Goal: Transaction & Acquisition: Purchase product/service

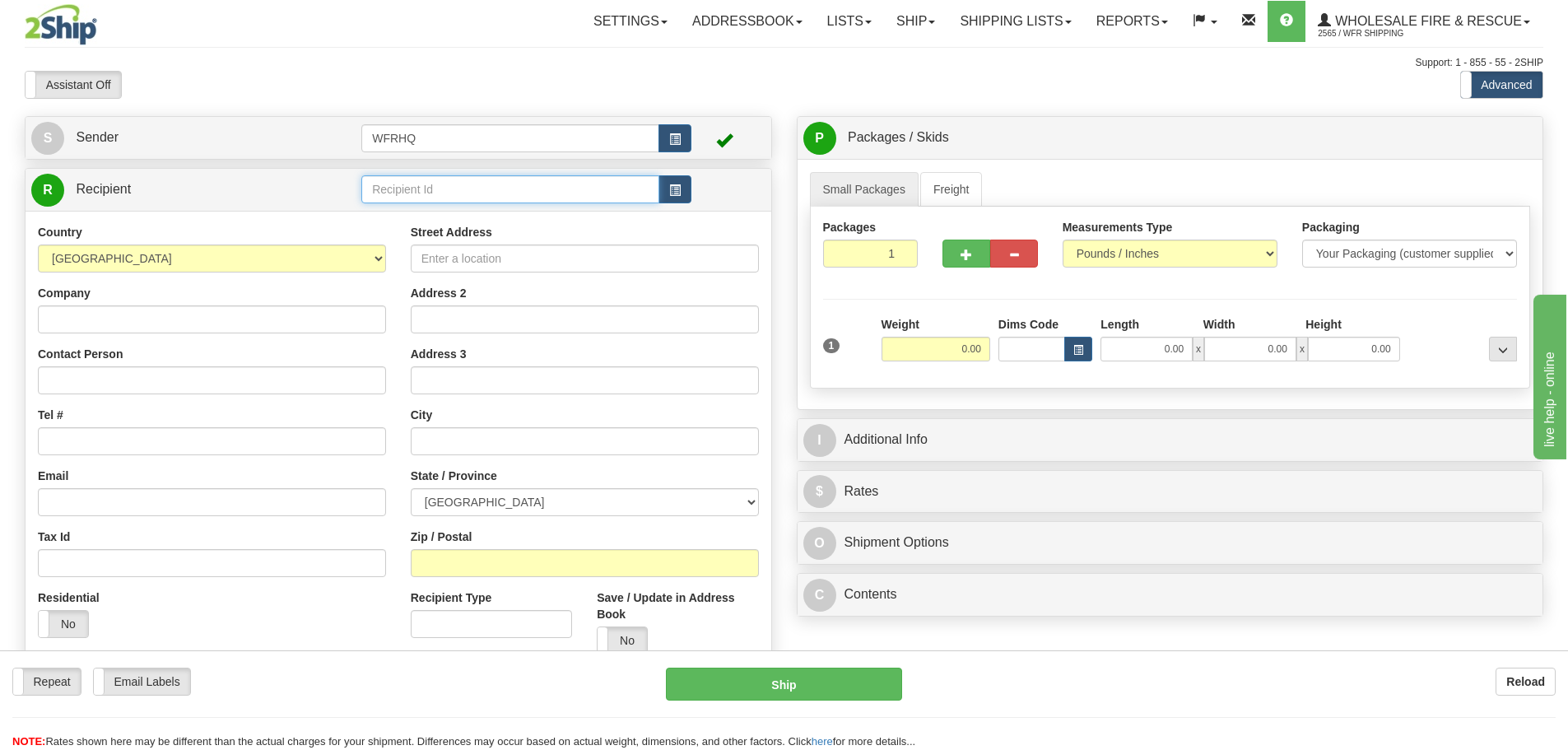
click at [573, 186] on input "text" at bounding box center [510, 189] width 298 height 28
click at [526, 219] on div "BRAN1201" at bounding box center [507, 215] width 282 height 18
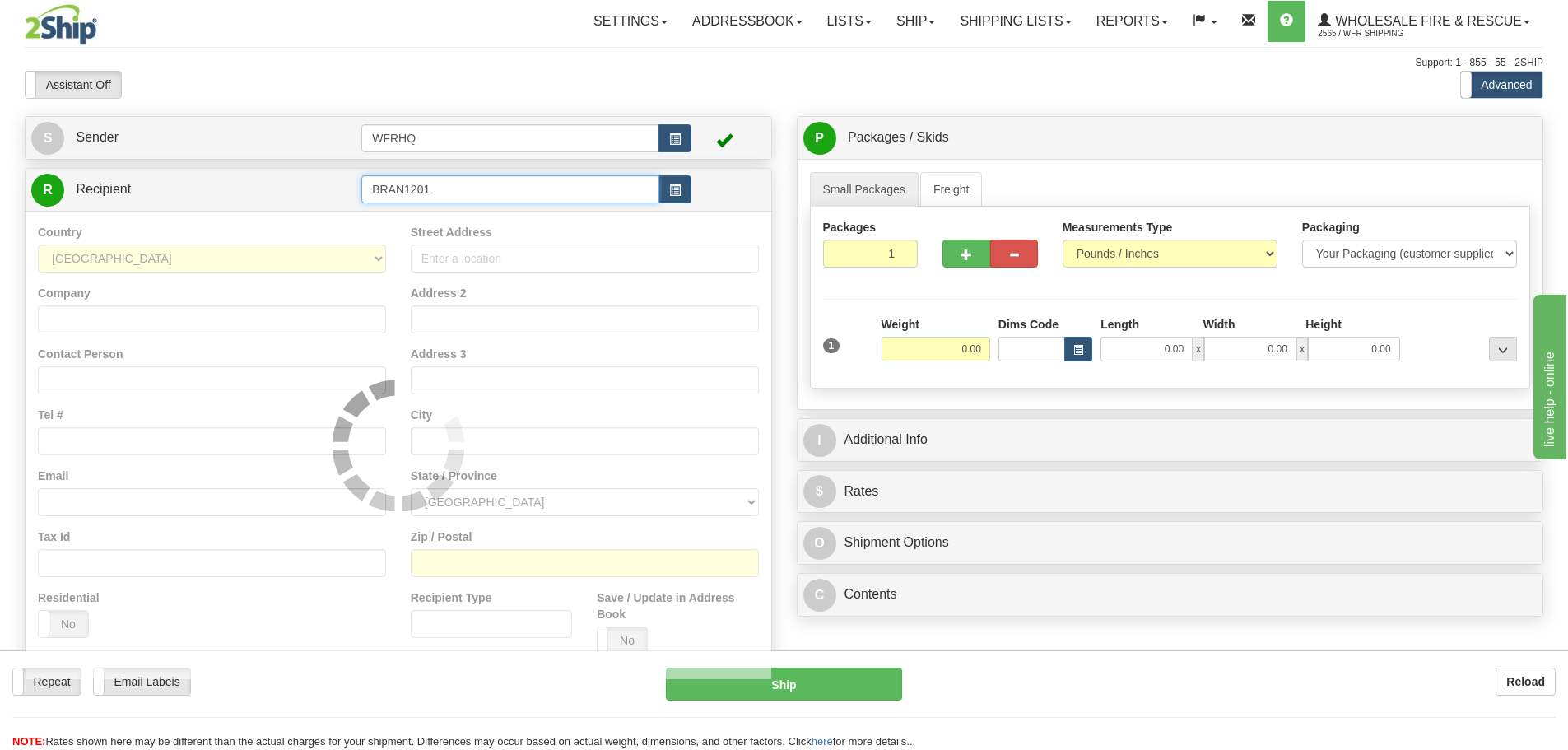
type input "BRAN1201"
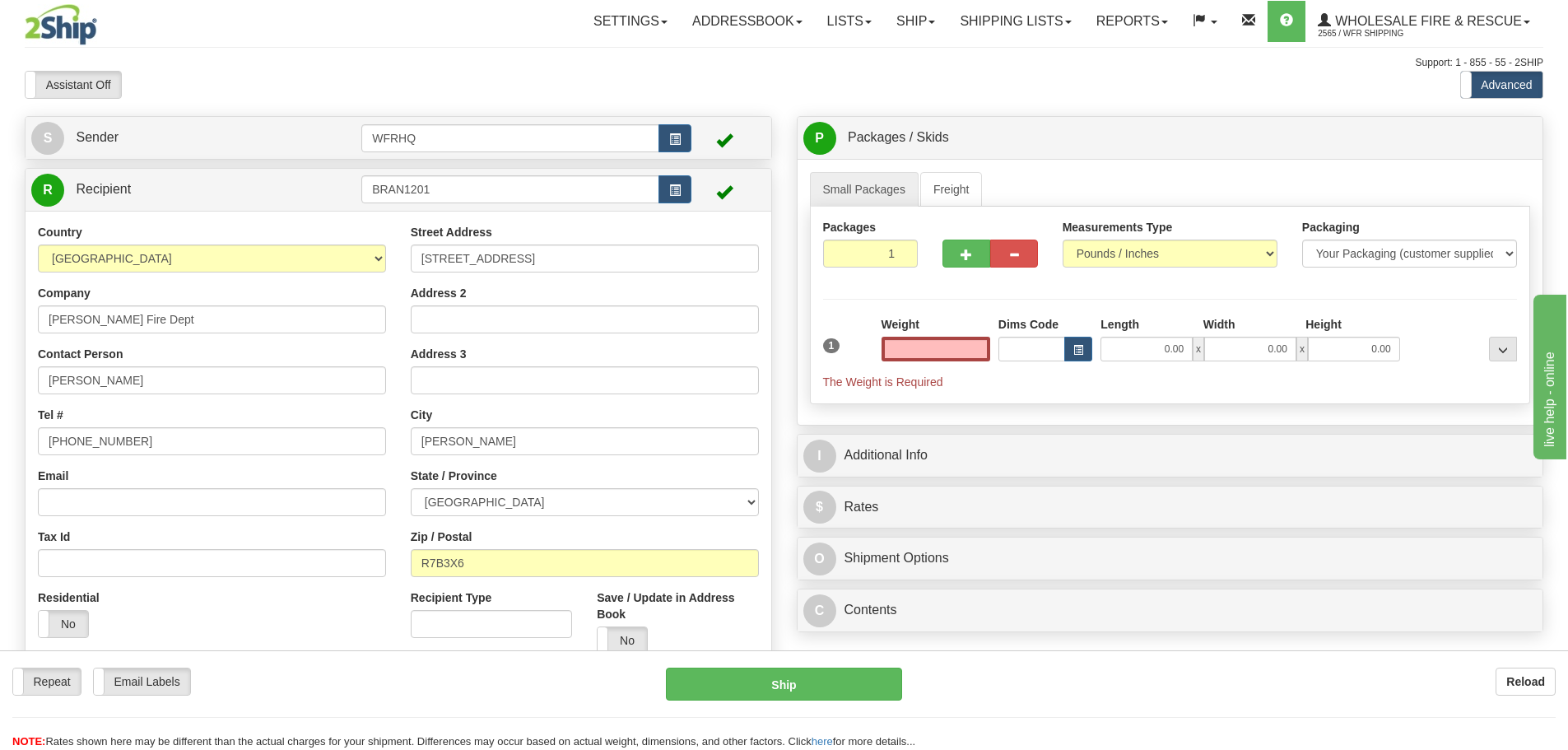
type input "0.00"
drag, startPoint x: 121, startPoint y: 378, endPoint x: -63, endPoint y: 386, distance: 184.2
click at [0, 386] on html "Training Course Close Toggle navigation Settings Shipping Preferences New Sende…" at bounding box center [784, 375] width 1568 height 750
paste input "oel Yanick"
type input "Joel Yanick"
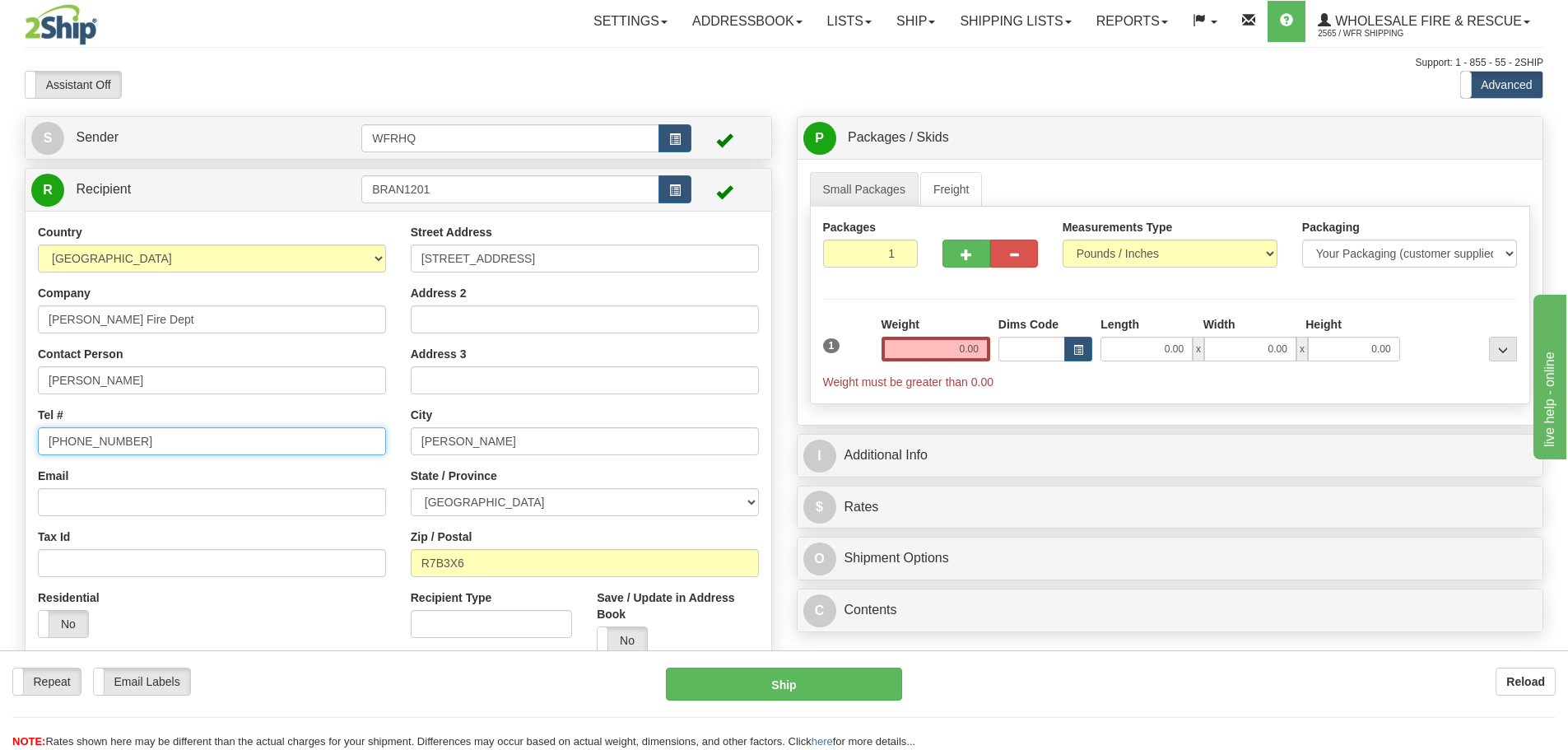
drag, startPoint x: 80, startPoint y: 445, endPoint x: -89, endPoint y: 445, distance: 169.0
click at [0, 445] on html "Training Course Close Toggle navigation Settings Shipping Preferences New Sende…" at bounding box center [784, 375] width 1568 height 750
paste input "7292497"
click at [64, 442] on input "2047292497" at bounding box center [212, 441] width 348 height 28
click at [69, 442] on input "2047292497" at bounding box center [212, 441] width 348 height 28
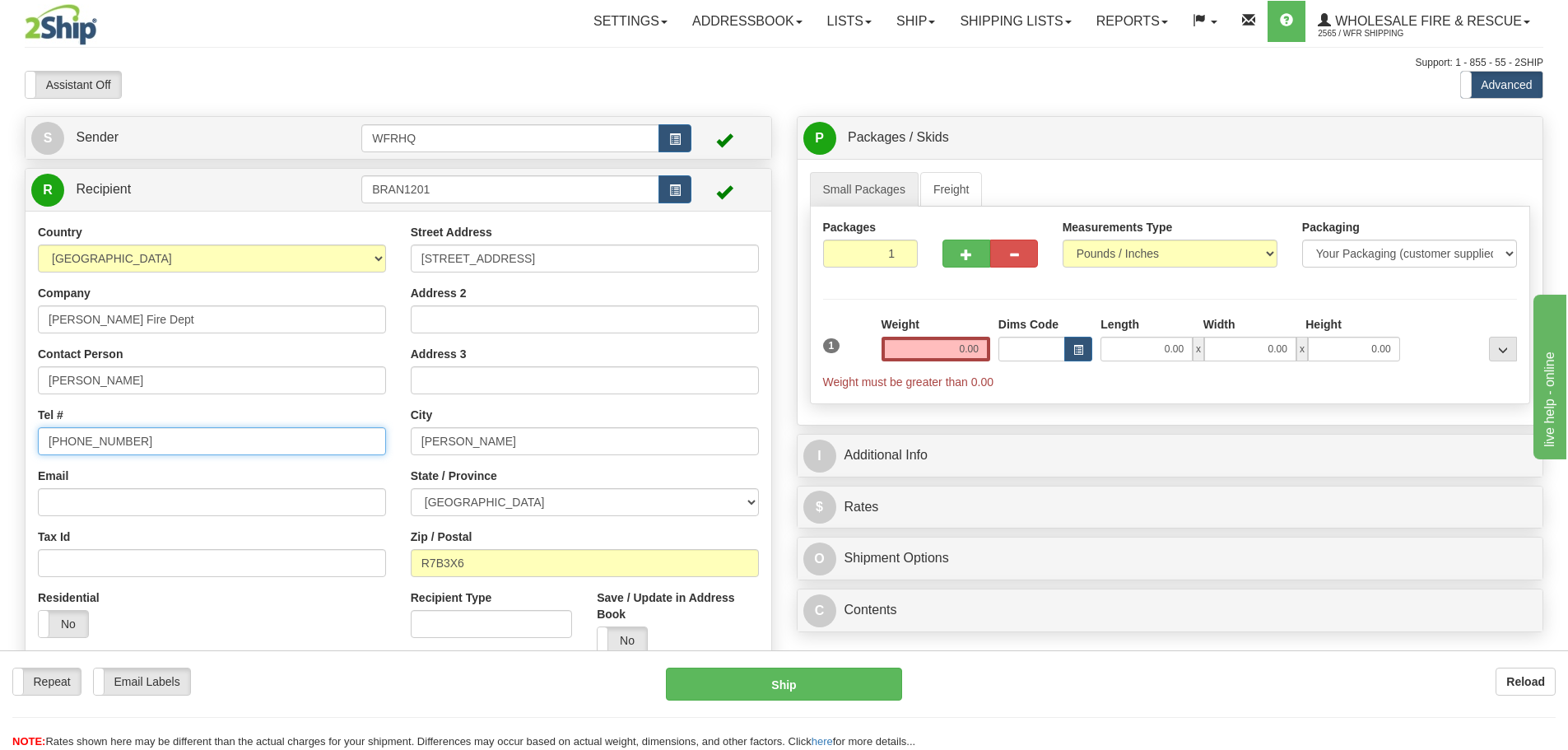
type input "204-729-2497"
click at [961, 349] on input "0.00" at bounding box center [936, 349] width 108 height 24
type input "7.00"
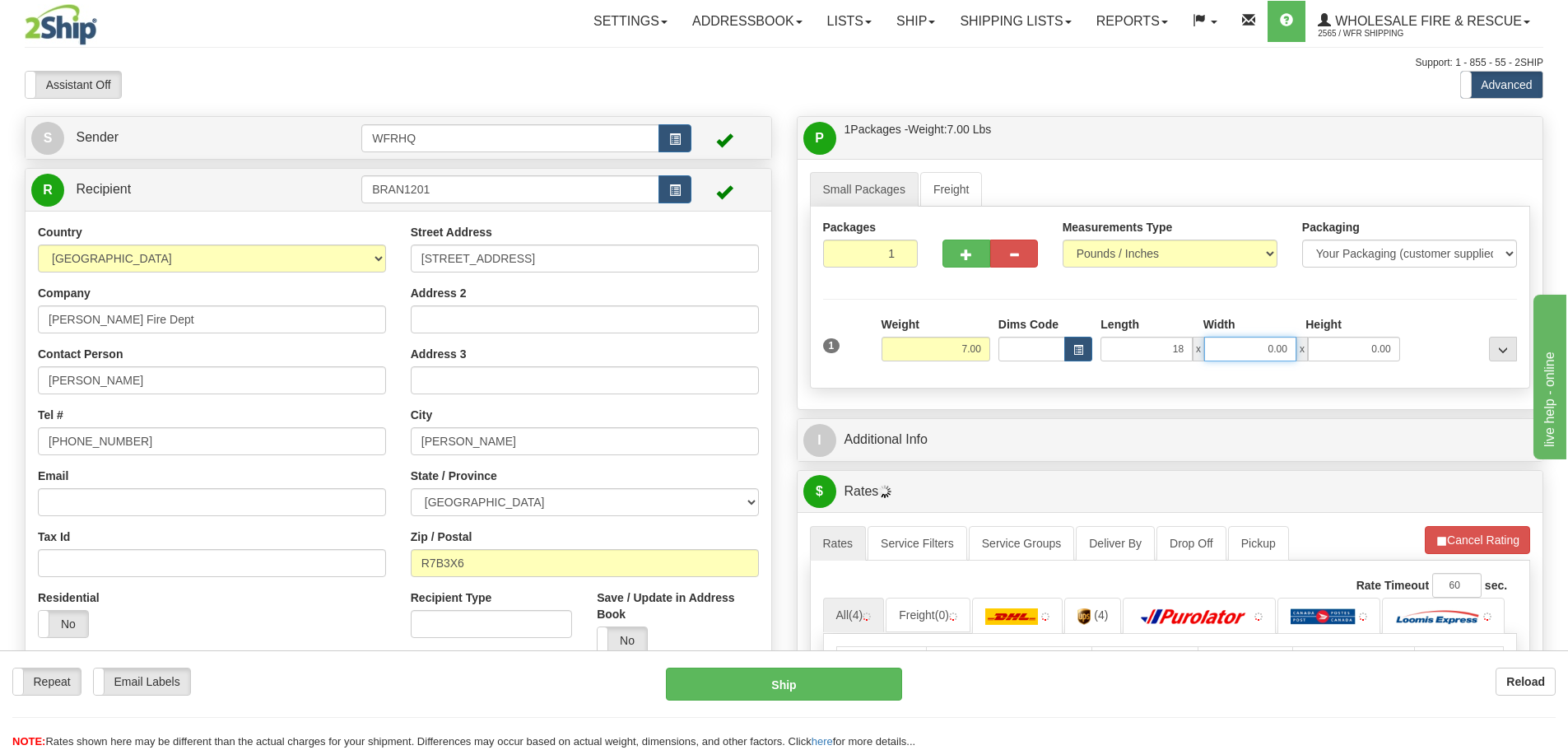
type input "18.00"
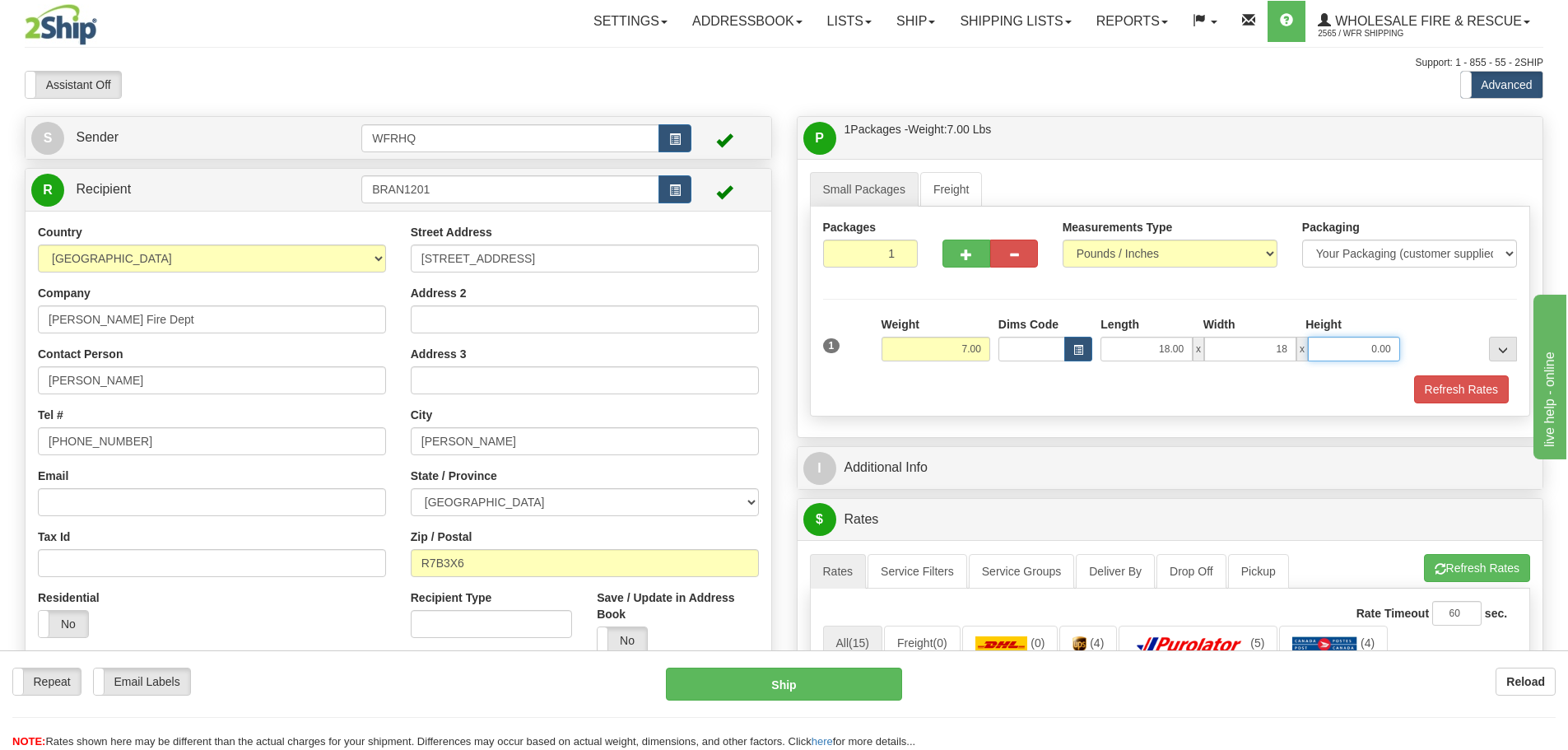
type input "18.00"
type input "6"
type input "6.00"
click at [1462, 396] on button "Refresh Rates" at bounding box center [1461, 390] width 95 height 28
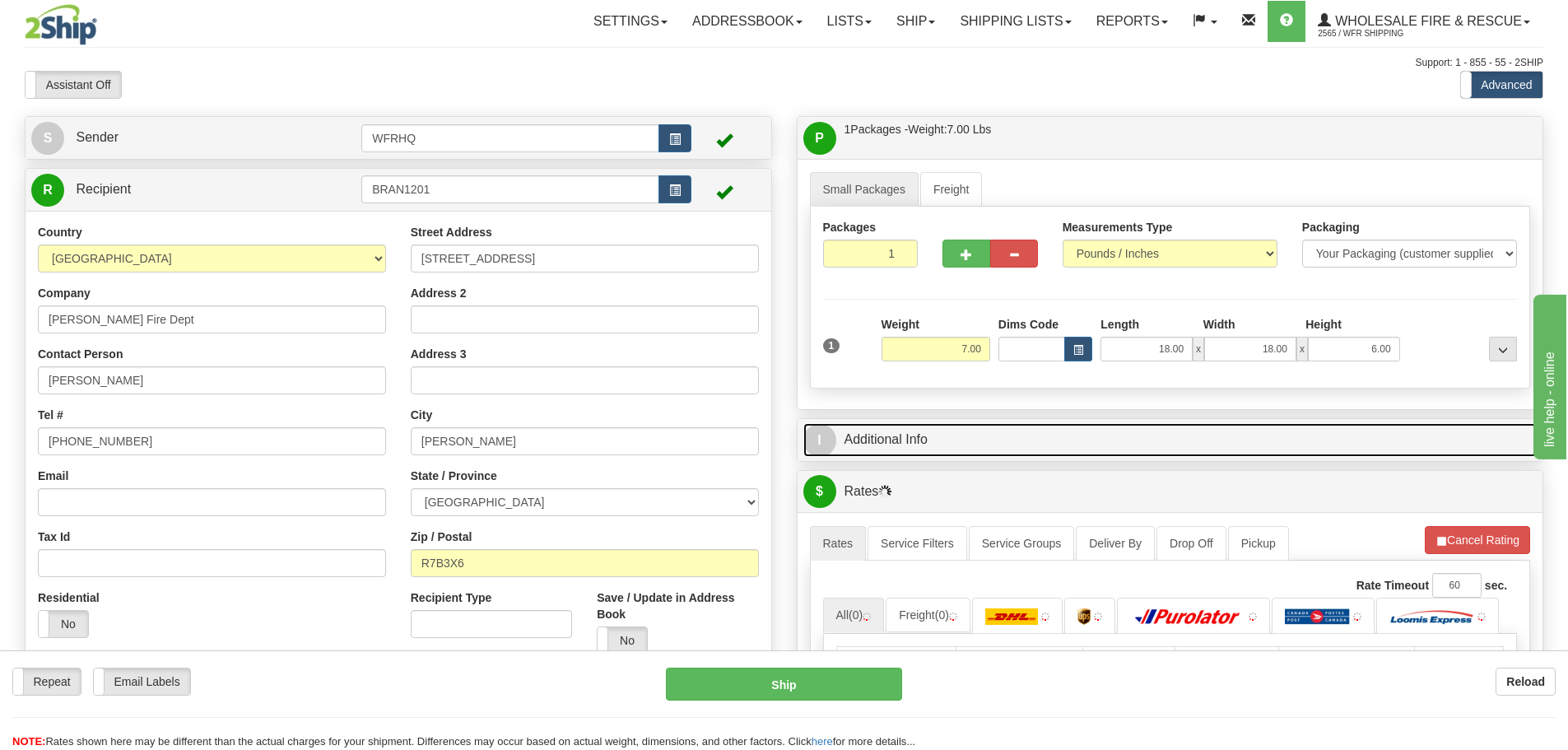
click at [950, 447] on link "I Additional Info" at bounding box center [1170, 439] width 734 height 34
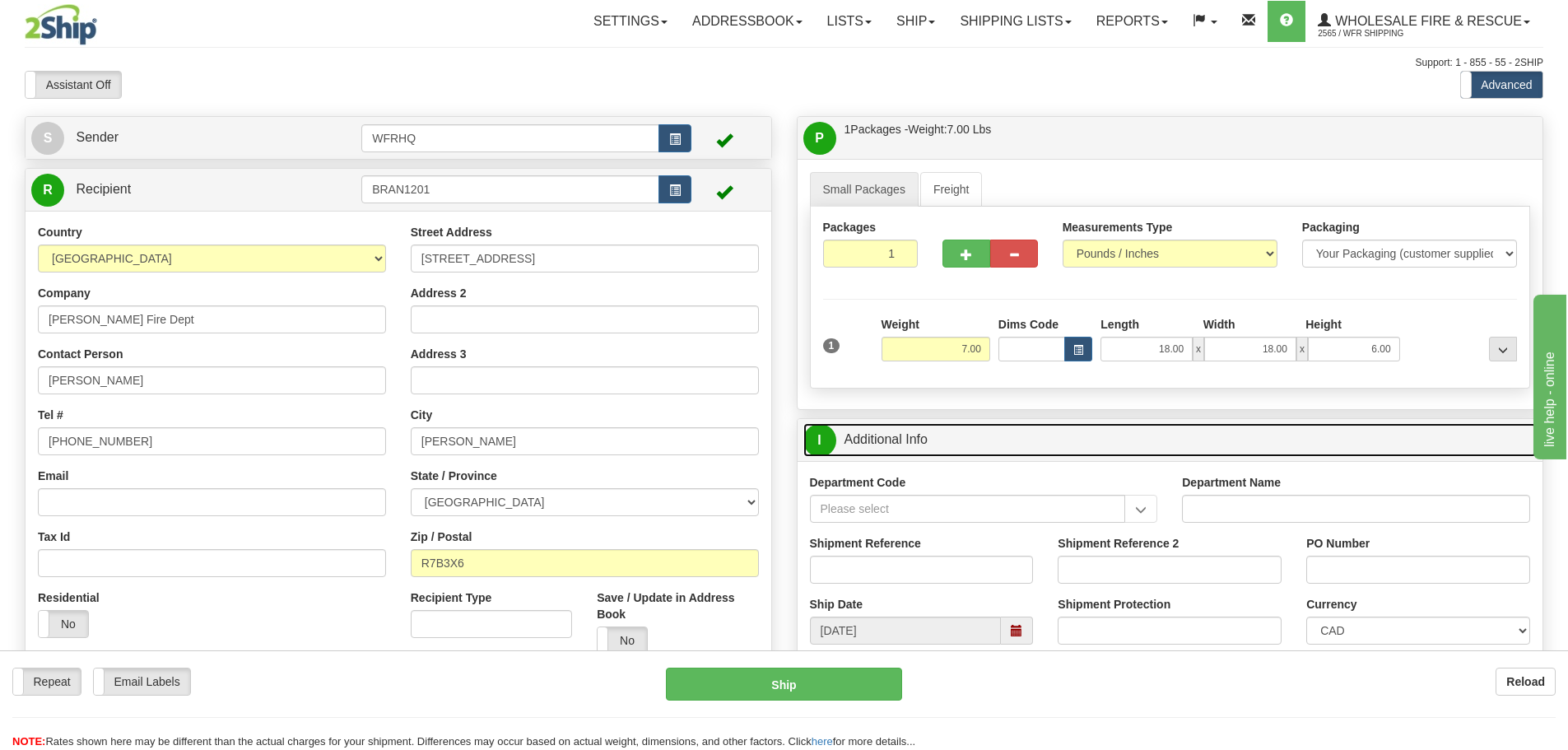
click at [1017, 633] on span at bounding box center [1016, 630] width 11 height 11
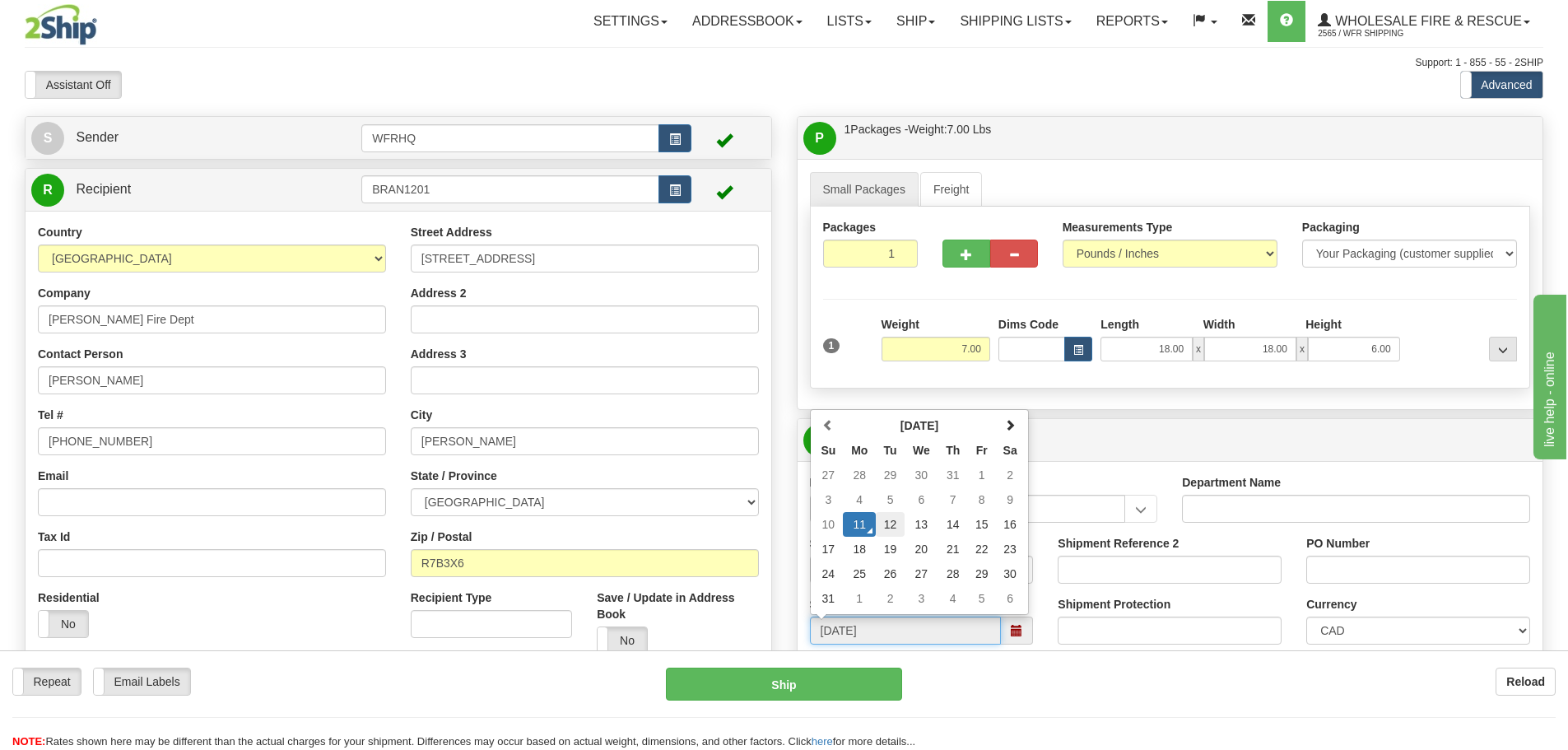
click at [890, 534] on td "12" at bounding box center [889, 524] width 29 height 24
type input "10:00"
type input "[DATE]"
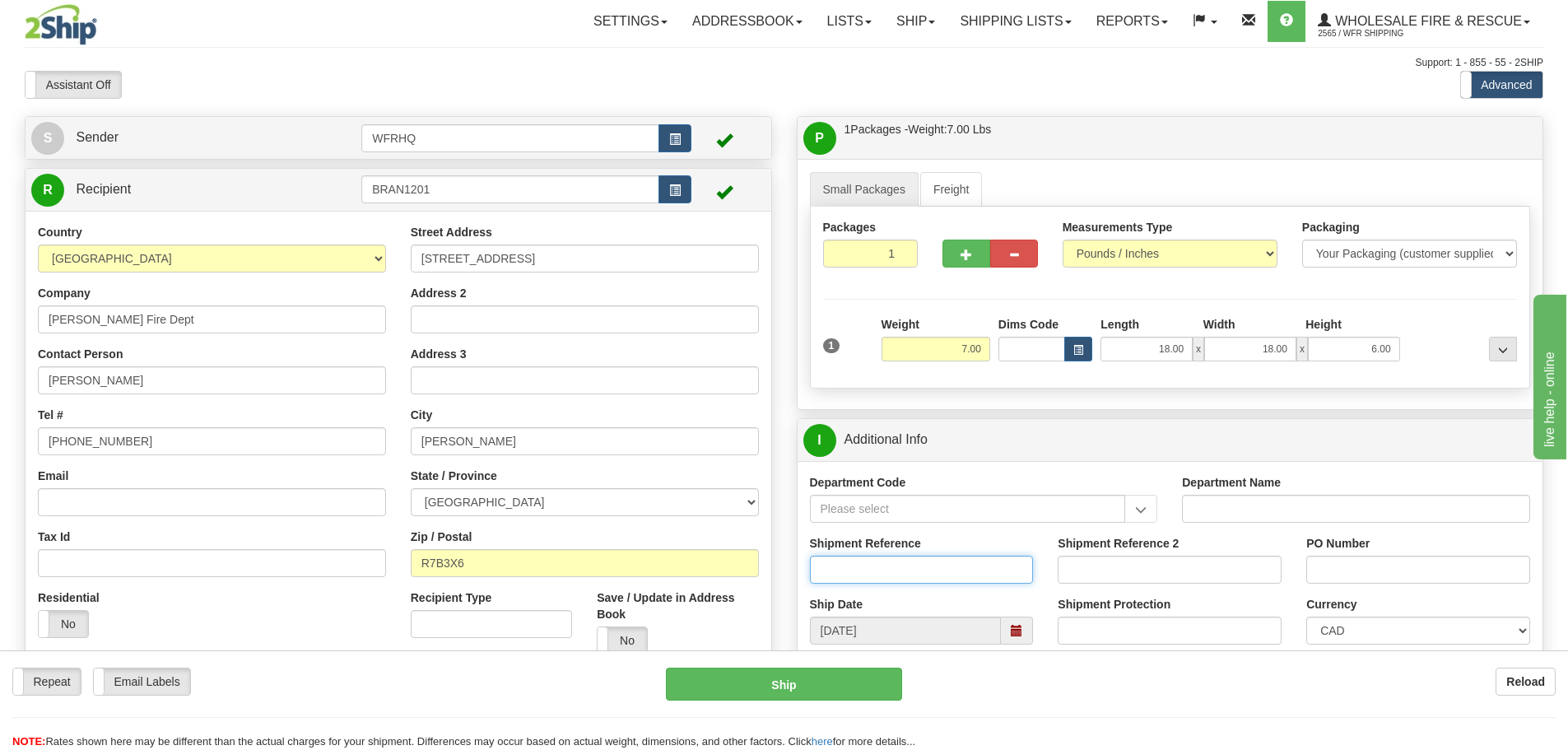
click at [914, 562] on input "Shipment Reference" at bounding box center [921, 569] width 224 height 28
type input "S45163-29948"
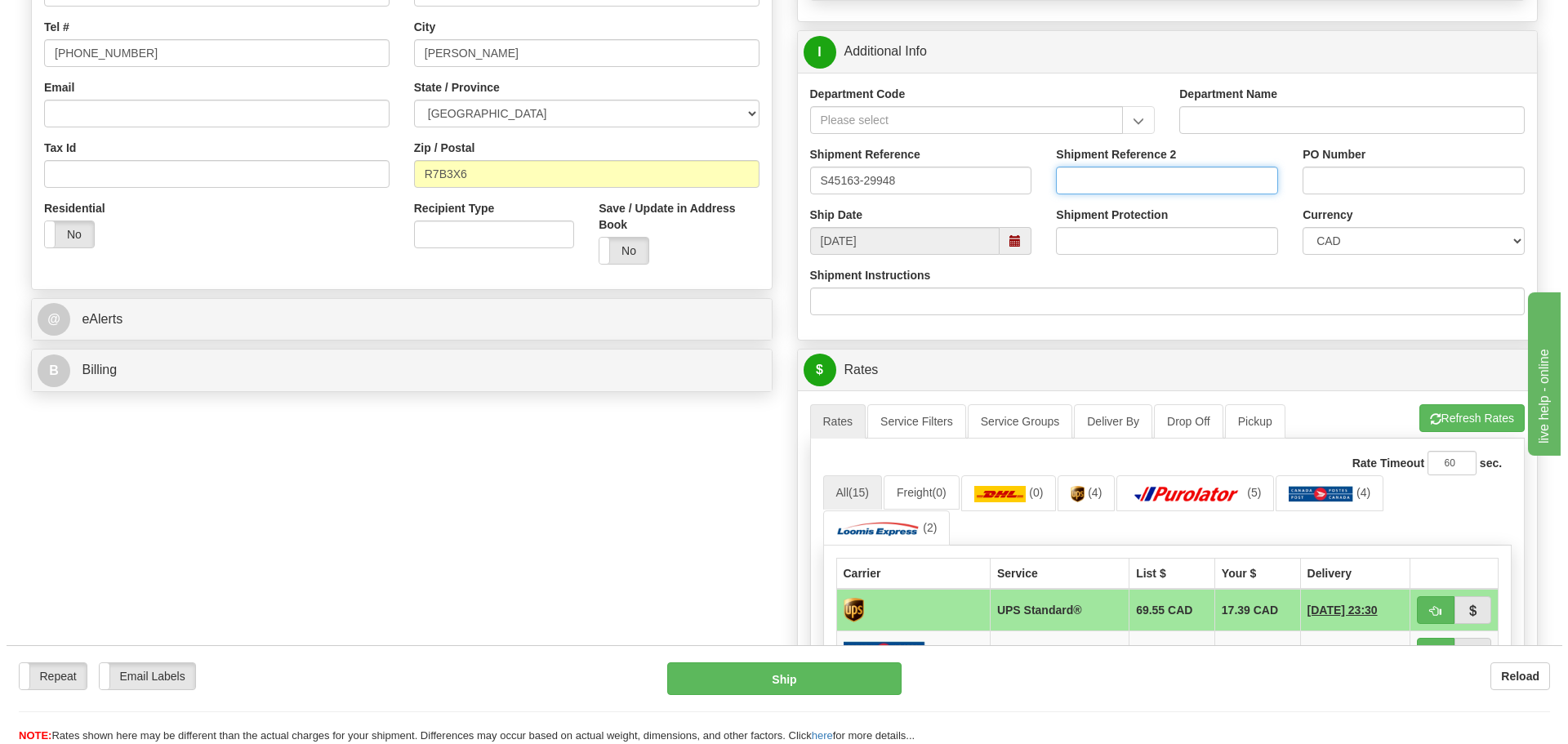
scroll to position [408, 0]
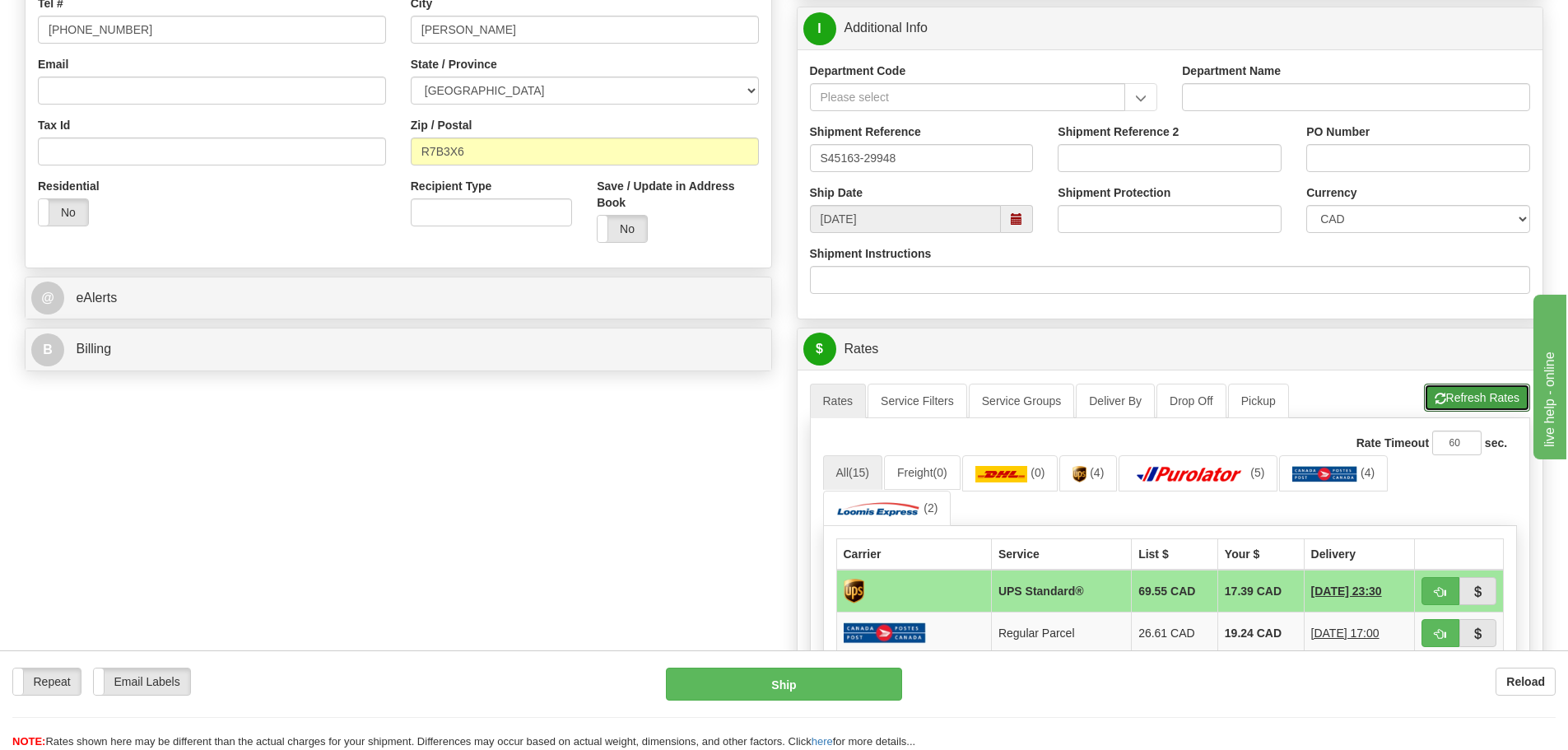
click at [1467, 396] on button "Refresh Rates" at bounding box center [1477, 397] width 106 height 28
click at [1445, 582] on button "button" at bounding box center [1440, 591] width 38 height 28
type input "11"
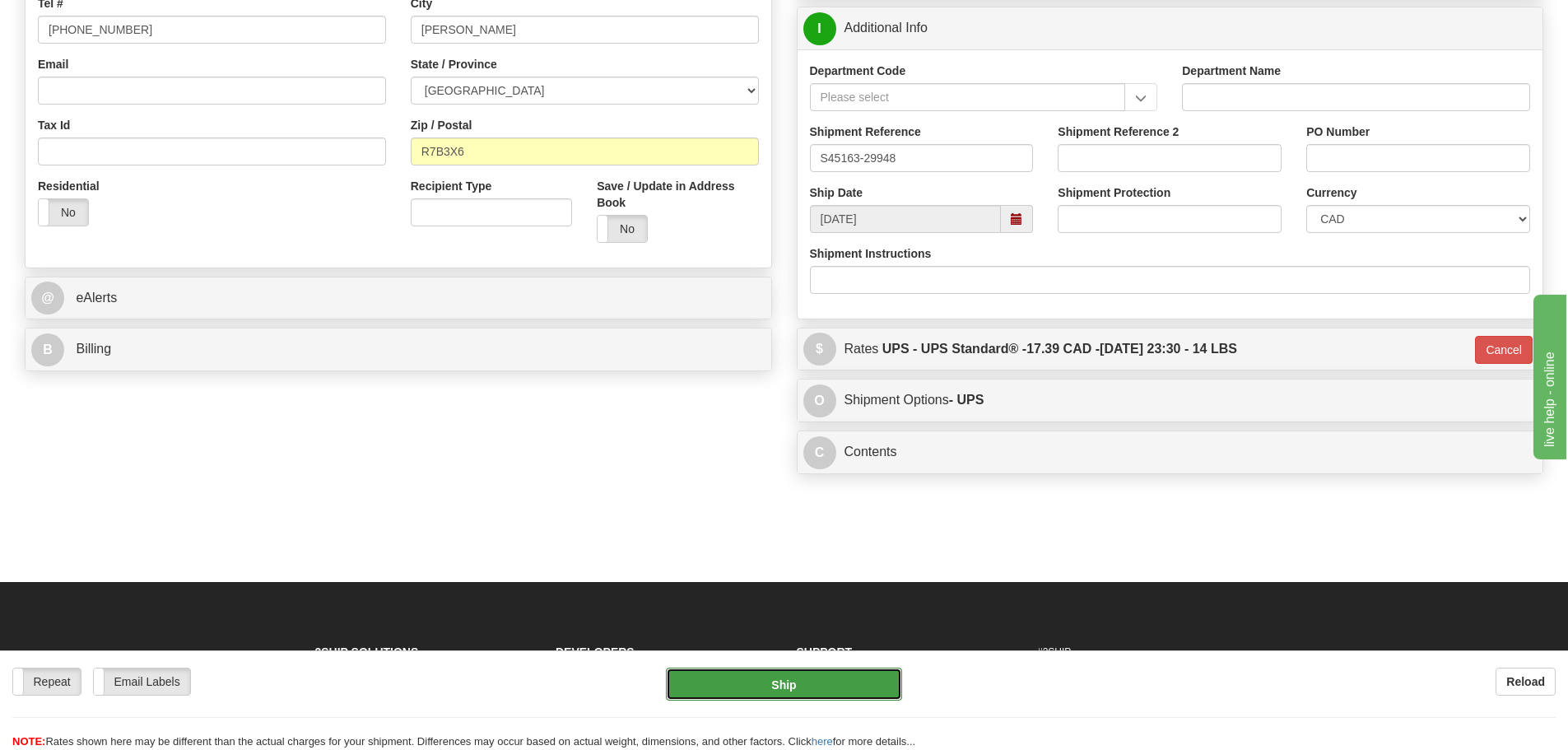
click at [862, 683] on button "Ship" at bounding box center [783, 683] width 236 height 33
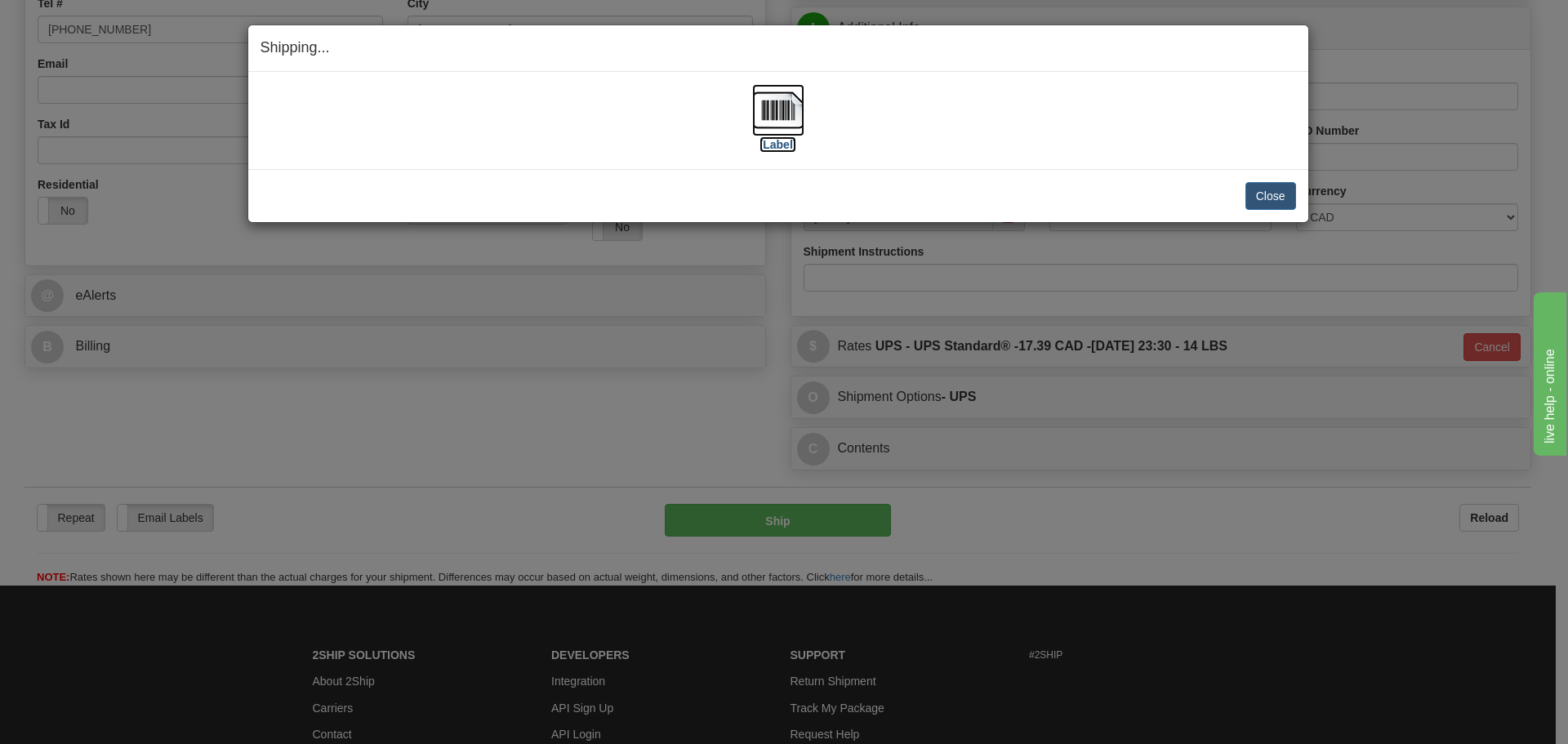
click at [775, 125] on img at bounding box center [778, 110] width 52 height 52
drag, startPoint x: 964, startPoint y: 123, endPoint x: 991, endPoint y: 140, distance: 31.9
click at [966, 126] on div "[Label]" at bounding box center [778, 120] width 1036 height 73
click at [1266, 195] on button "Close" at bounding box center [1271, 196] width 50 height 28
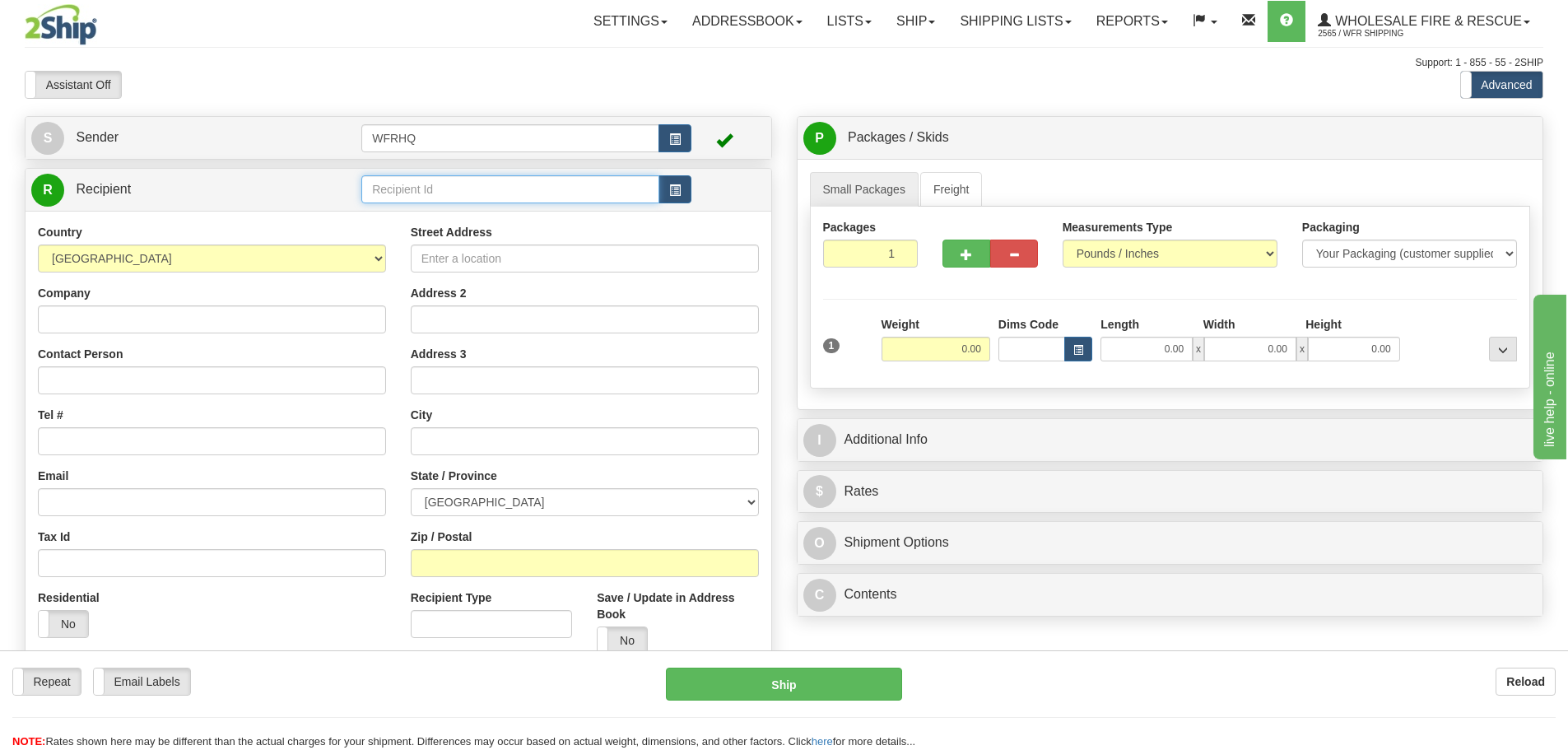
click at [552, 192] on input "text" at bounding box center [510, 189] width 298 height 28
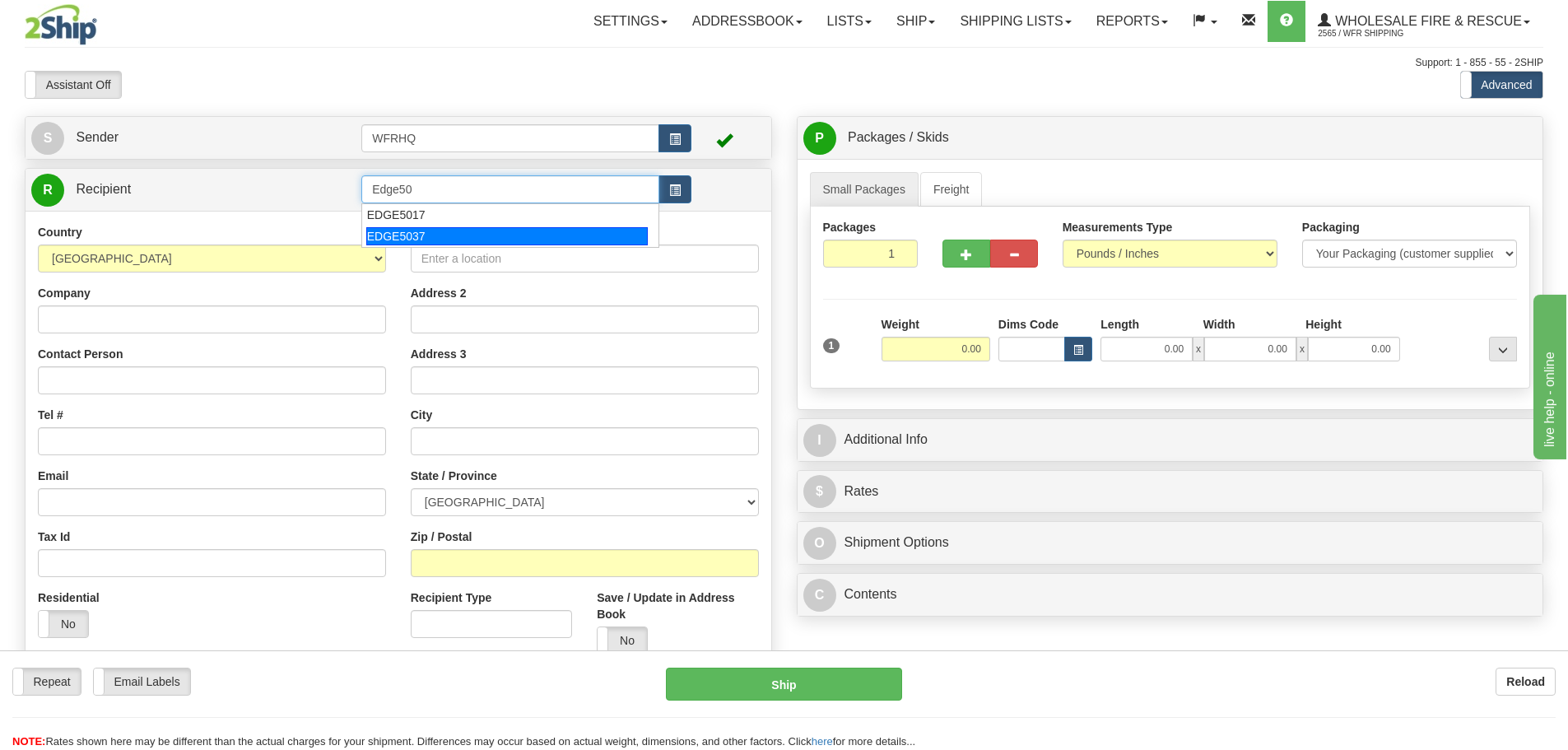
click at [431, 239] on div "EDGE5037" at bounding box center [507, 235] width 282 height 18
type input "EDGE5037"
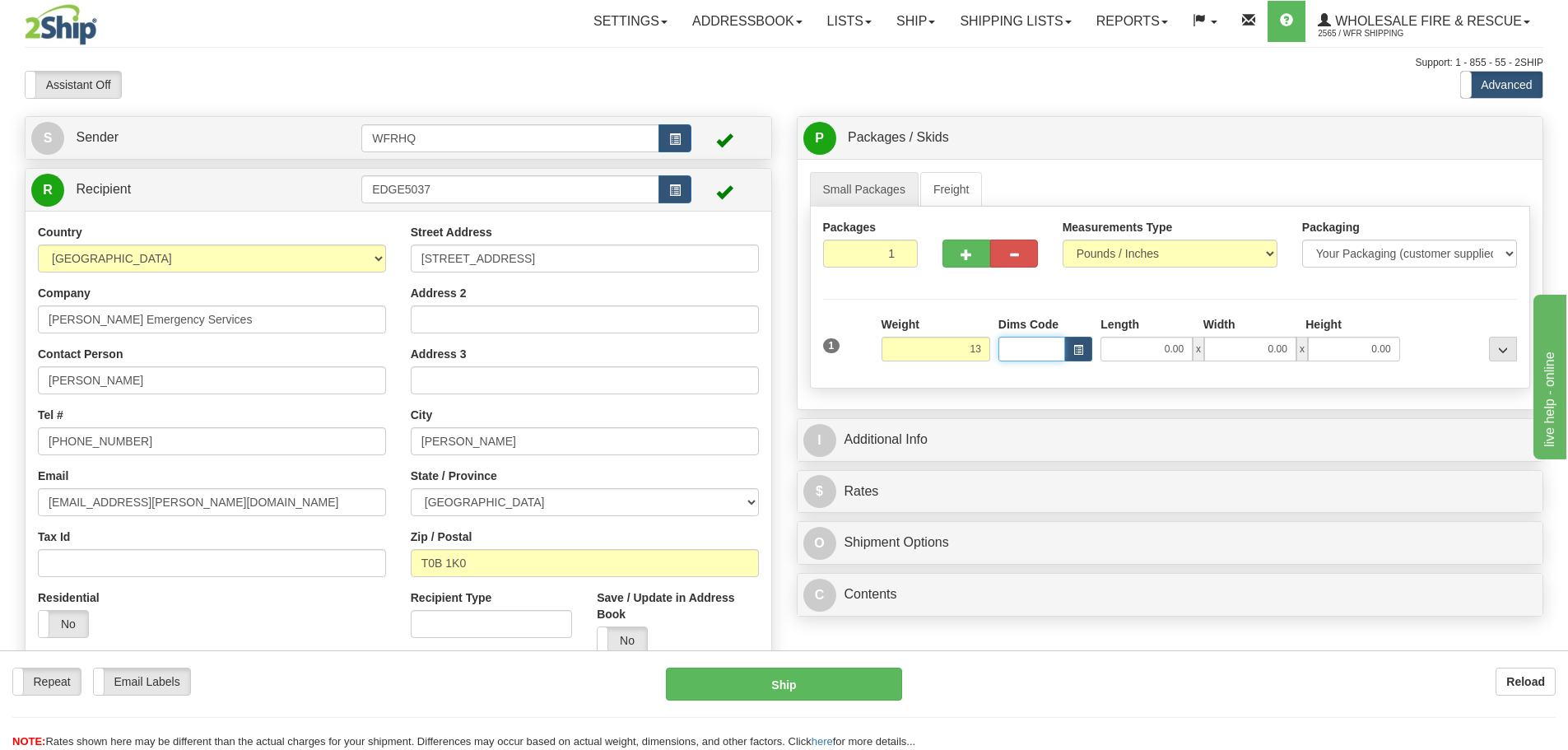
type input "13.00"
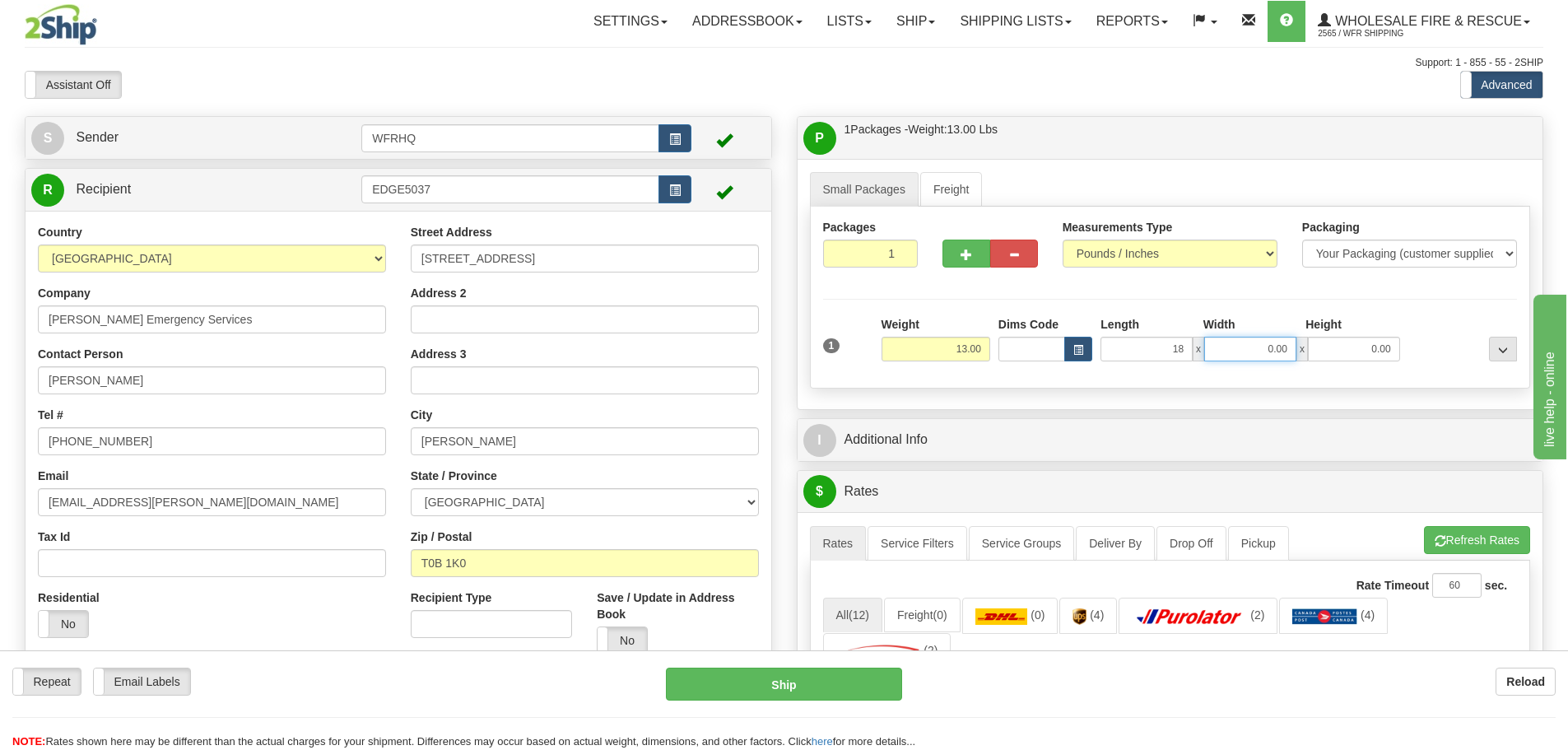
type input "18.00"
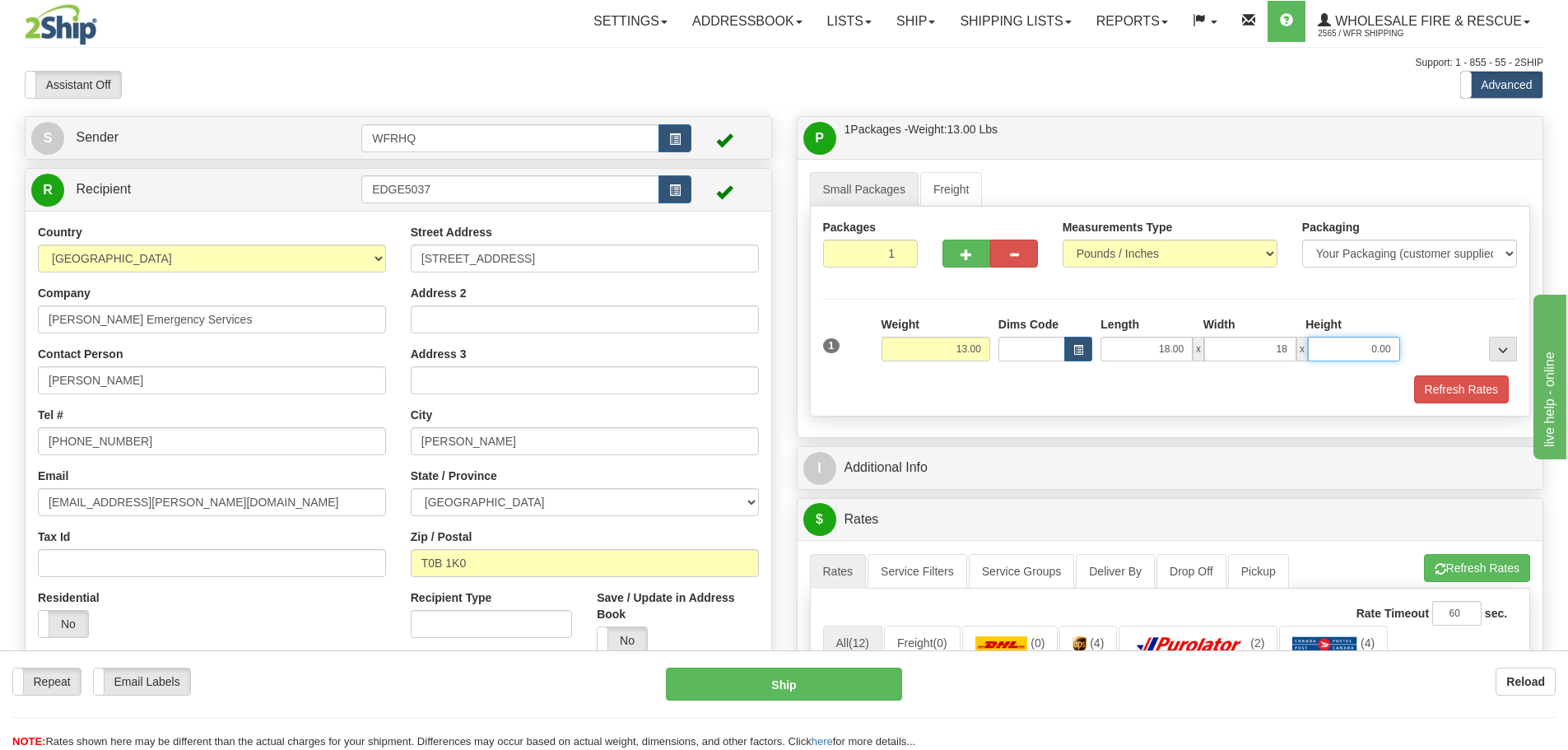
type input "18.00"
type input "7.00"
drag, startPoint x: 1467, startPoint y: 381, endPoint x: 1430, endPoint y: 390, distance: 38.1
click at [1465, 382] on button "Refresh Rates" at bounding box center [1461, 390] width 95 height 28
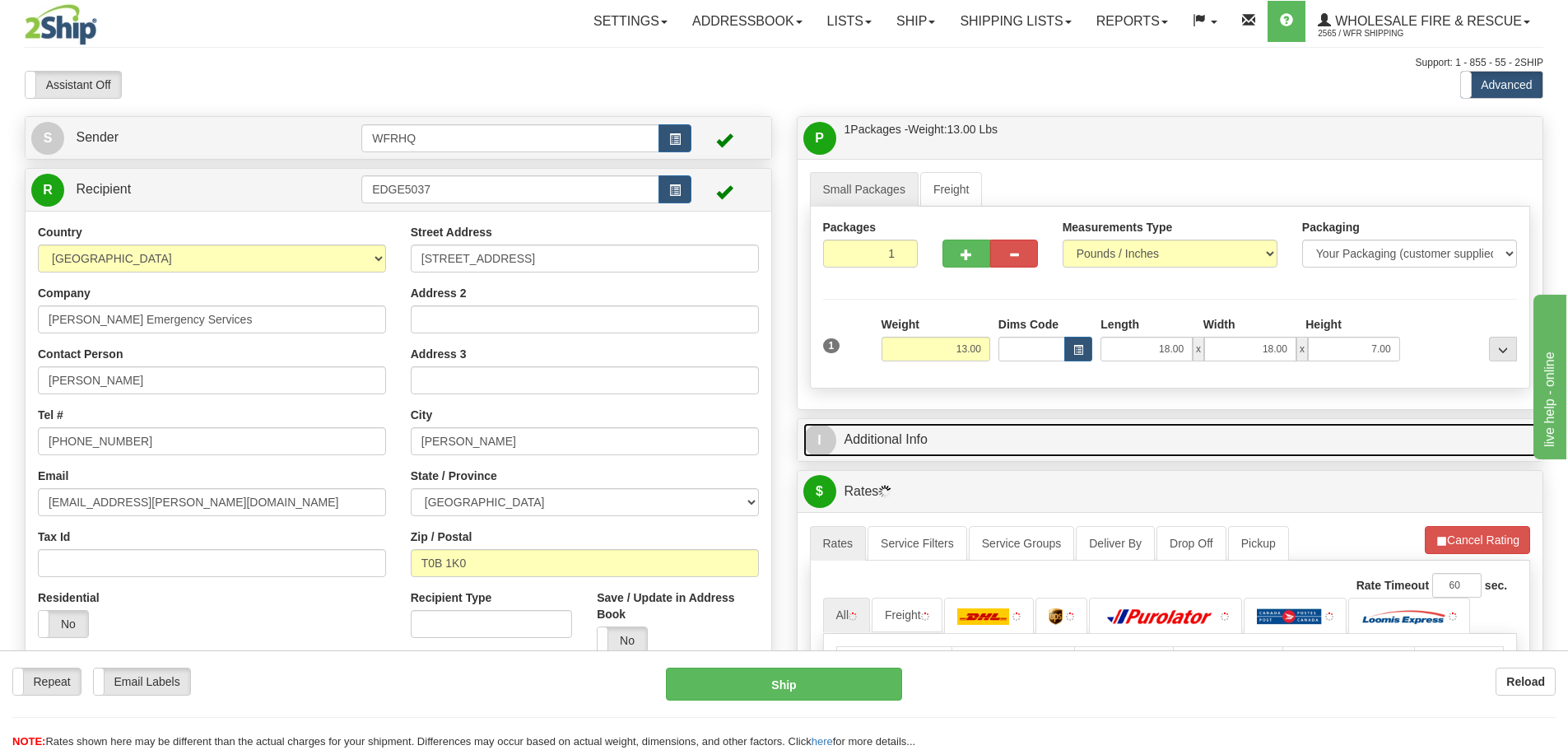
click at [940, 433] on link "I Additional Info" at bounding box center [1170, 439] width 734 height 34
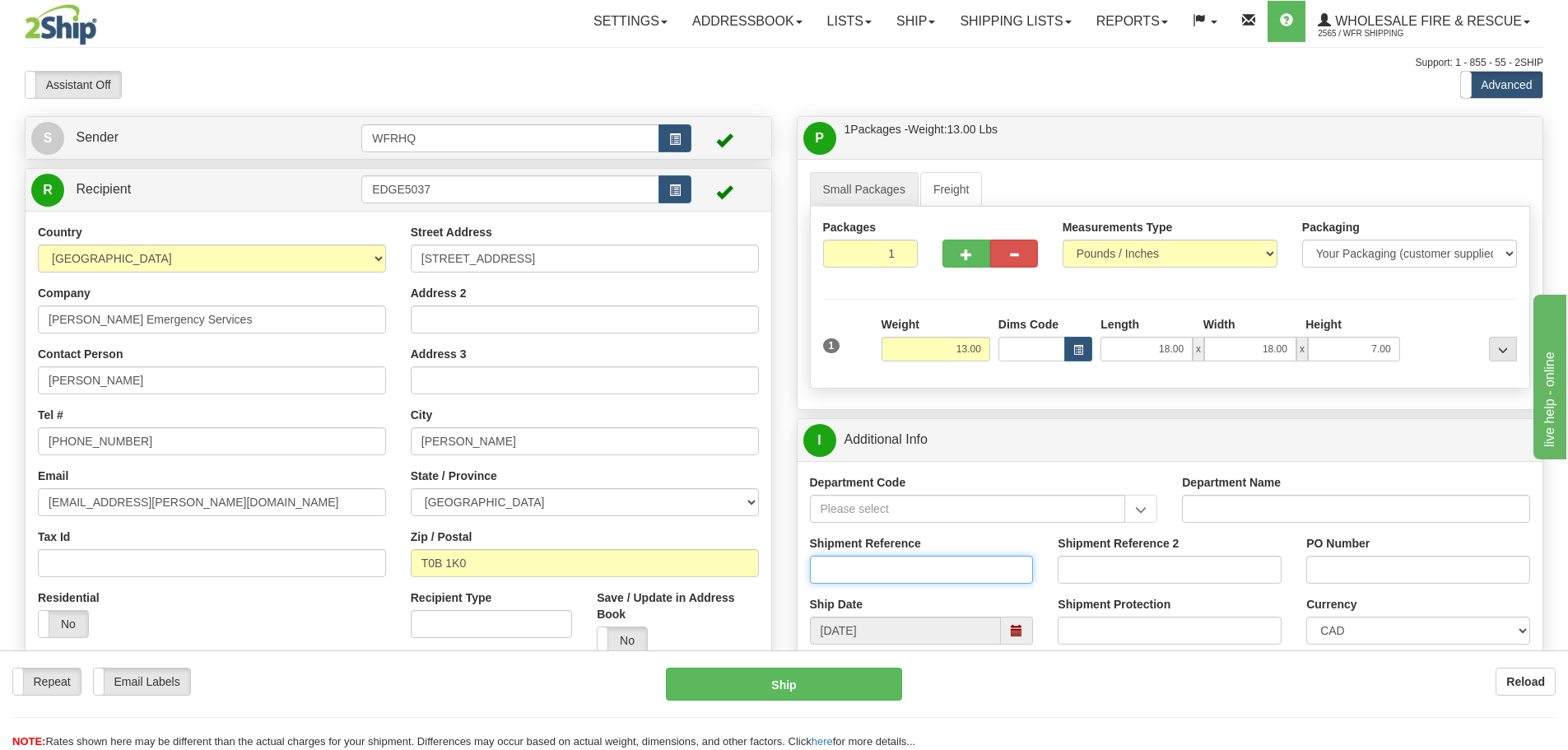
click at [866, 573] on input "Shipment Reference" at bounding box center [921, 569] width 224 height 28
type input "S43851-28782"
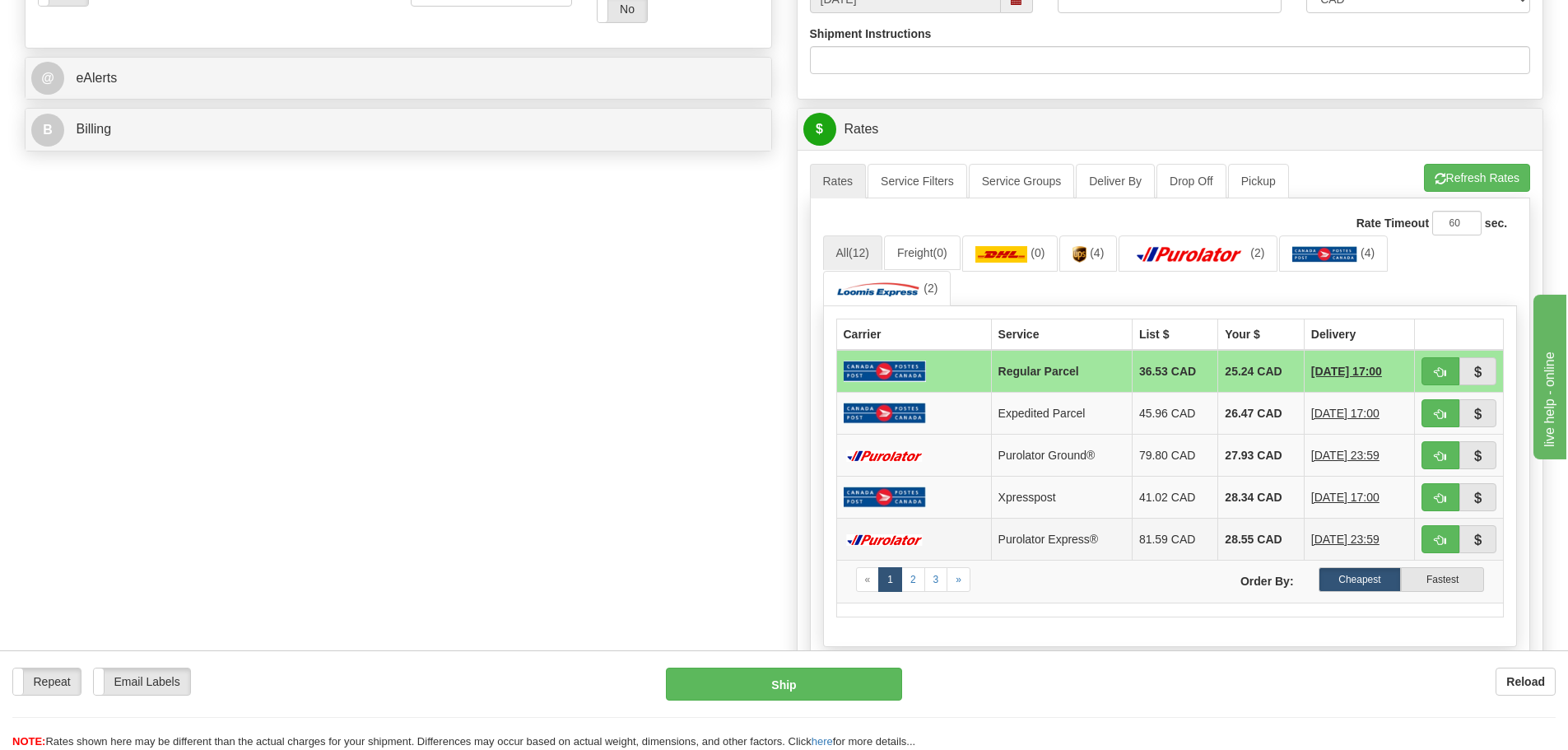
scroll to position [659, 0]
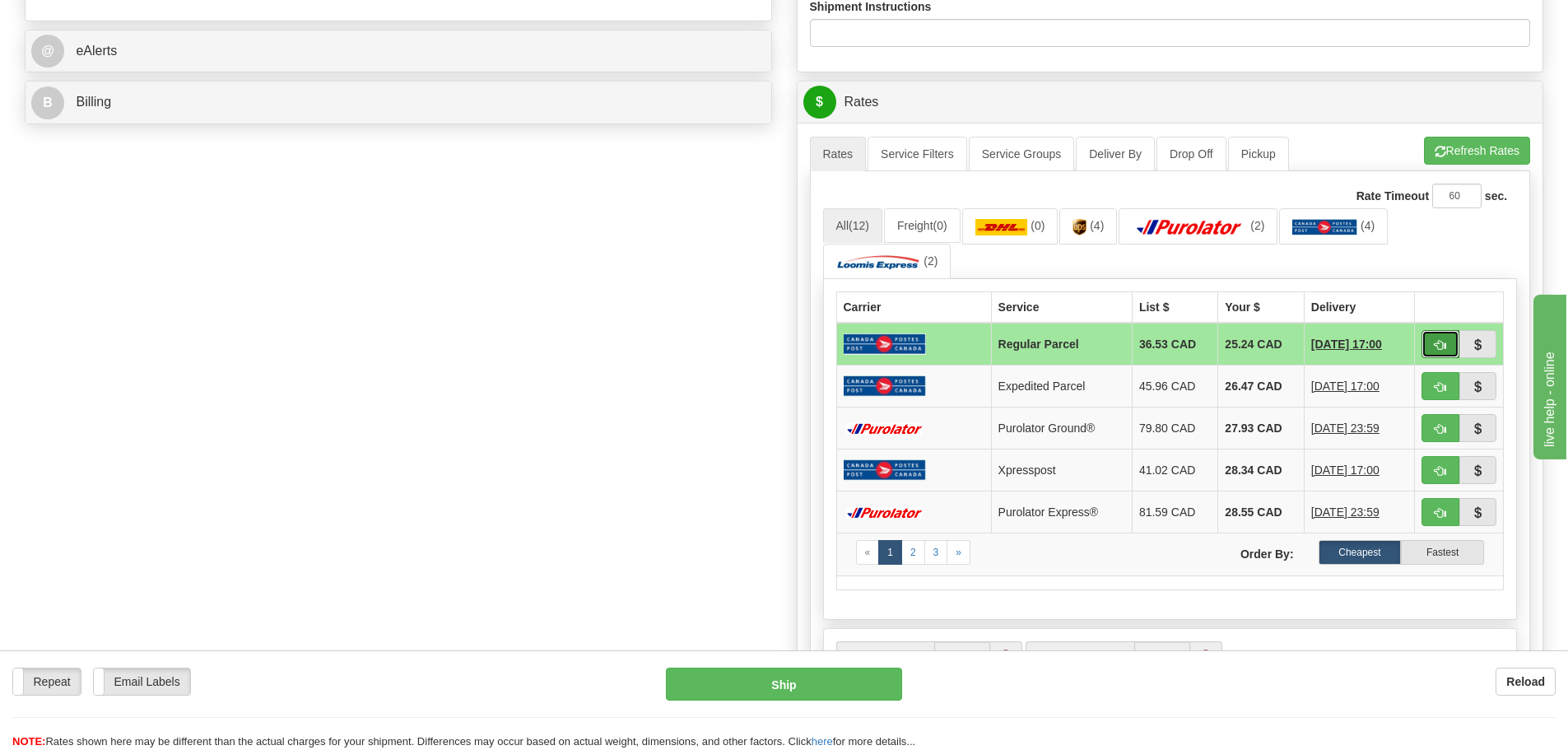
click at [1451, 343] on button "button" at bounding box center [1440, 344] width 38 height 28
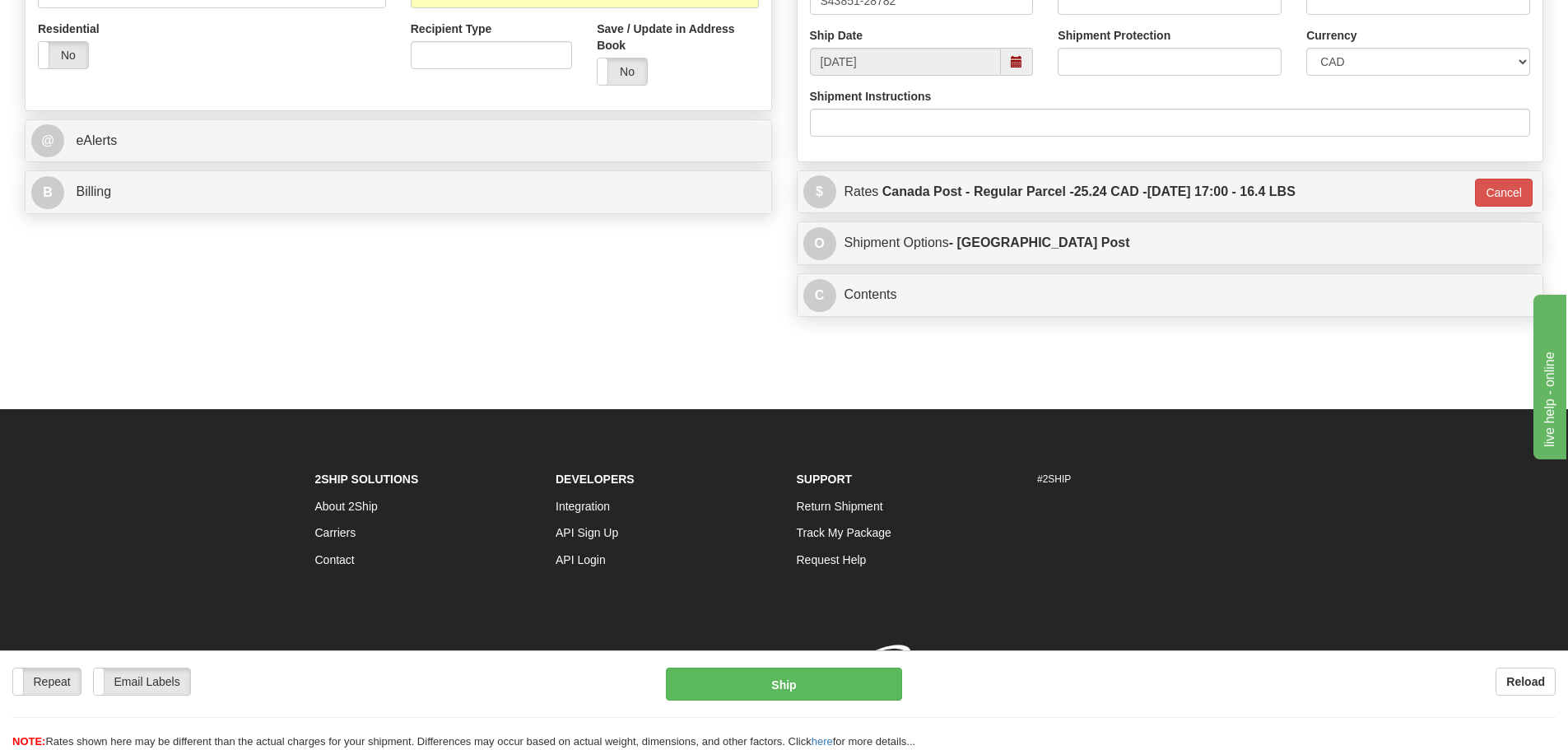
type input "DOM.RP"
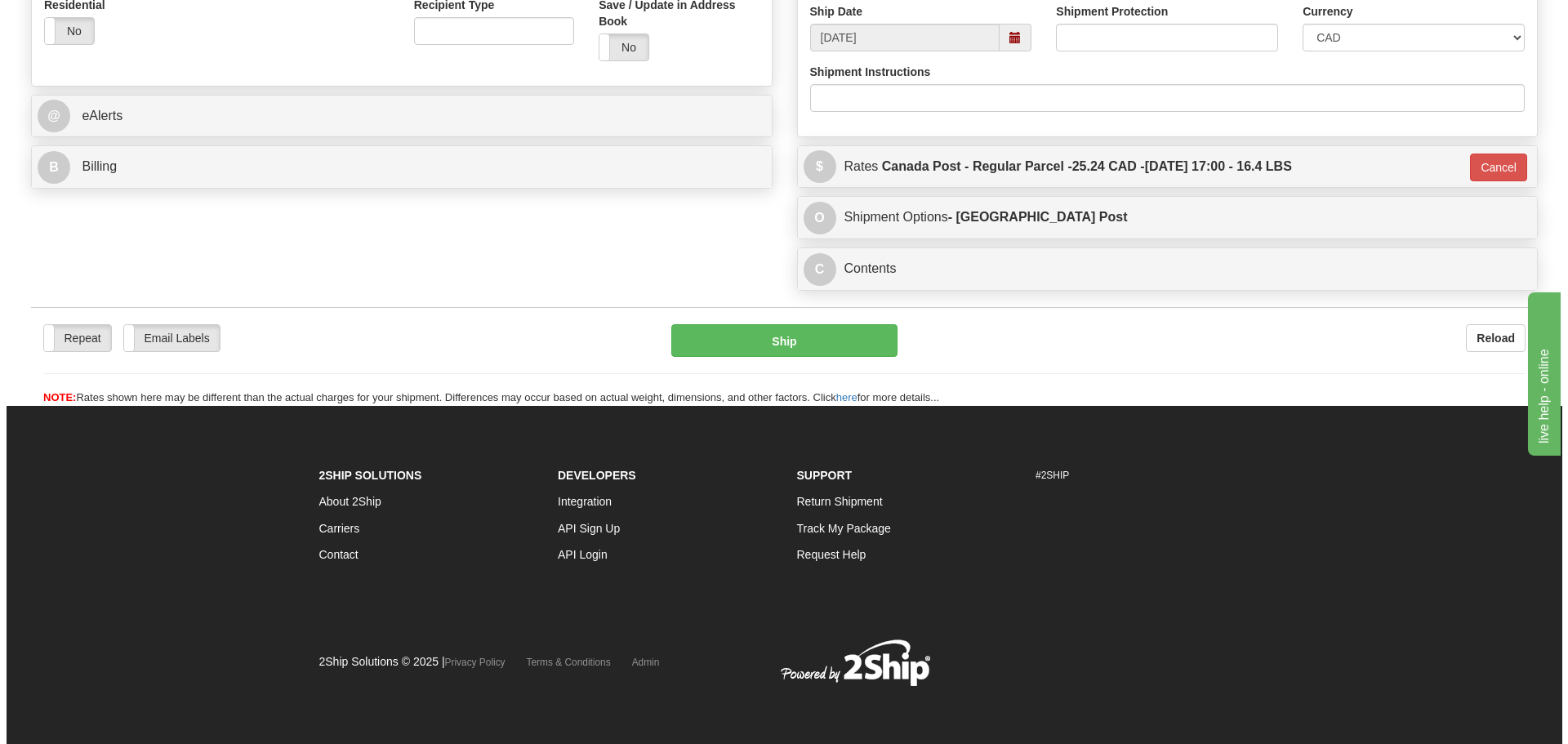
scroll to position [588, 0]
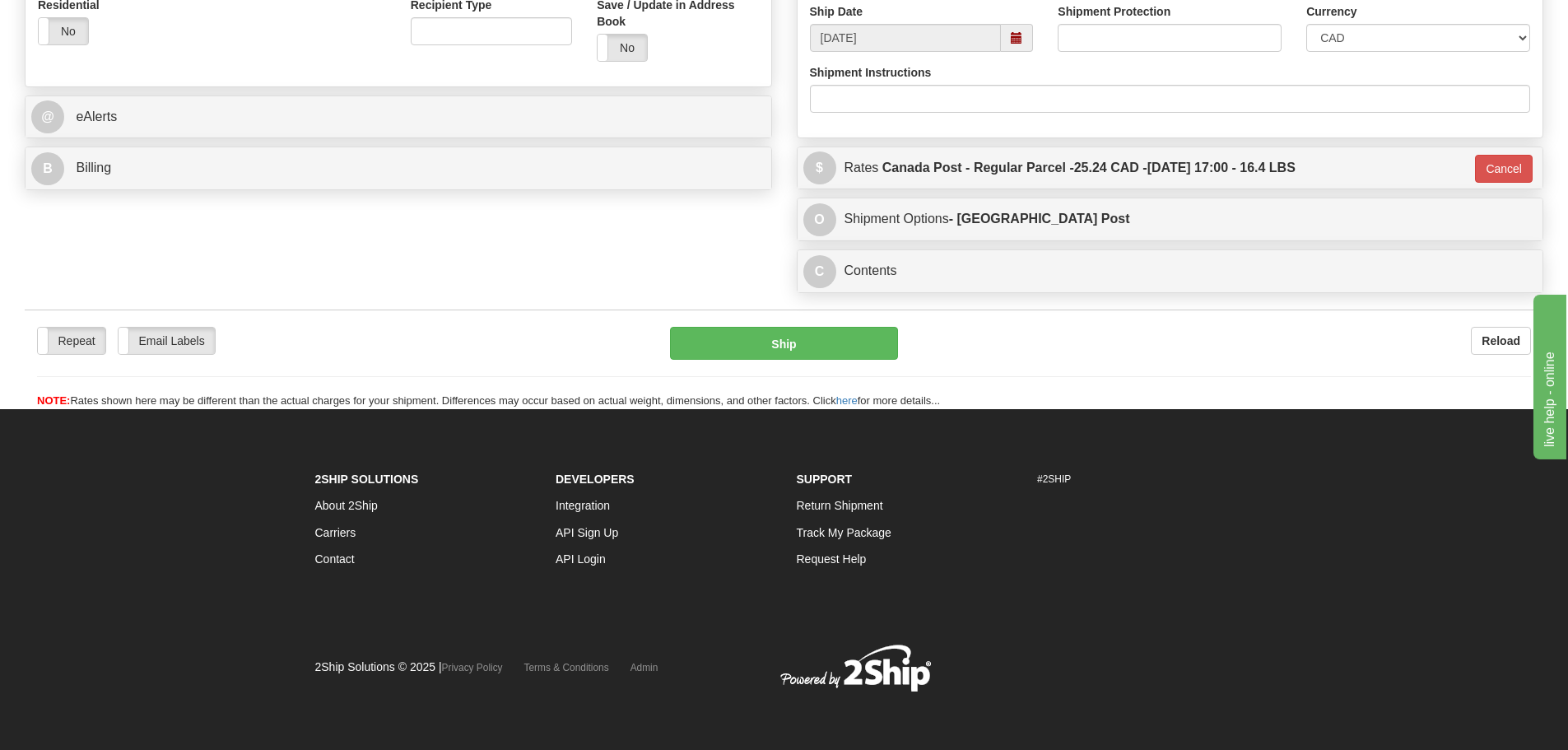
click at [812, 313] on div "Repeat Repeat Email Labels Email Labels Edit Reload Ship Reload NOTE: here" at bounding box center [783, 359] width 1518 height 100
click at [808, 338] on button "Ship" at bounding box center [784, 343] width 228 height 33
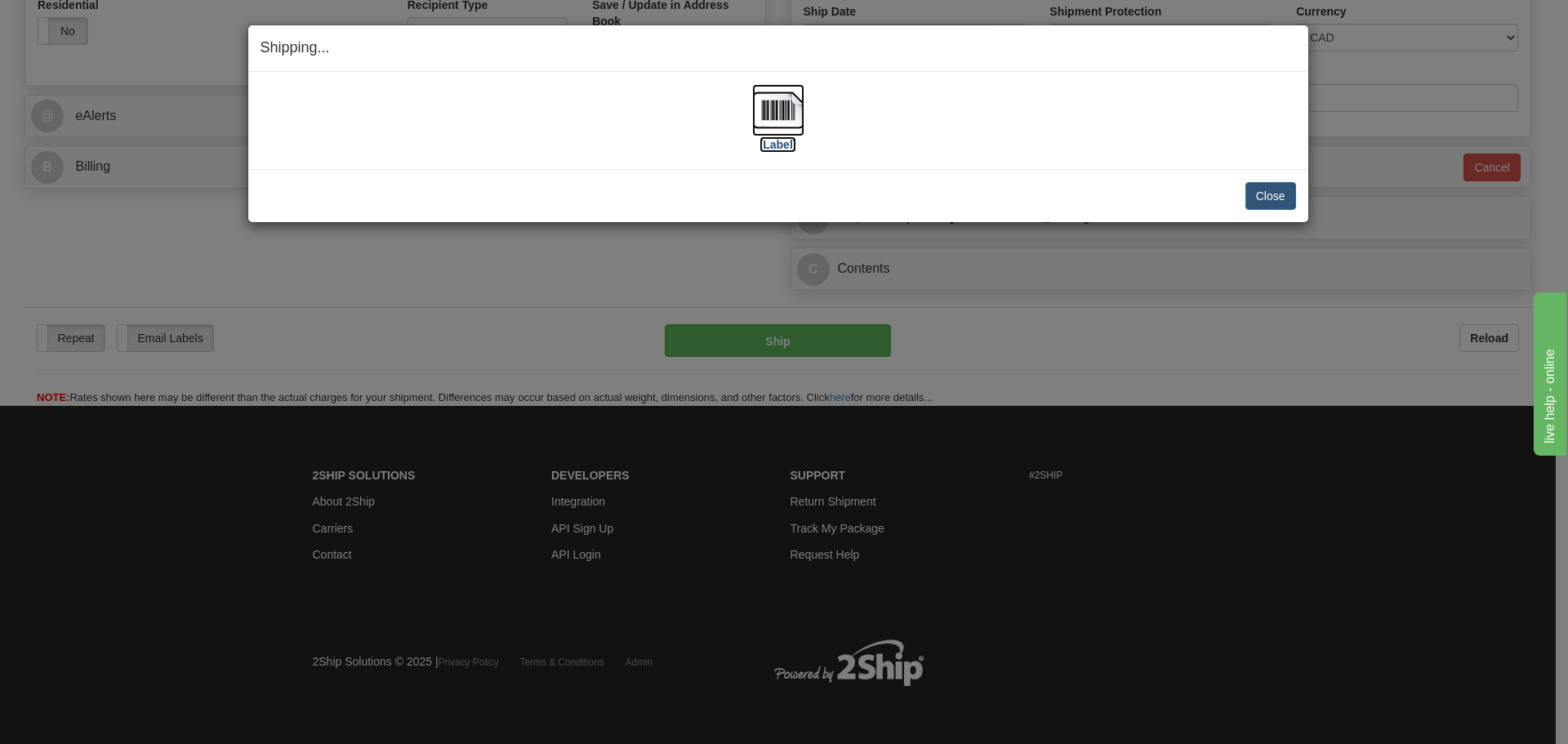
click at [776, 94] on img at bounding box center [778, 110] width 52 height 52
click at [1266, 199] on button "Close" at bounding box center [1271, 196] width 50 height 28
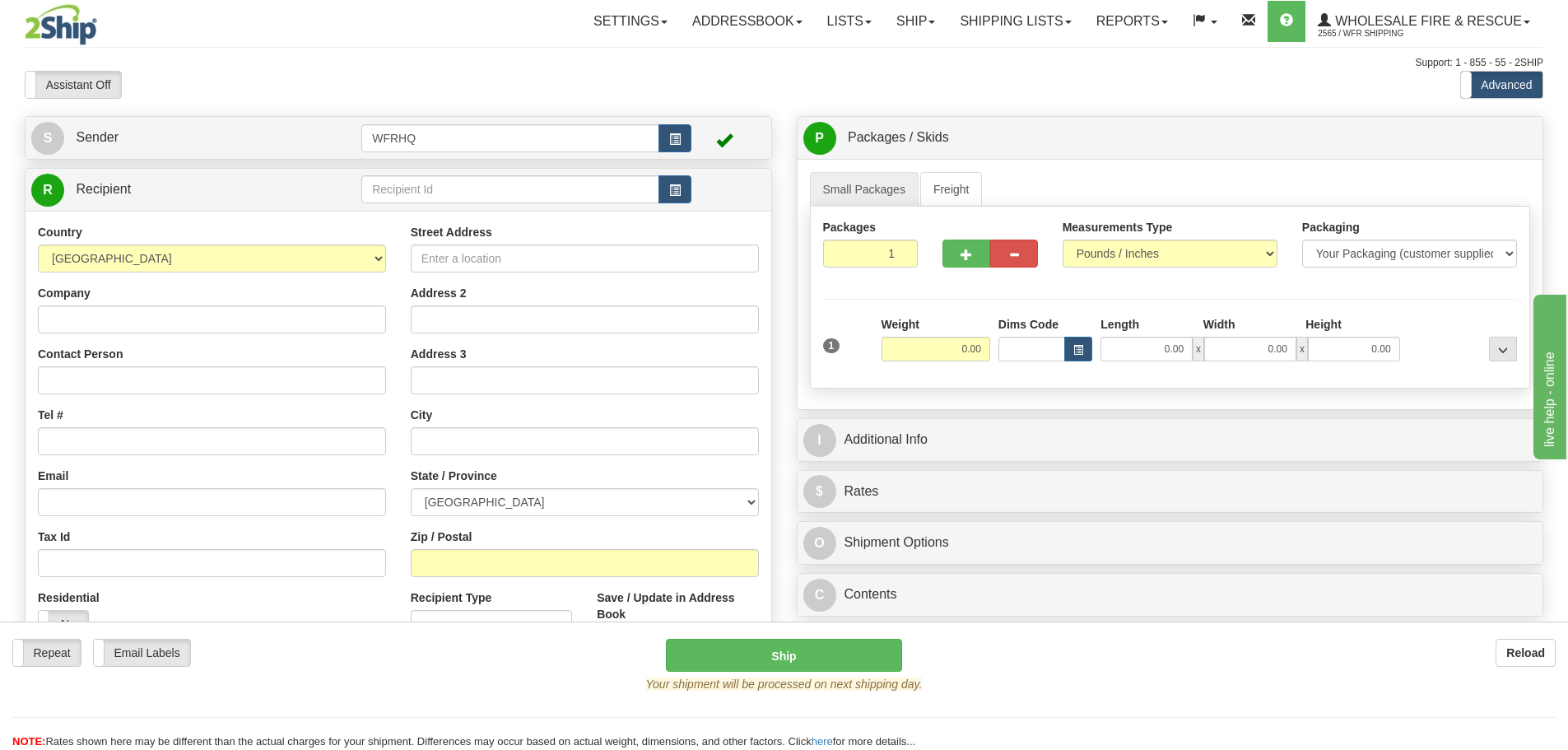
click at [1327, 69] on div "Support: 1 - 855 - 55 - 2SHIP" at bounding box center [783, 62] width 1518 height 14
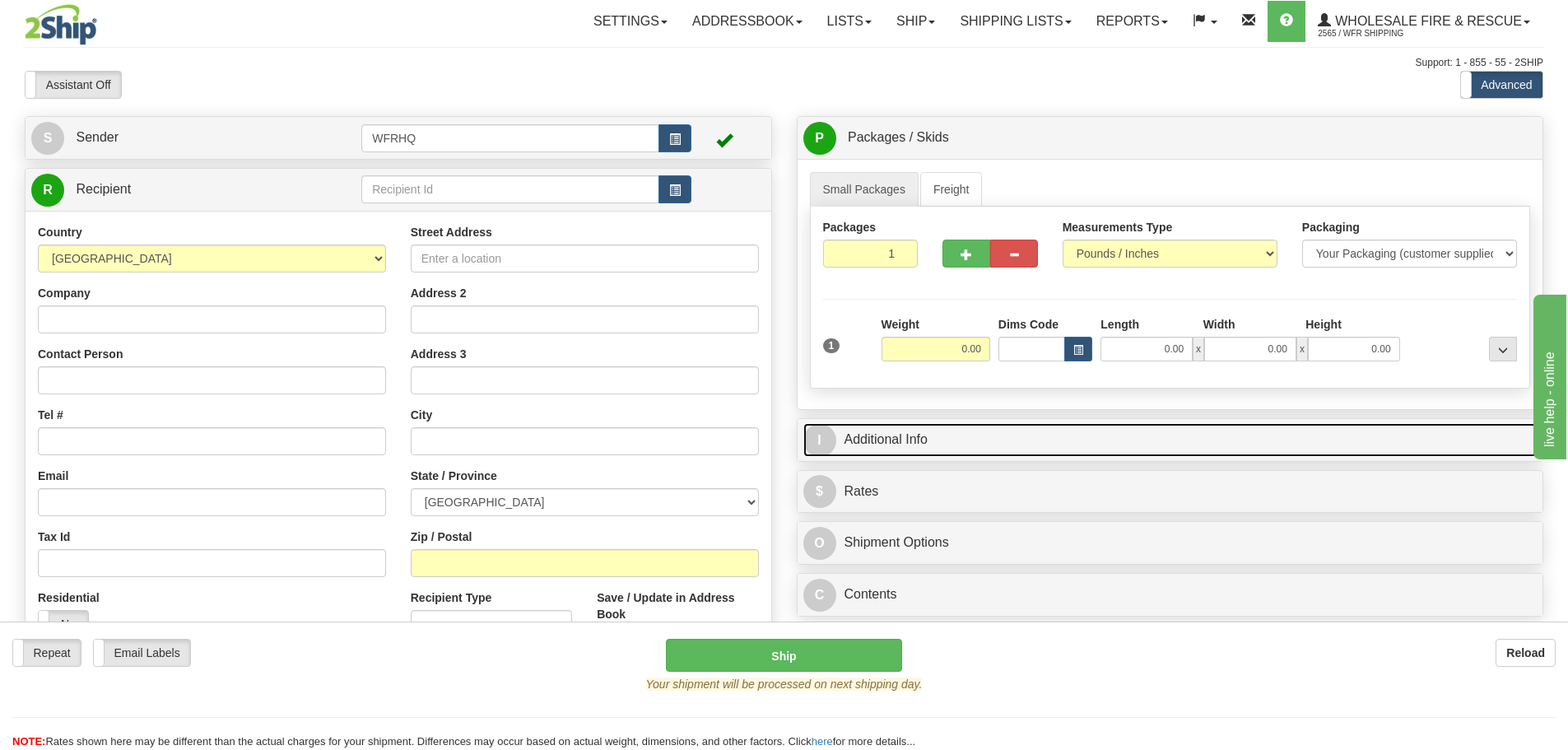
click at [888, 440] on link "I Additional Info" at bounding box center [1170, 439] width 734 height 34
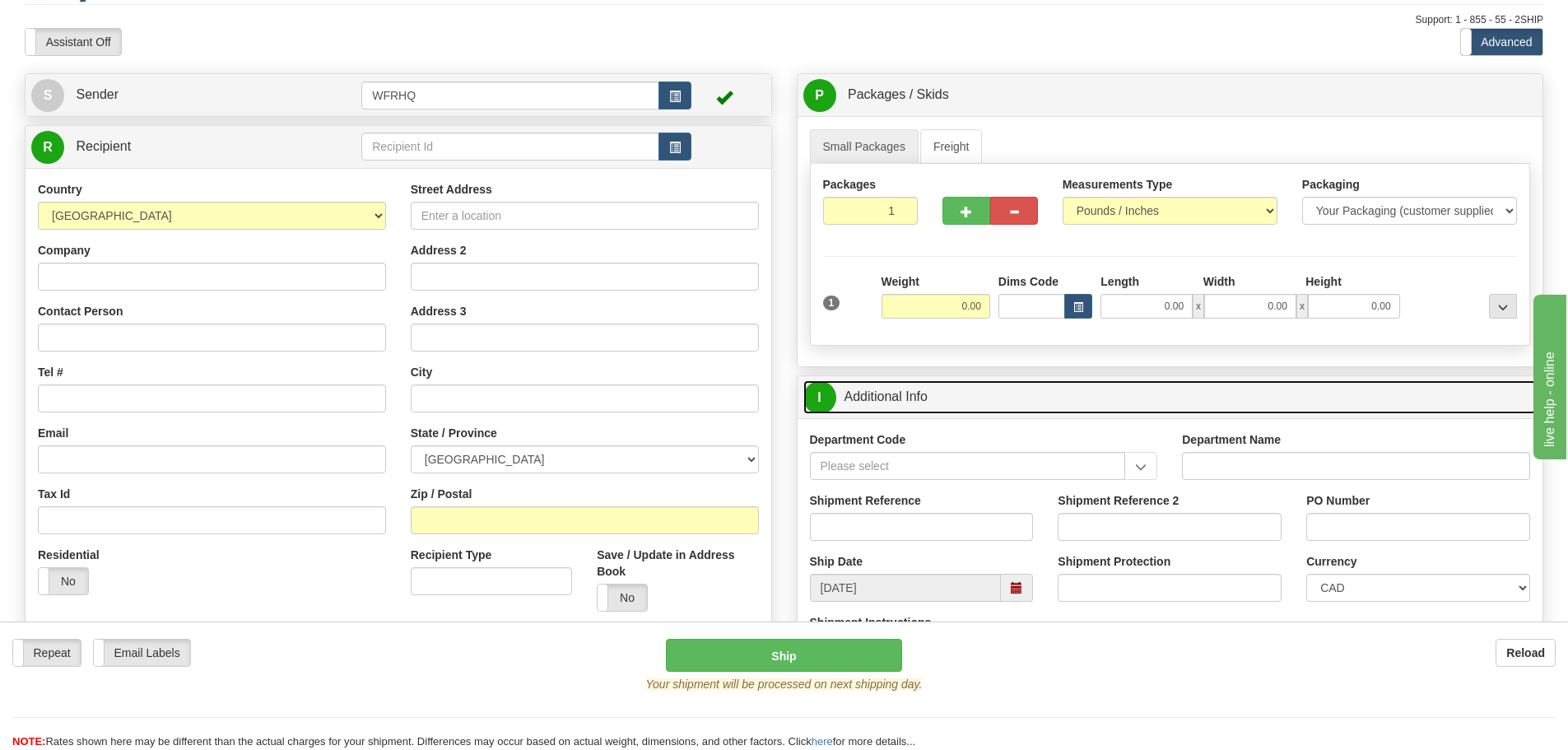
scroll to position [82, 0]
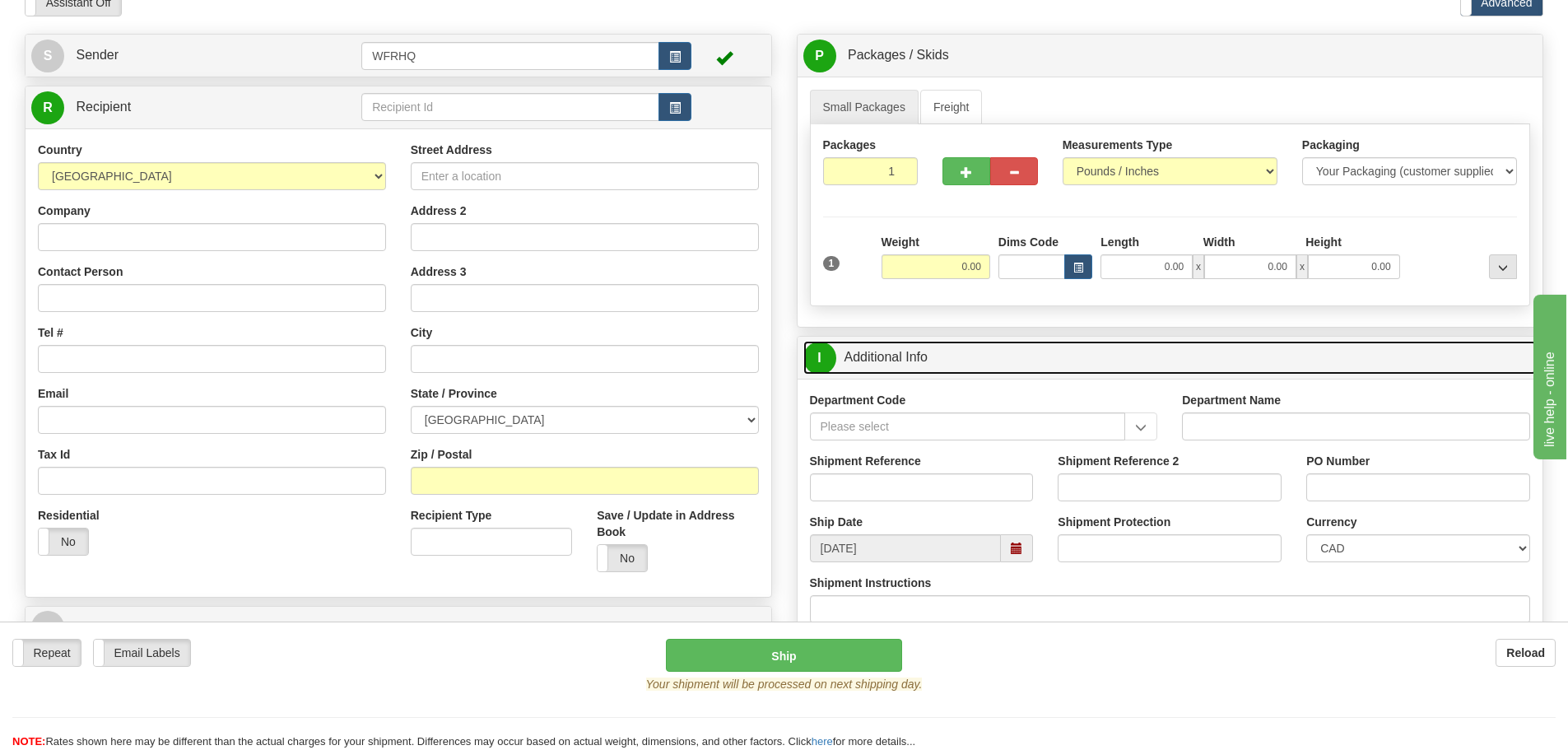
click at [1021, 554] on span at bounding box center [1016, 549] width 32 height 28
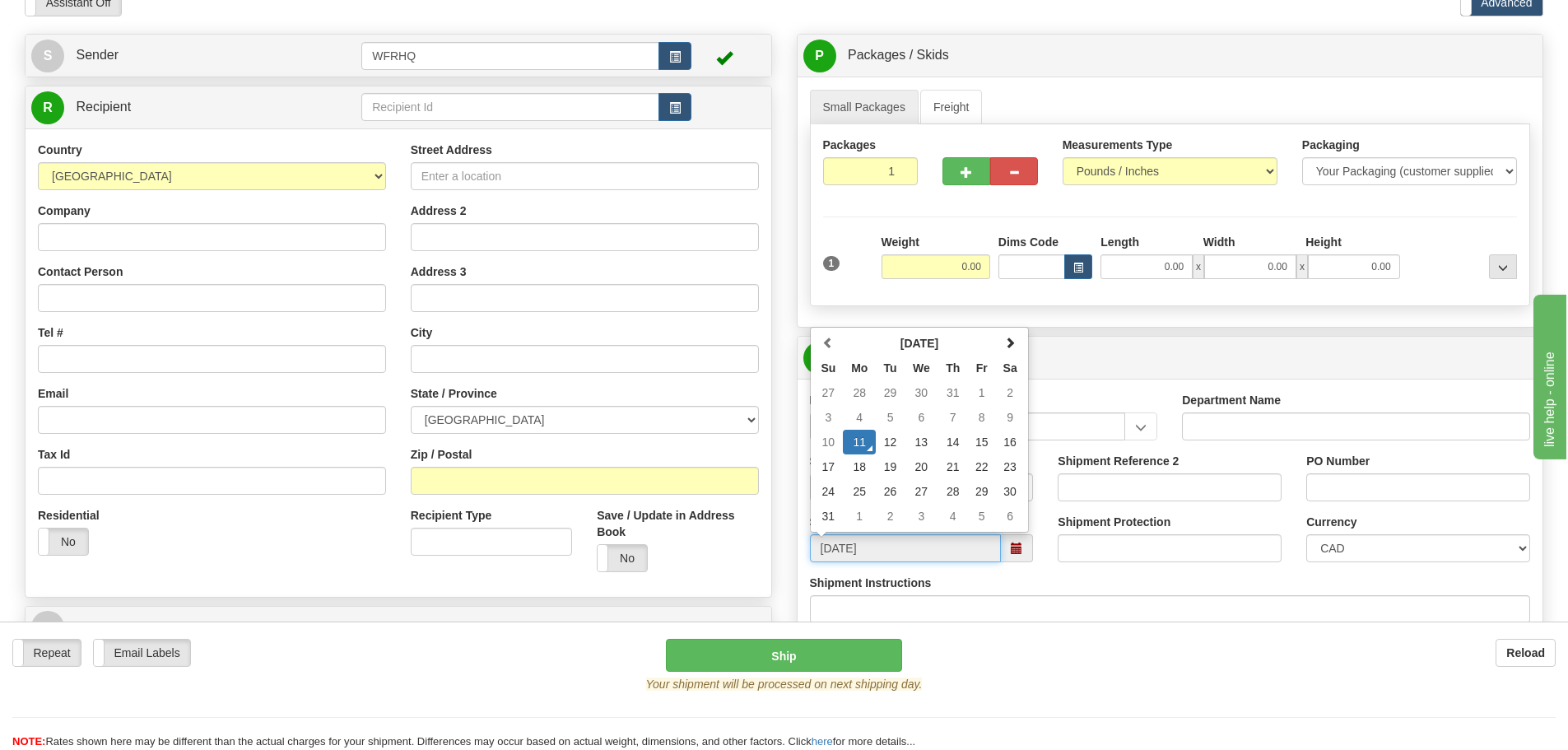
click at [895, 442] on td "12" at bounding box center [889, 441] width 29 height 24
type input "[DATE]"
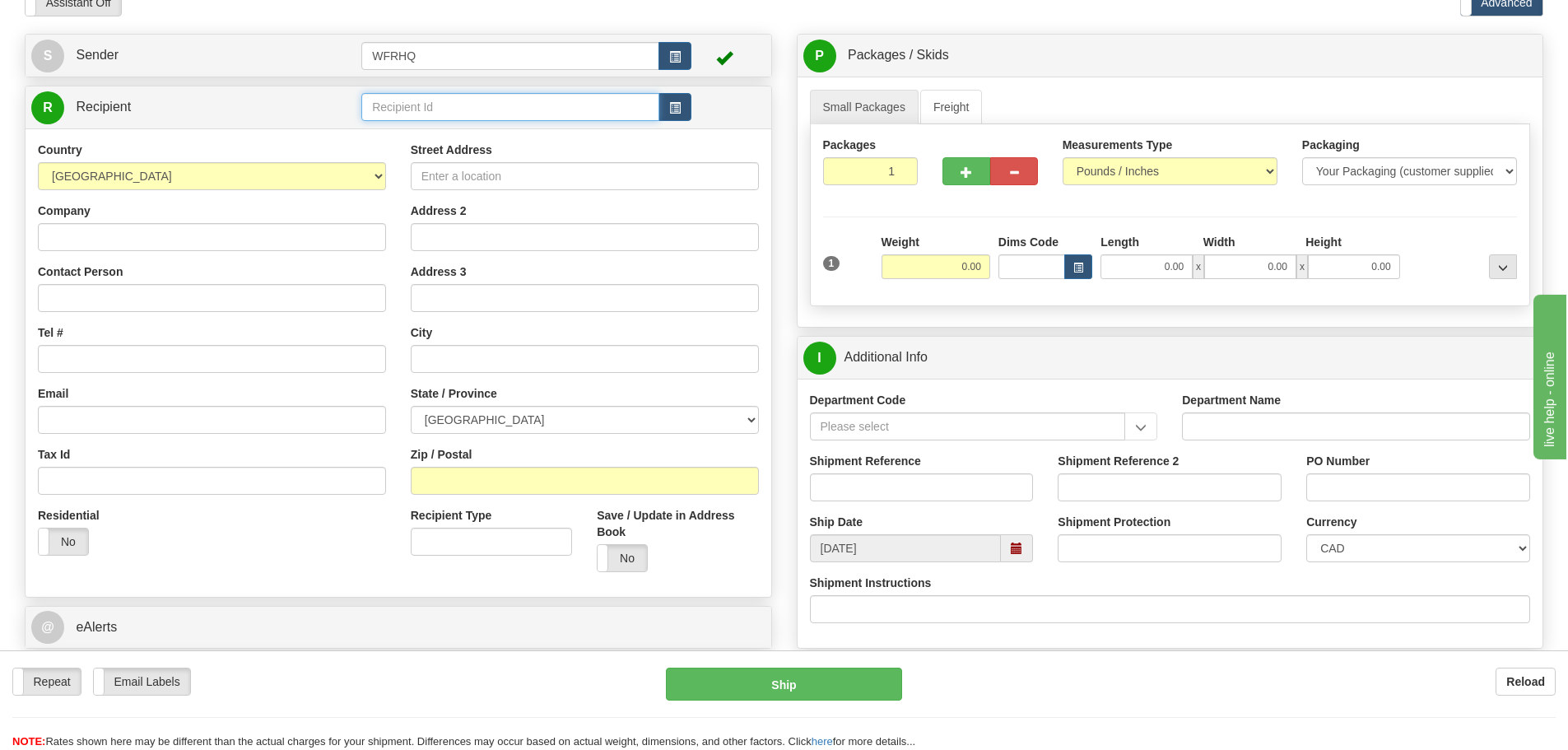
click at [396, 104] on input "text" at bounding box center [510, 107] width 298 height 28
type input "C"
click at [409, 117] on input "text" at bounding box center [510, 107] width 298 height 28
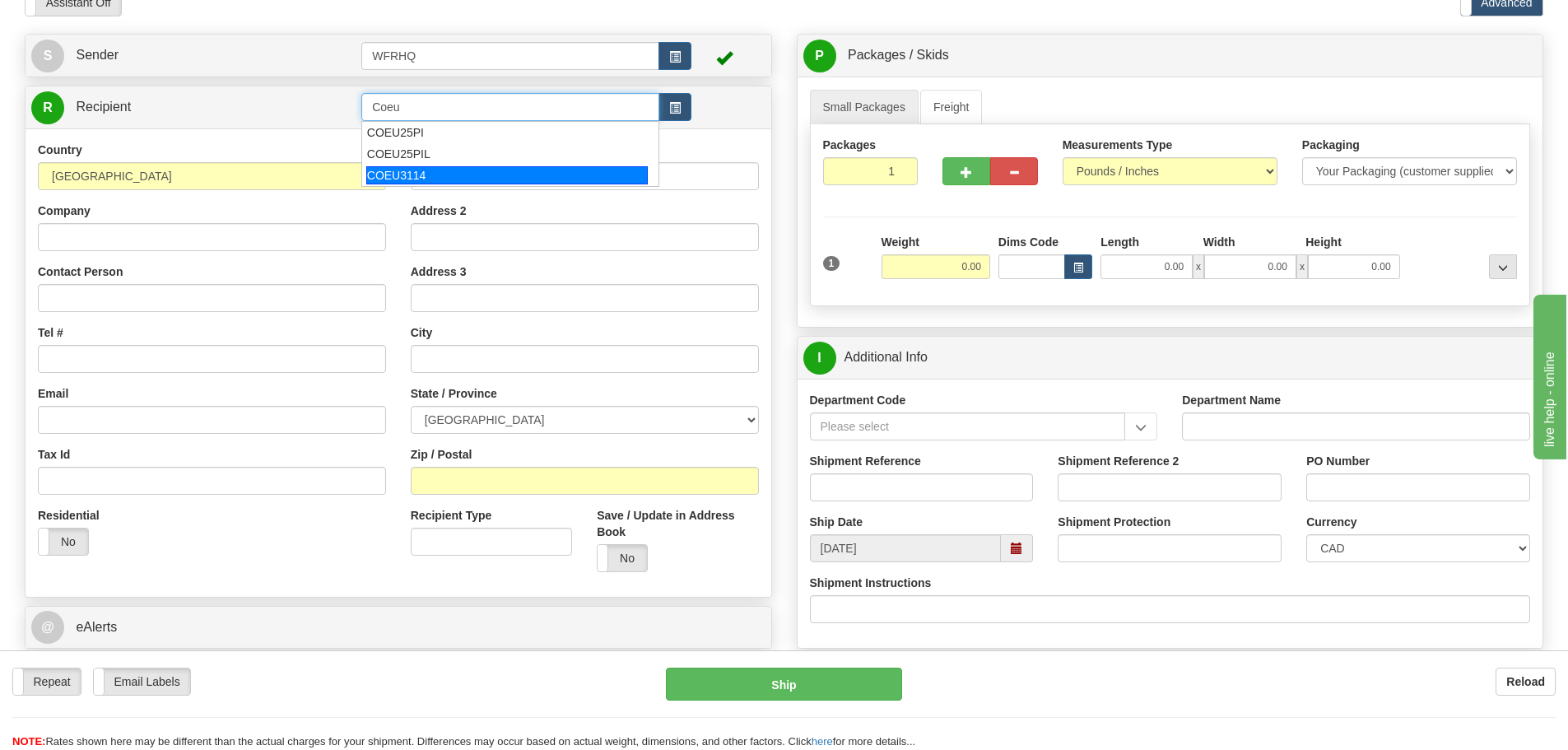
click at [416, 175] on div "COEU3114" at bounding box center [507, 175] width 282 height 18
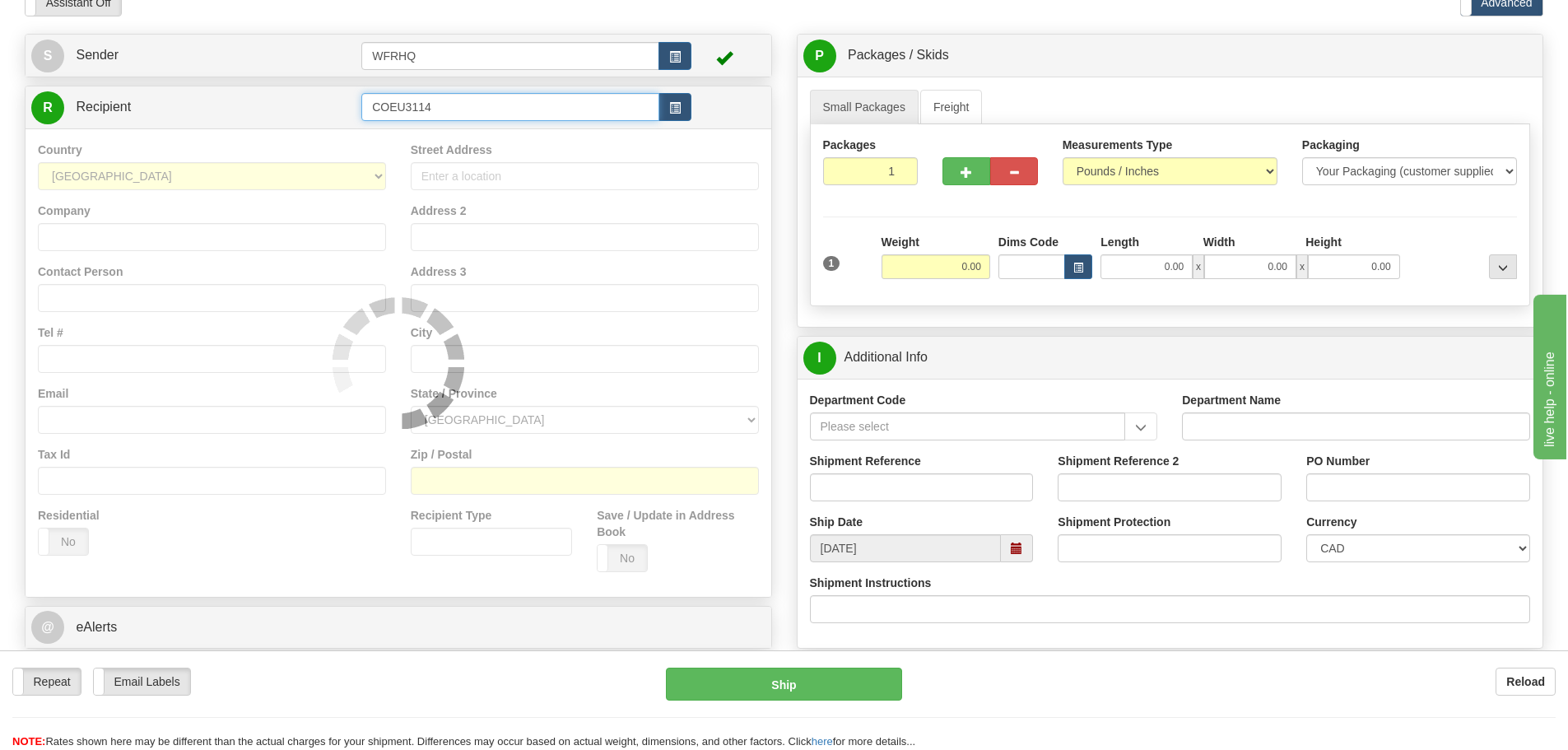
type input "COEU3114"
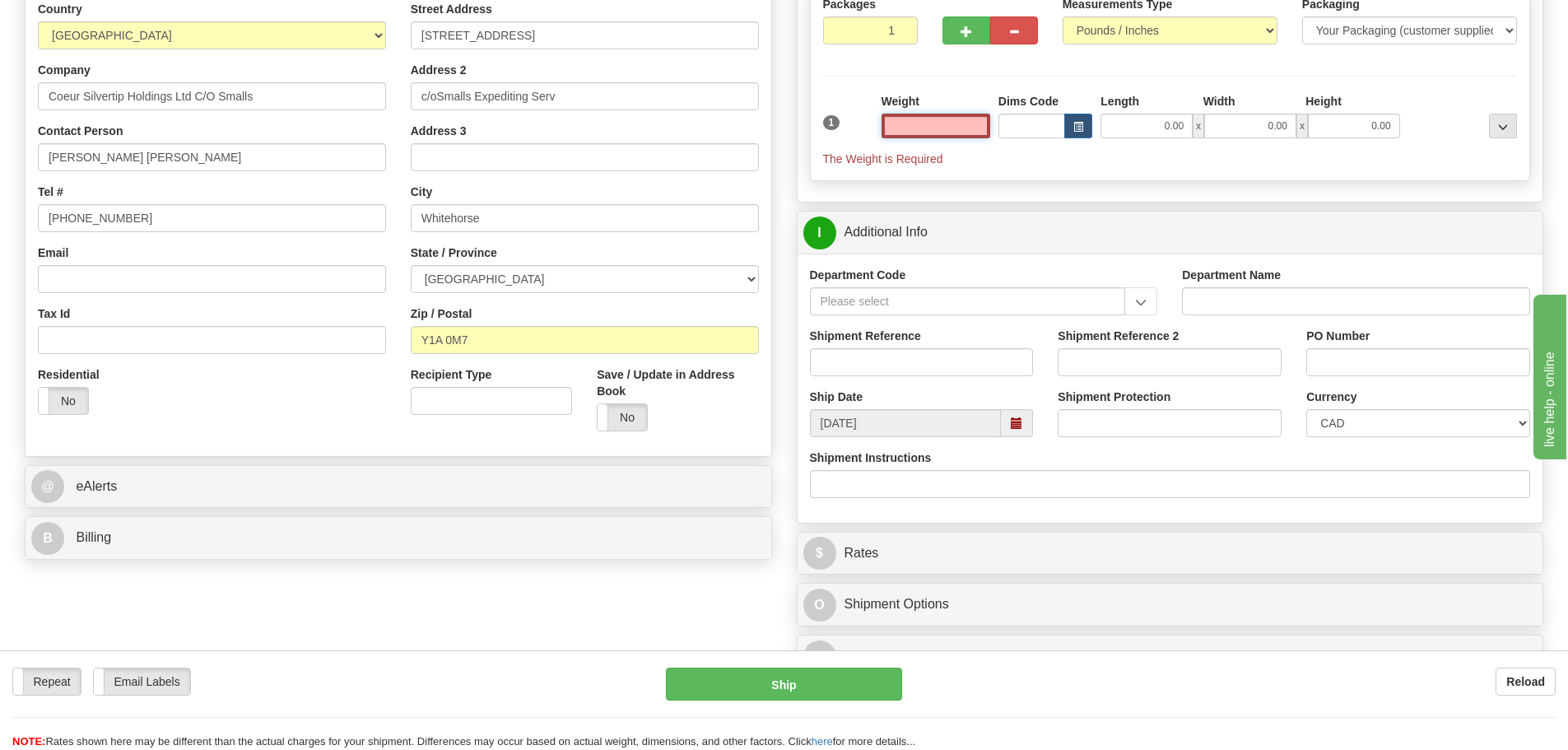
scroll to position [329, 0]
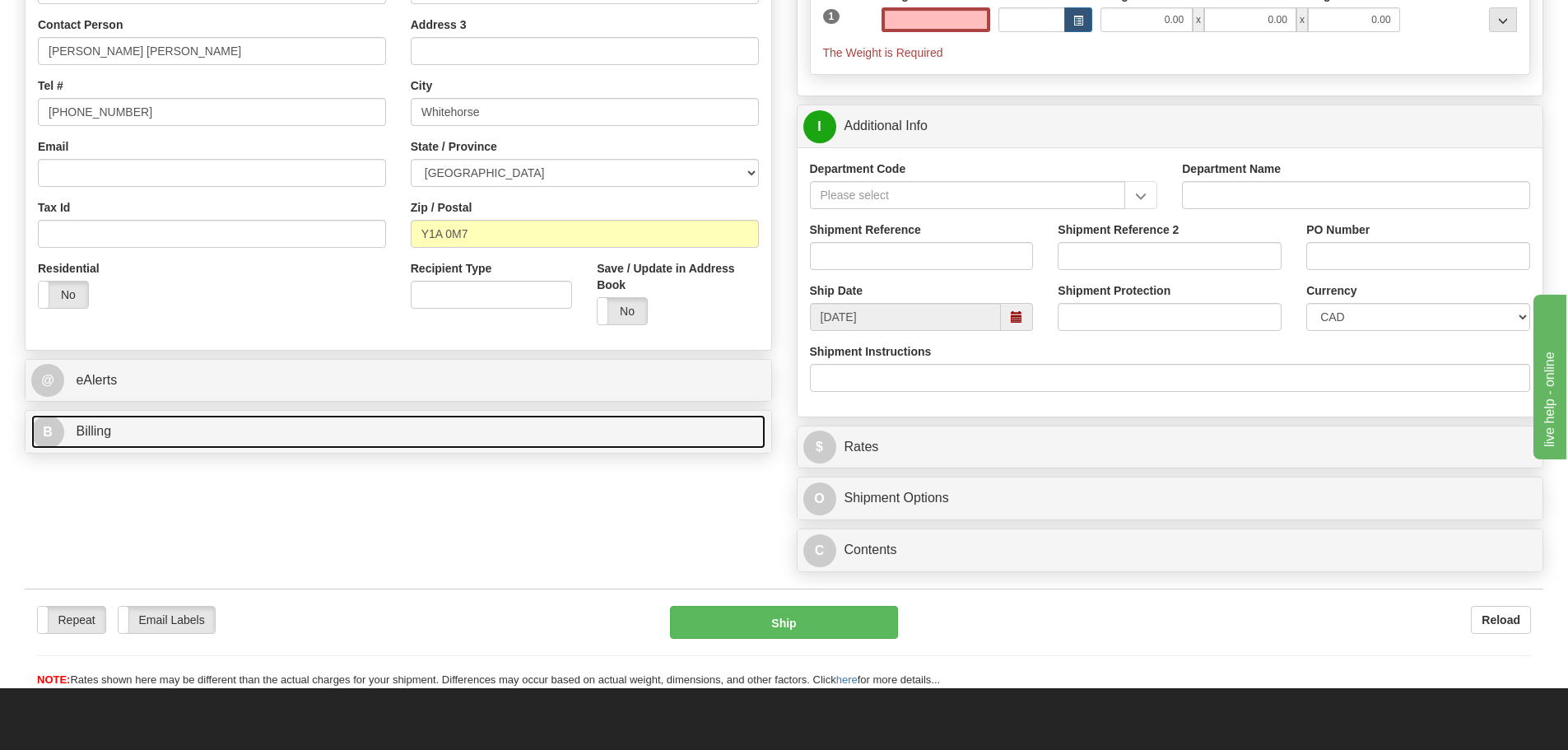
type input "0.00"
click at [128, 441] on link "B Billing" at bounding box center [398, 432] width 734 height 34
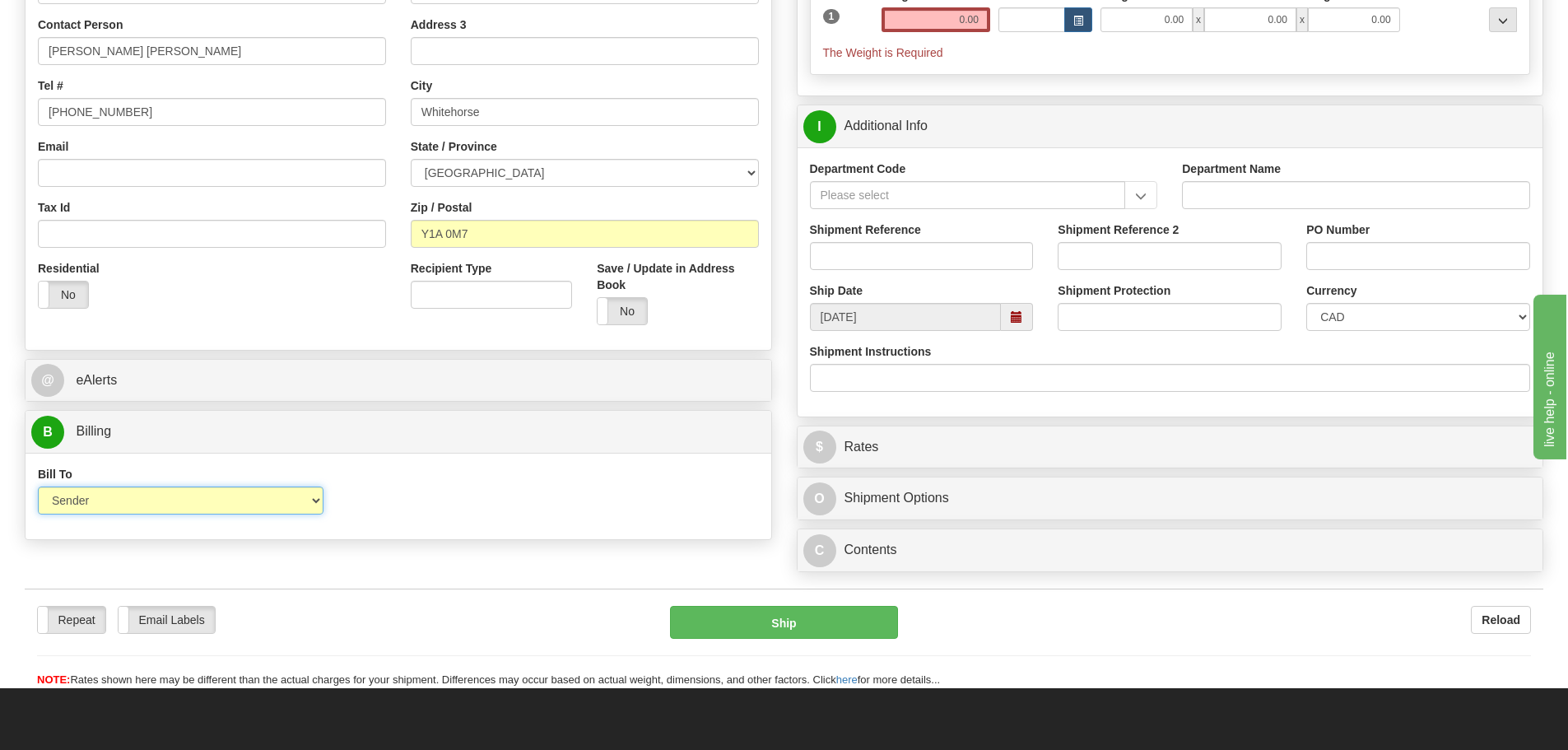
drag, startPoint x: 129, startPoint y: 505, endPoint x: 128, endPoint y: 515, distance: 10.0
click at [129, 505] on select "Sender Recipient Third Party Collect" at bounding box center [180, 501] width 285 height 28
select select "2"
click at [38, 487] on select "Sender Recipient Third Party Collect" at bounding box center [180, 501] width 285 height 28
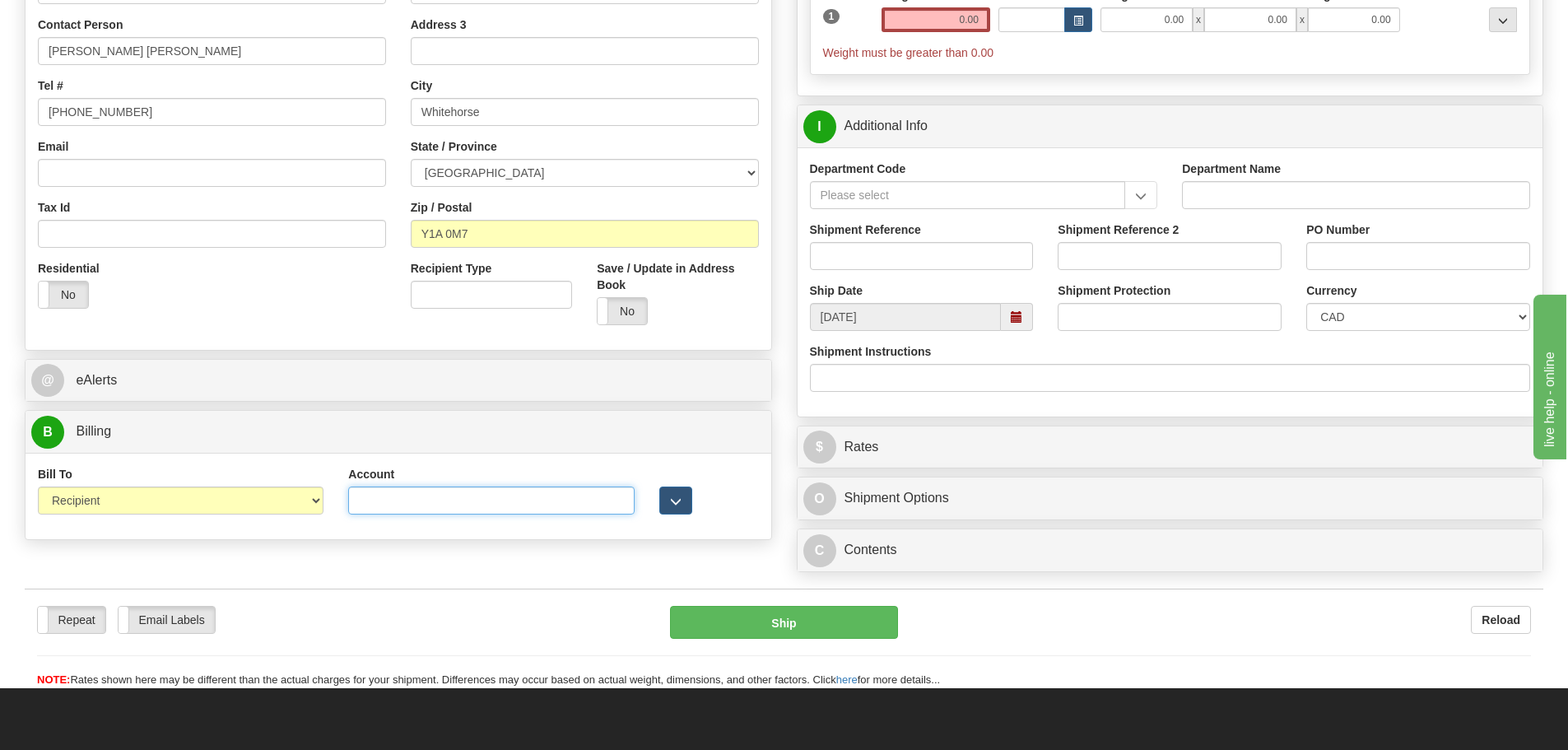
click at [383, 502] on input "Account" at bounding box center [490, 501] width 285 height 28
type input "6099749"
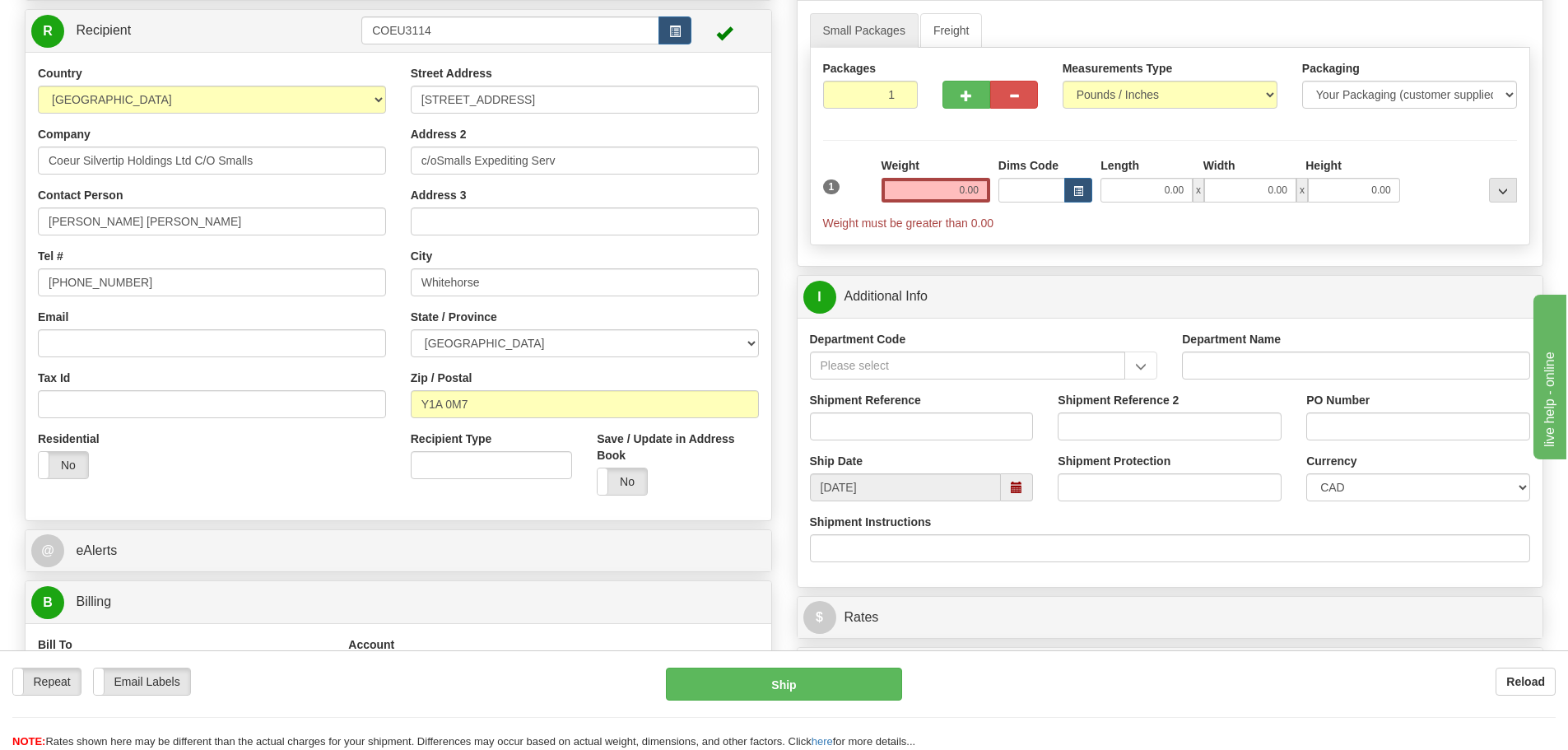
scroll to position [82, 0]
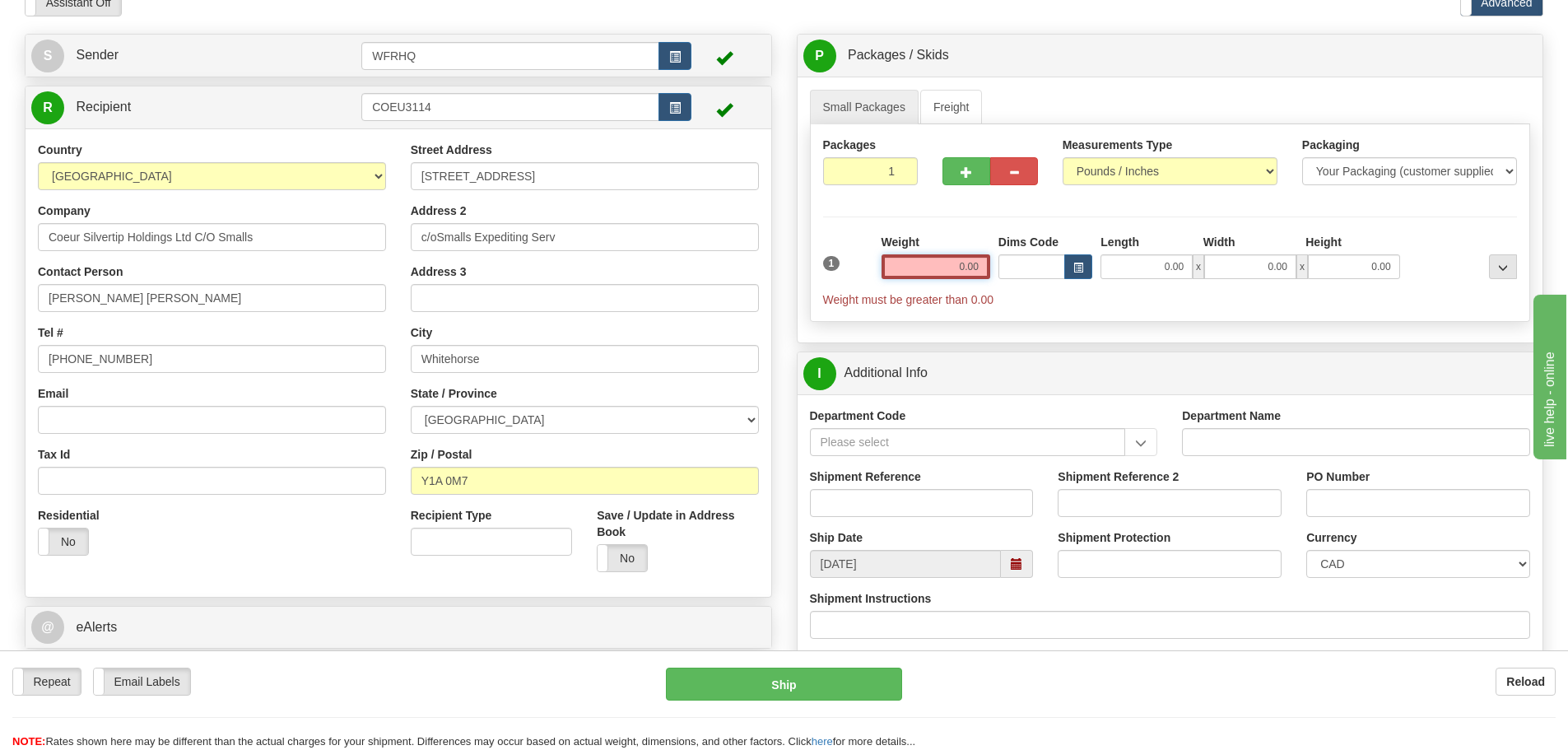
click at [937, 261] on input "0.00" at bounding box center [936, 266] width 108 height 24
type input "2.00"
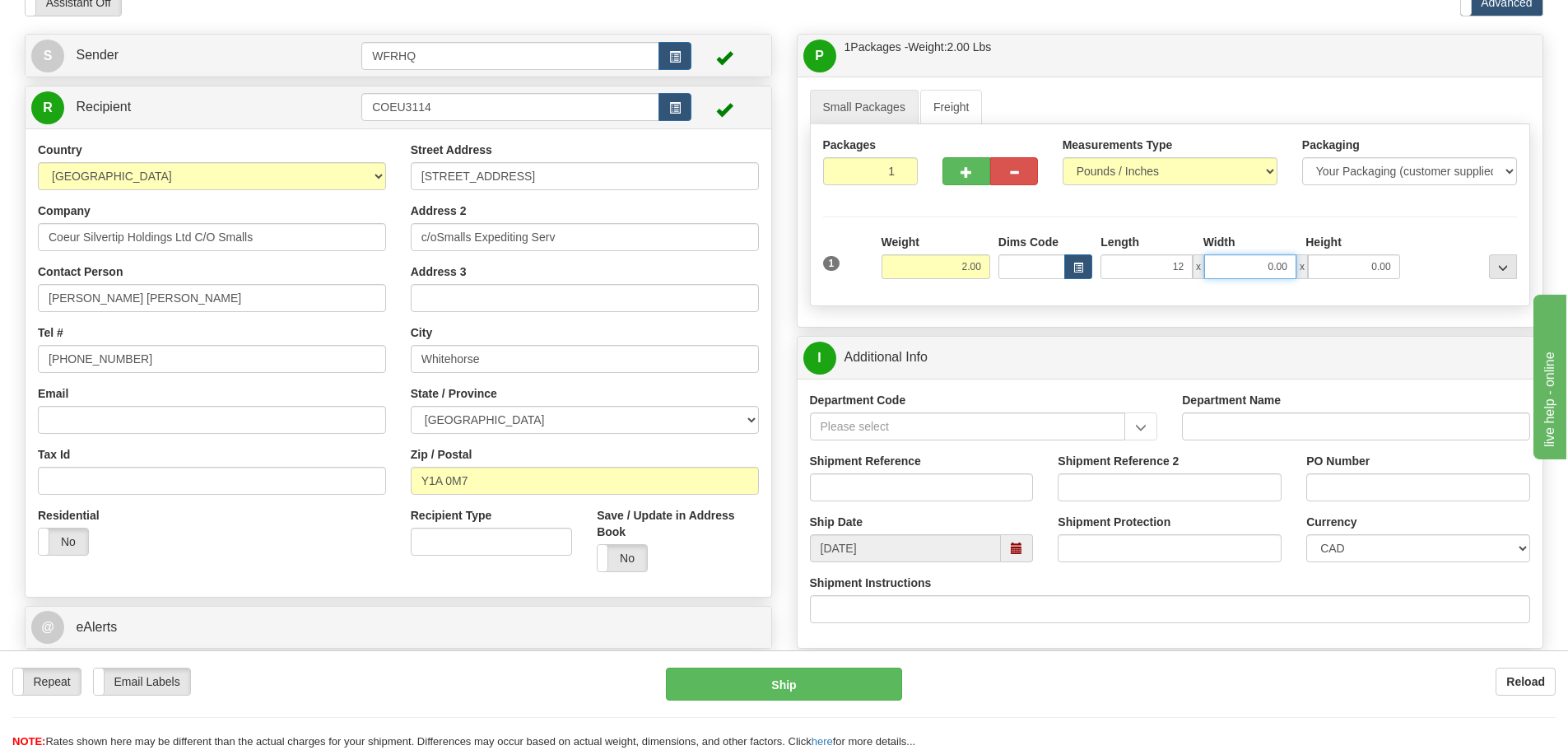
type input "12.00"
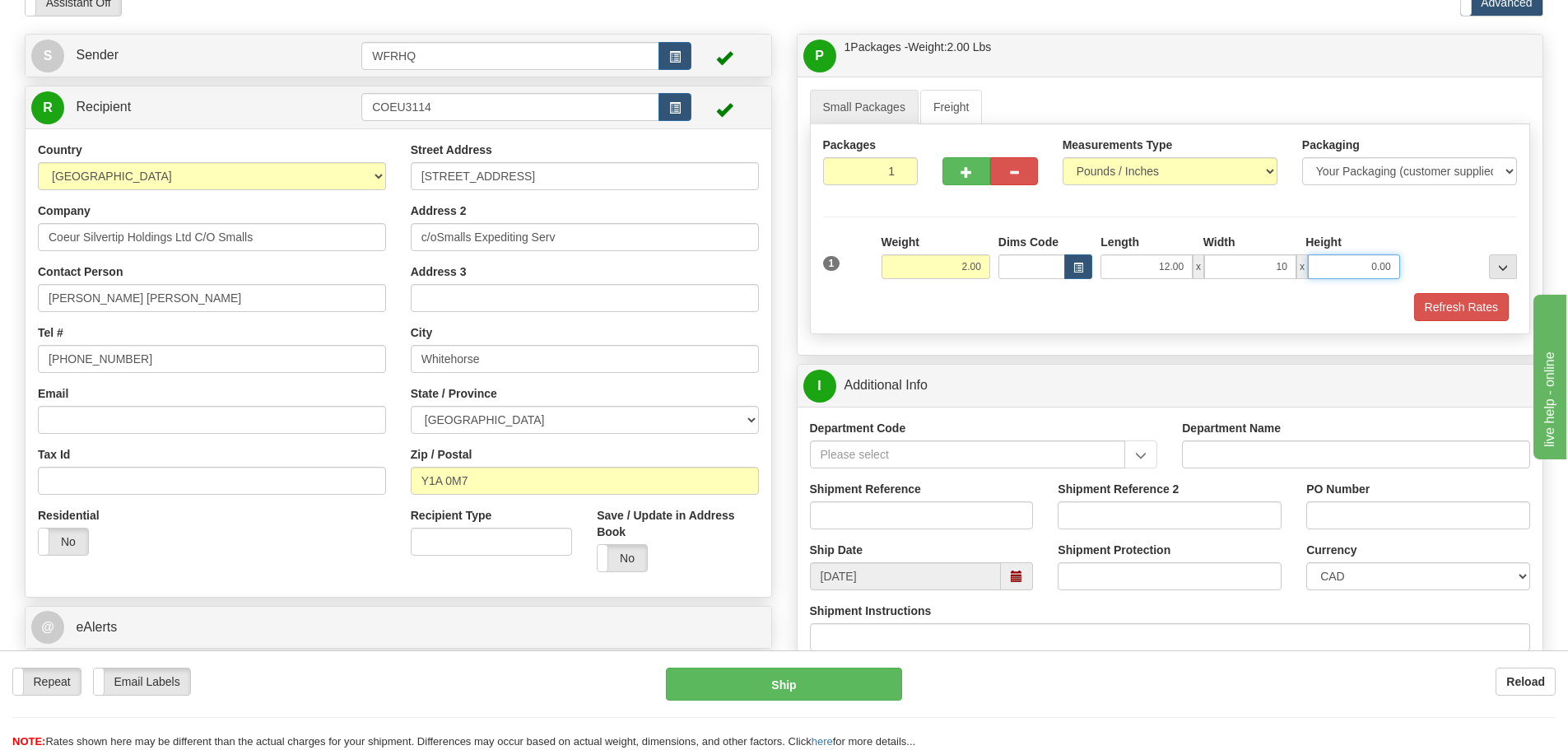
type input "10.00"
type input "3.00"
drag, startPoint x: 1492, startPoint y: 309, endPoint x: 1359, endPoint y: 337, distance: 135.9
click at [1493, 309] on button "Refresh Rates" at bounding box center [1461, 307] width 95 height 28
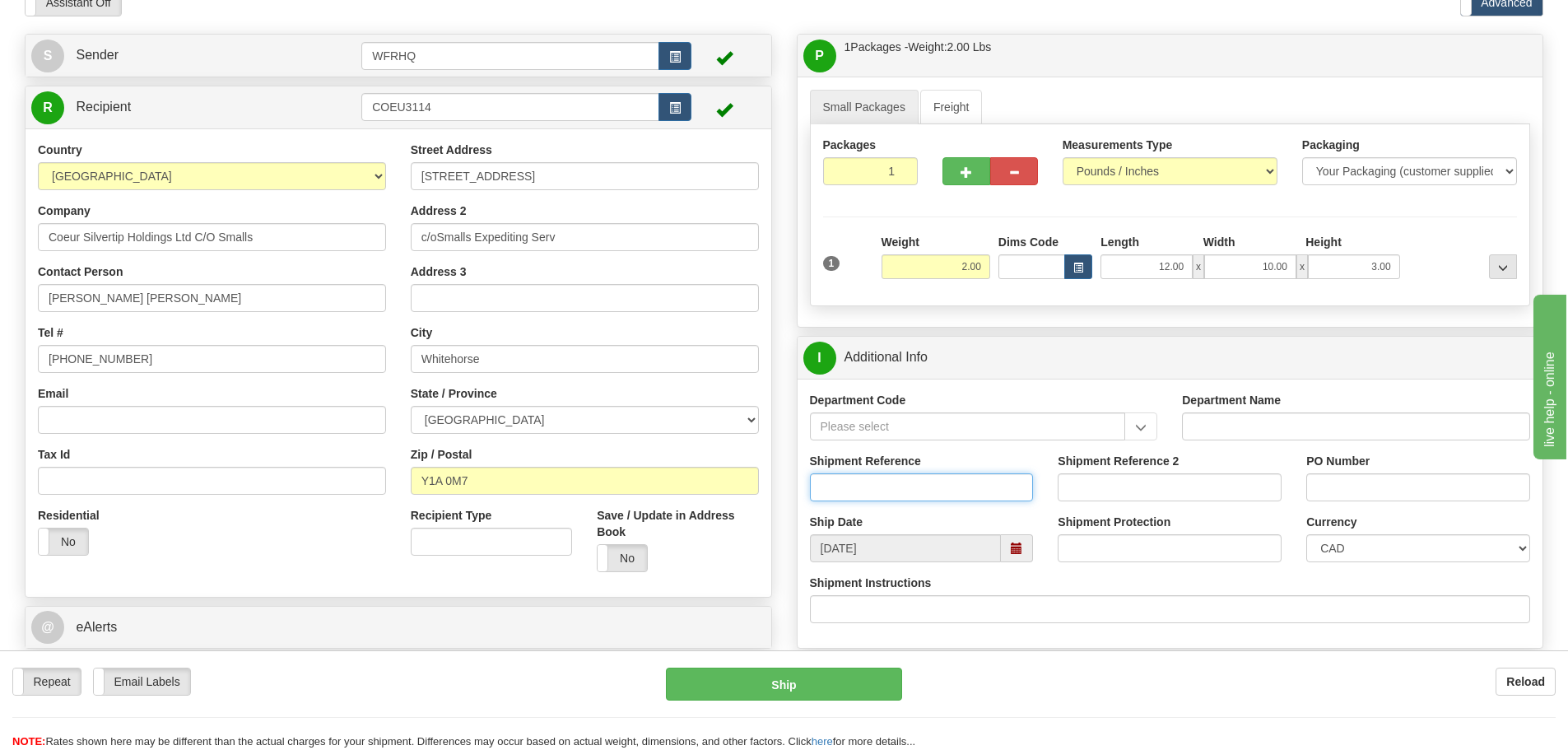
click at [914, 493] on input "Shipment Reference" at bounding box center [921, 487] width 224 height 28
type input "S43491-28717"
type input "20474"
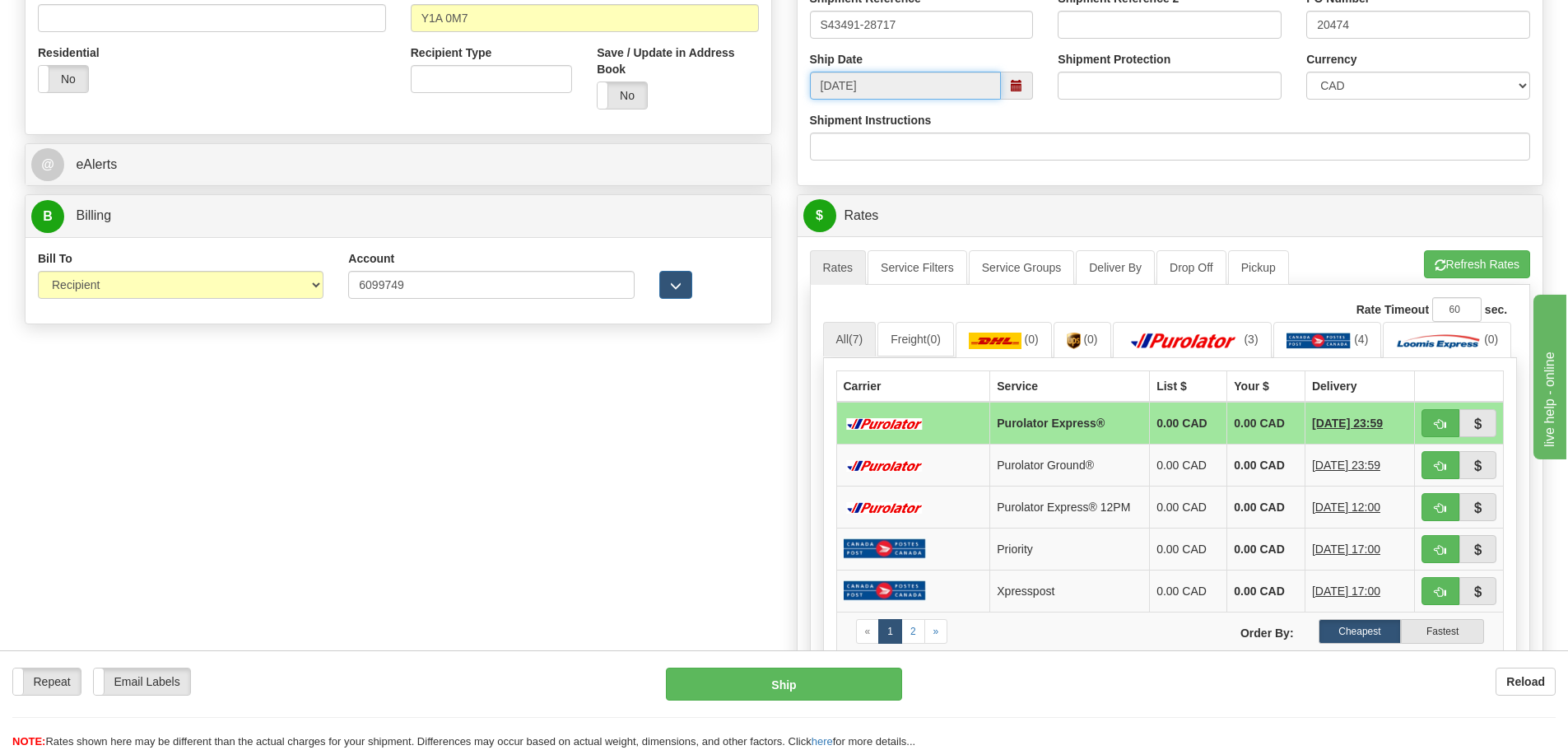
scroll to position [576, 0]
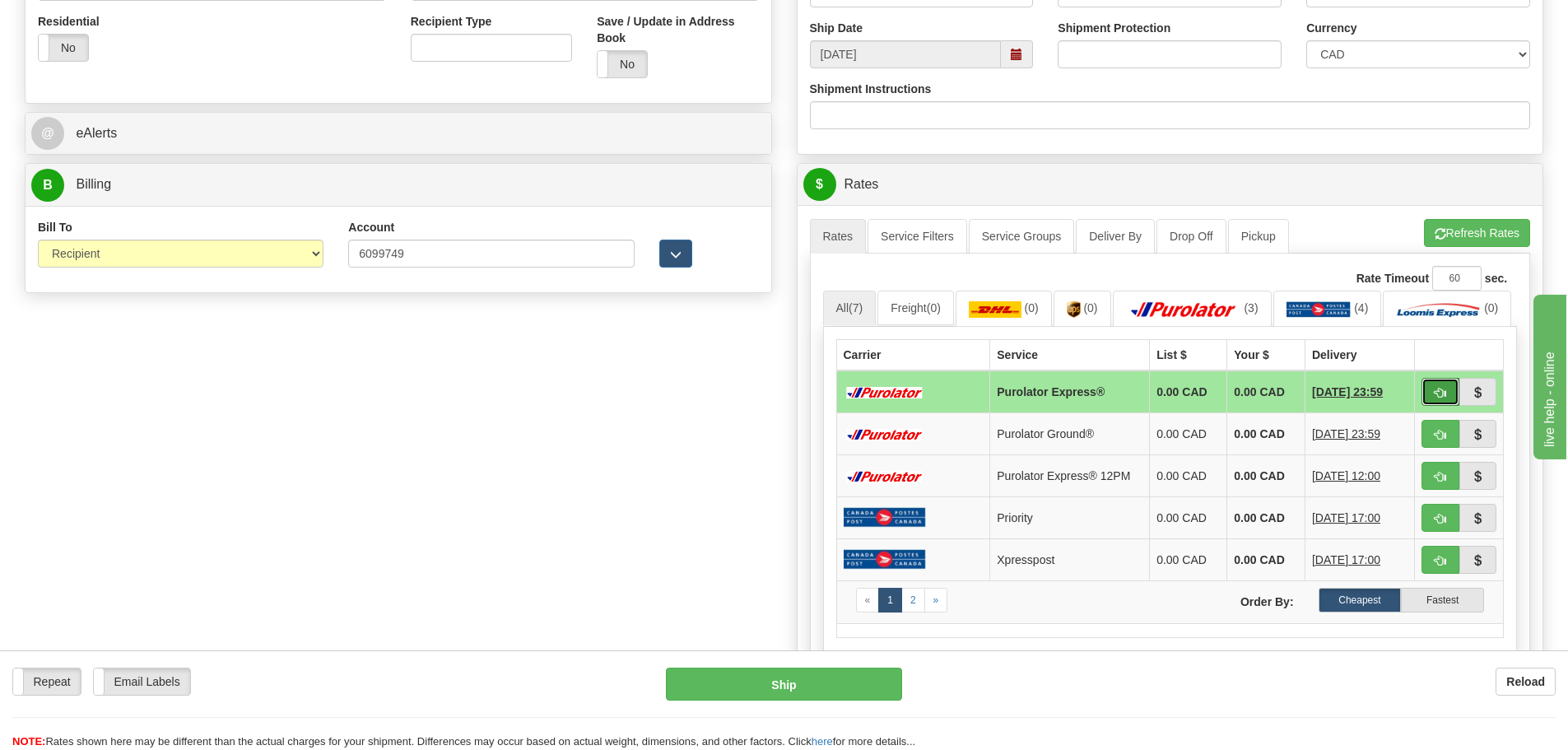
click at [1439, 406] on button "button" at bounding box center [1440, 391] width 38 height 28
type input "202"
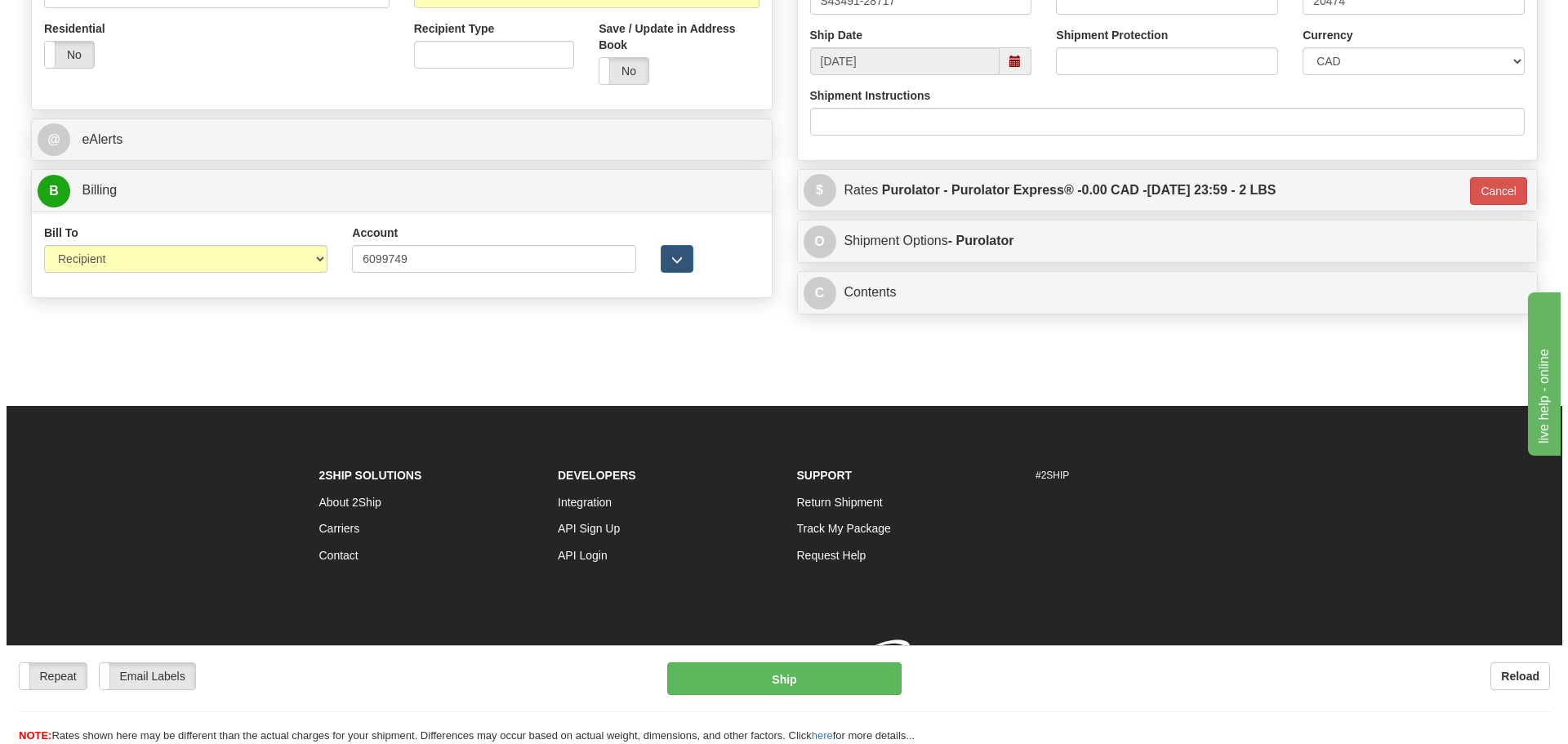
scroll to position [569, 0]
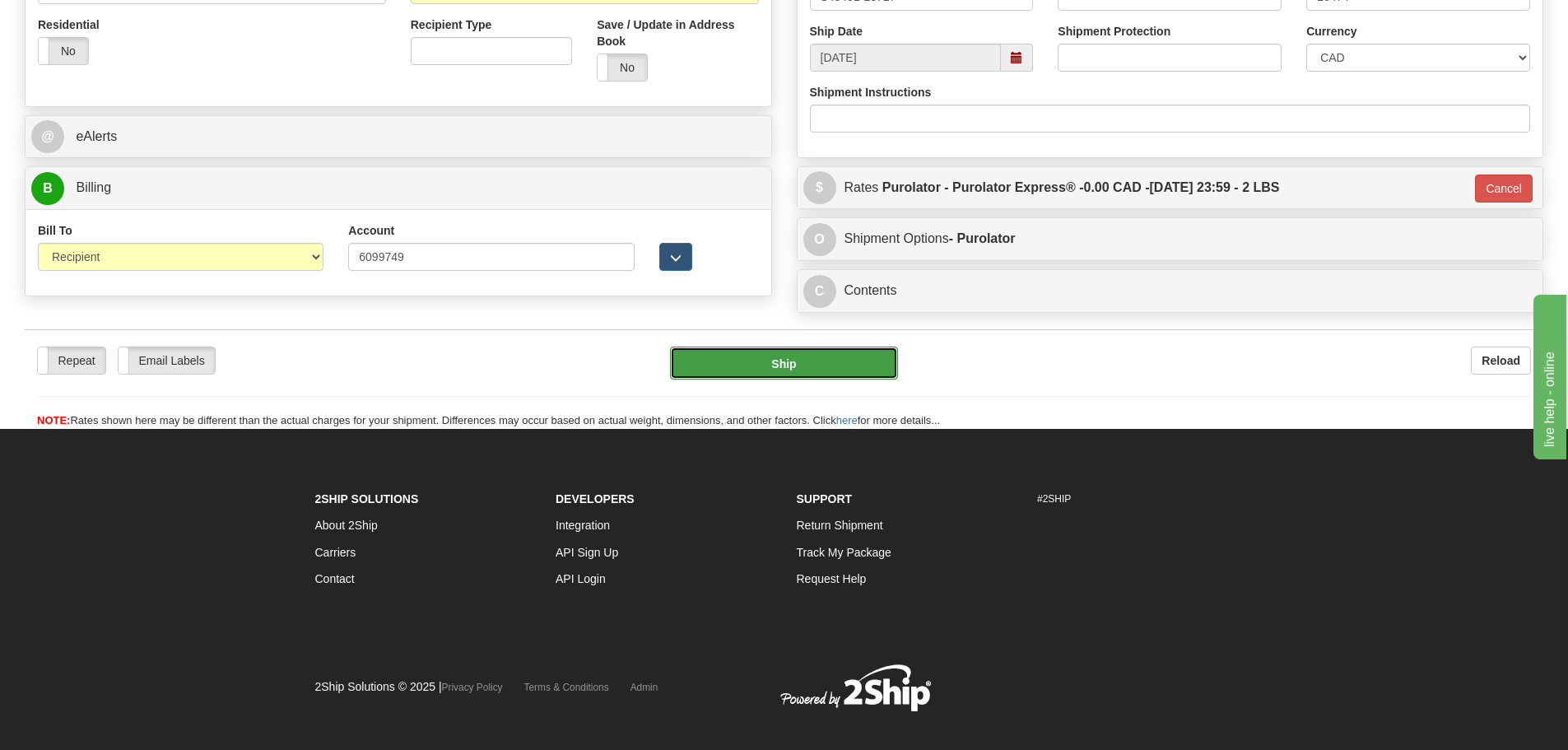
click at [841, 370] on button "Ship" at bounding box center [784, 362] width 228 height 33
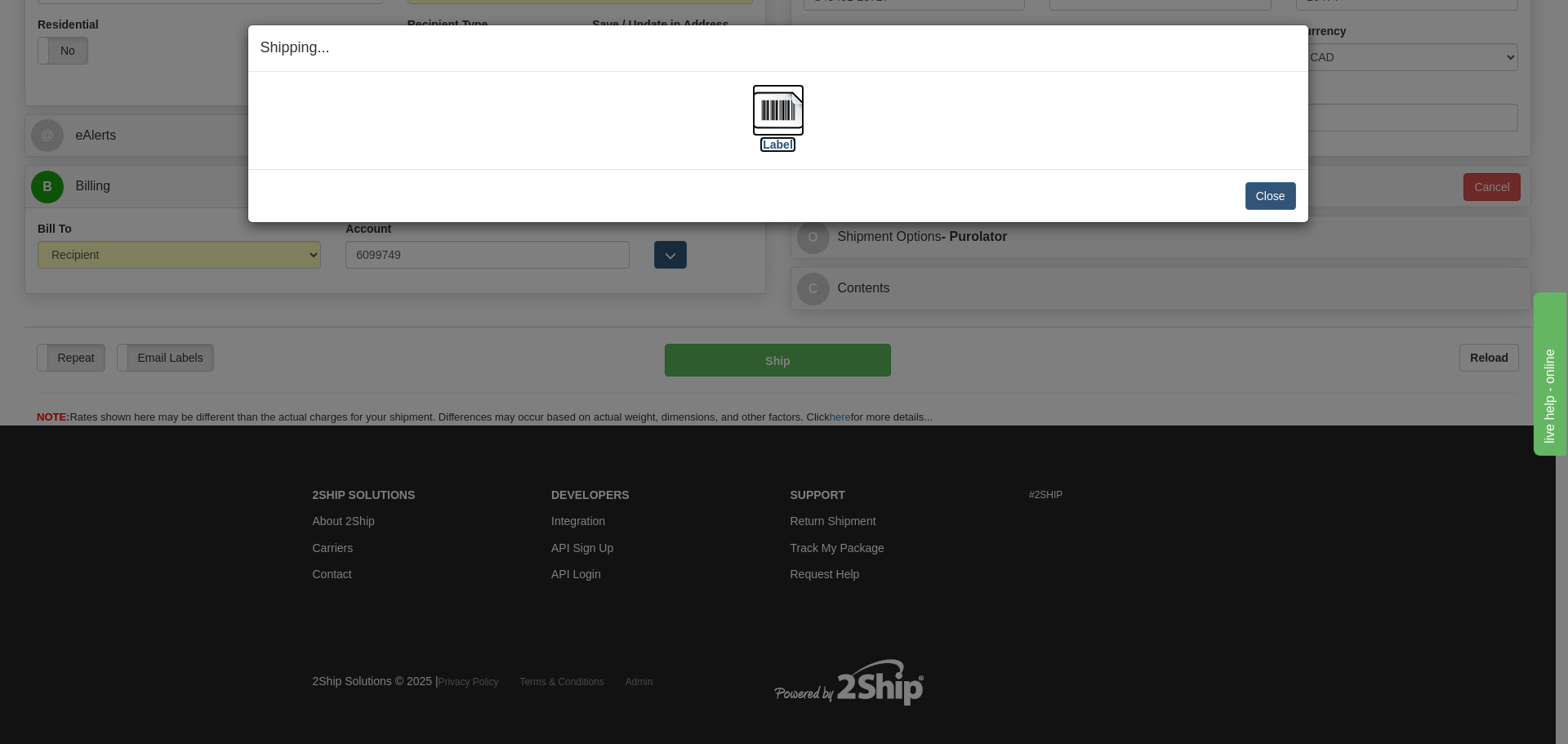
click at [776, 110] on img at bounding box center [778, 110] width 52 height 52
click at [1082, 110] on div "[Label]" at bounding box center [778, 120] width 1036 height 73
click at [1262, 198] on button "Close" at bounding box center [1271, 196] width 50 height 28
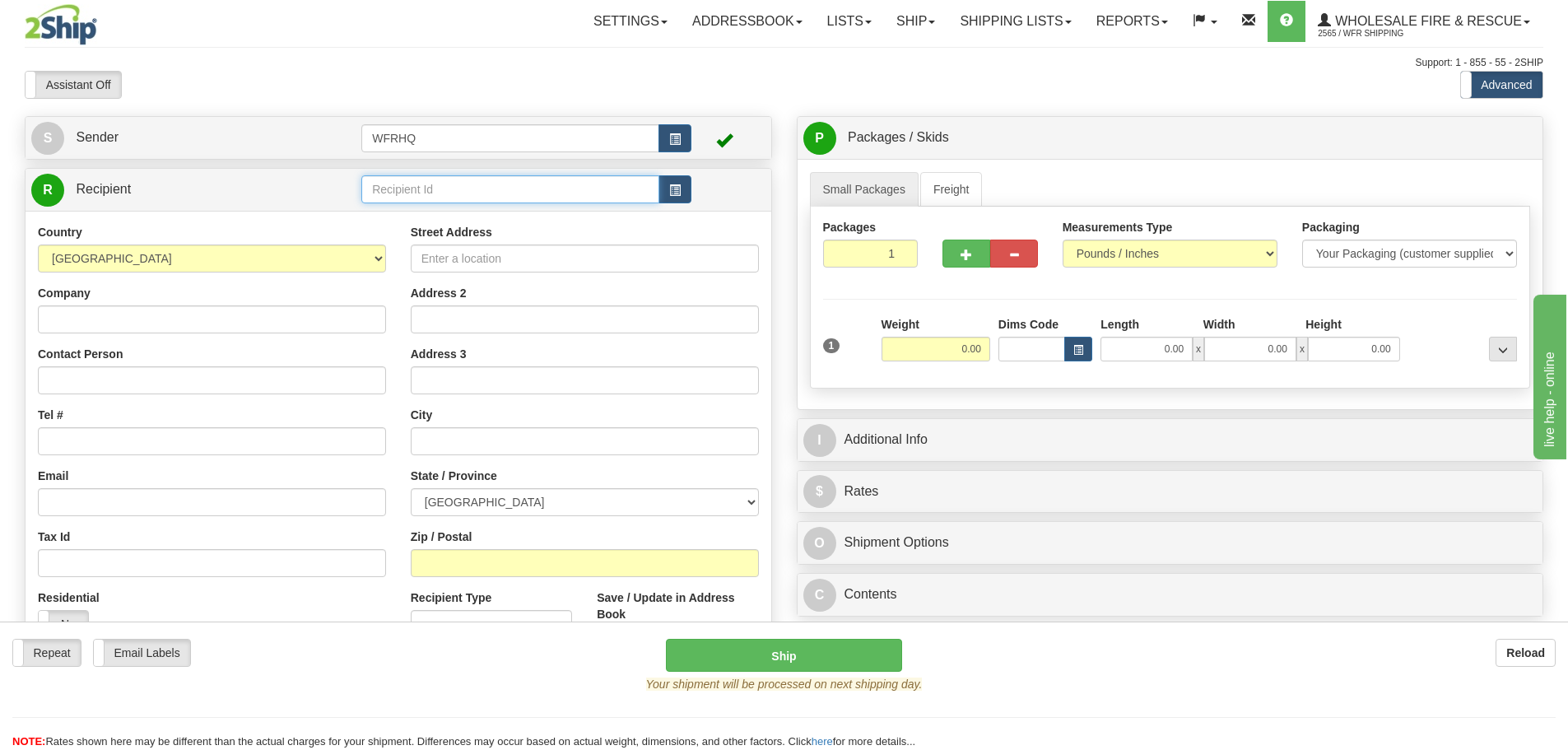
click at [475, 190] on input "text" at bounding box center [510, 189] width 298 height 28
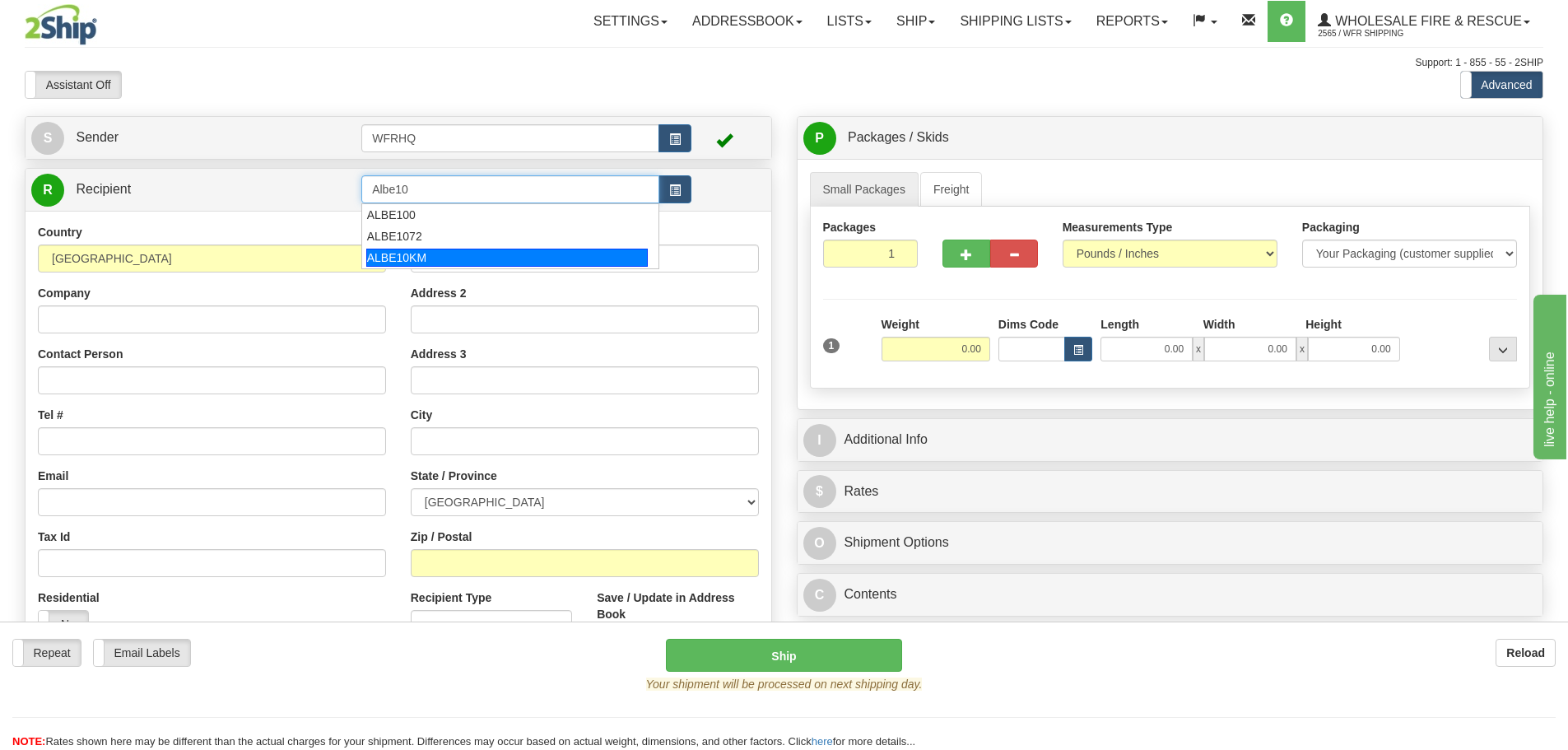
click at [452, 256] on div "ALBE10KM" at bounding box center [507, 257] width 282 height 18
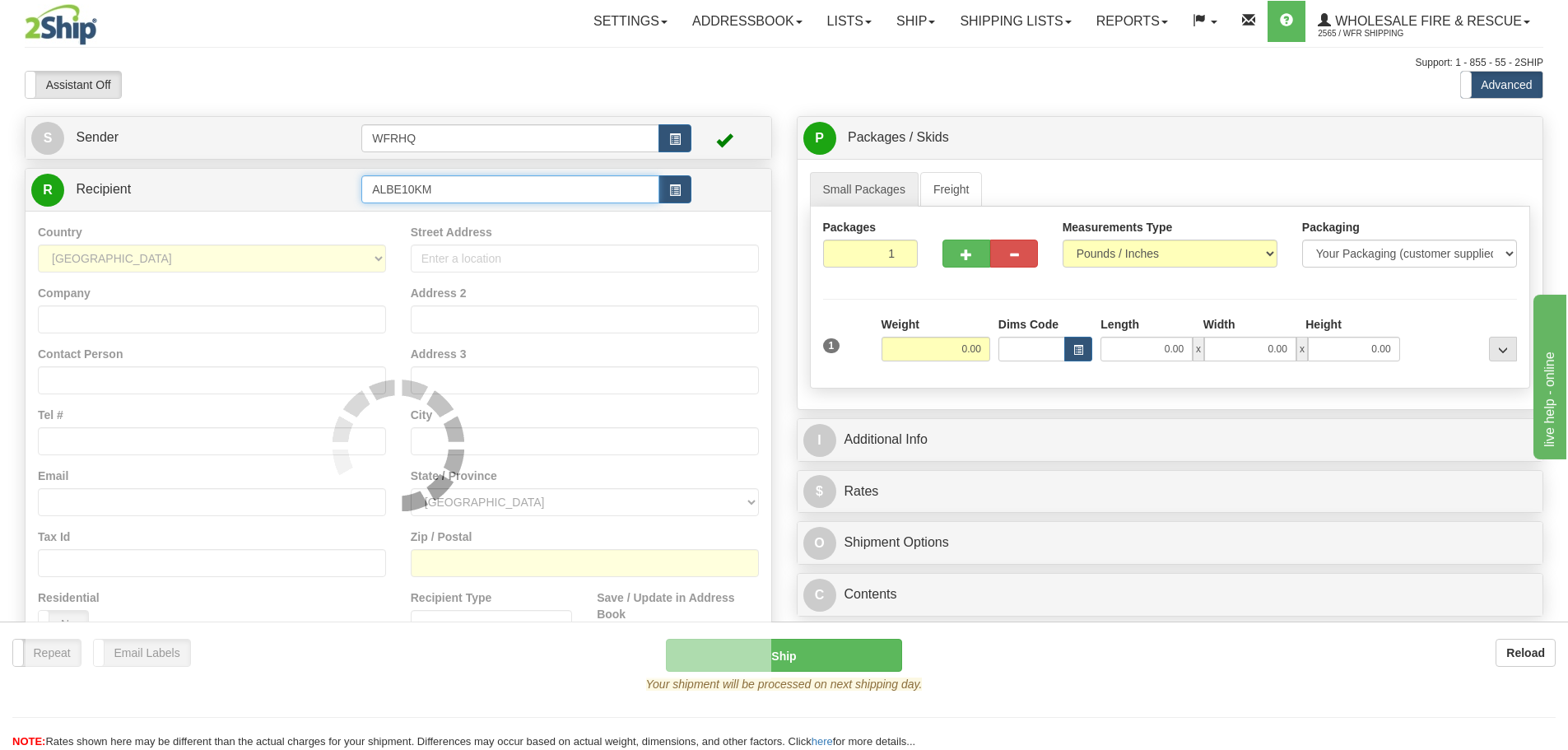
type input "ALBE10KM"
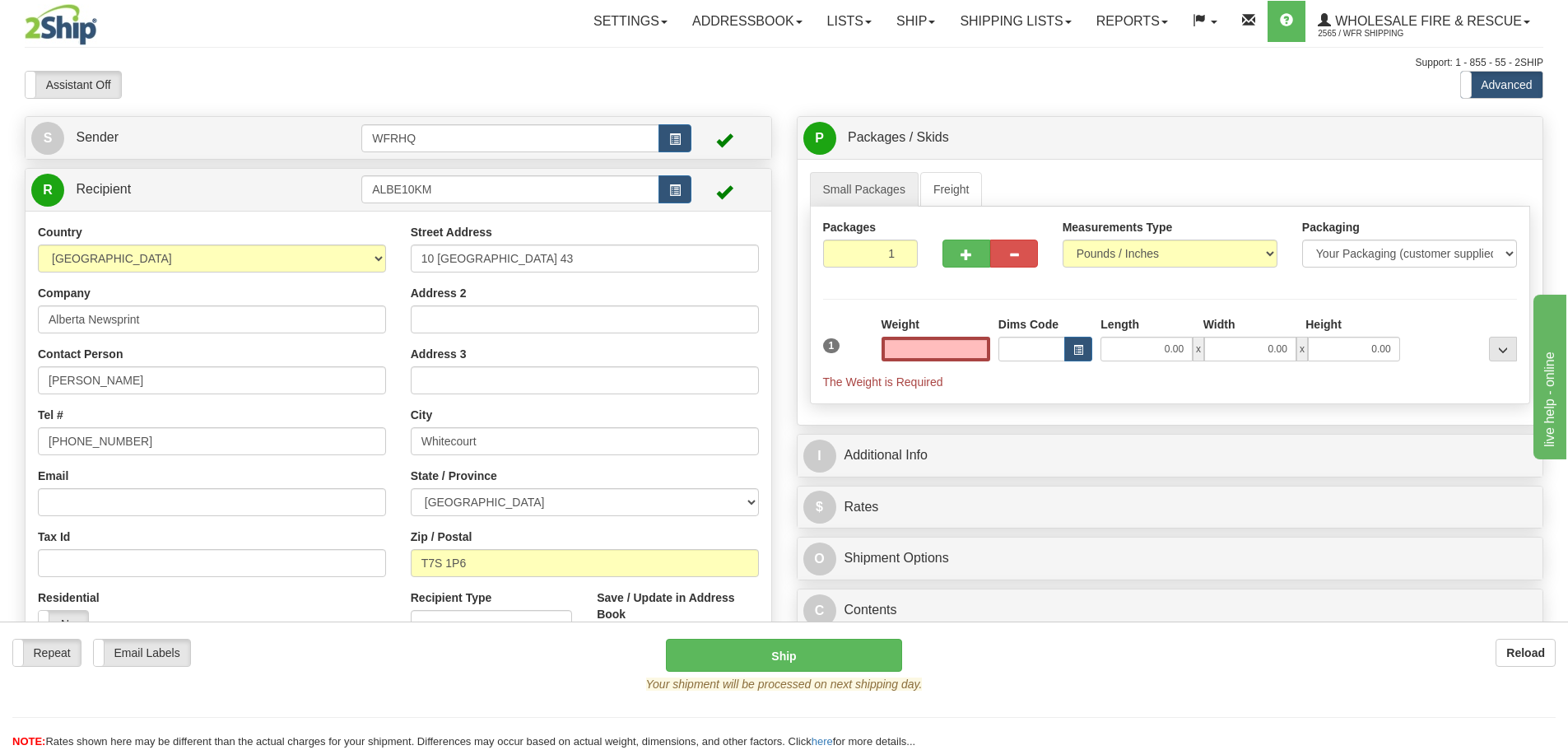
type input "0.00"
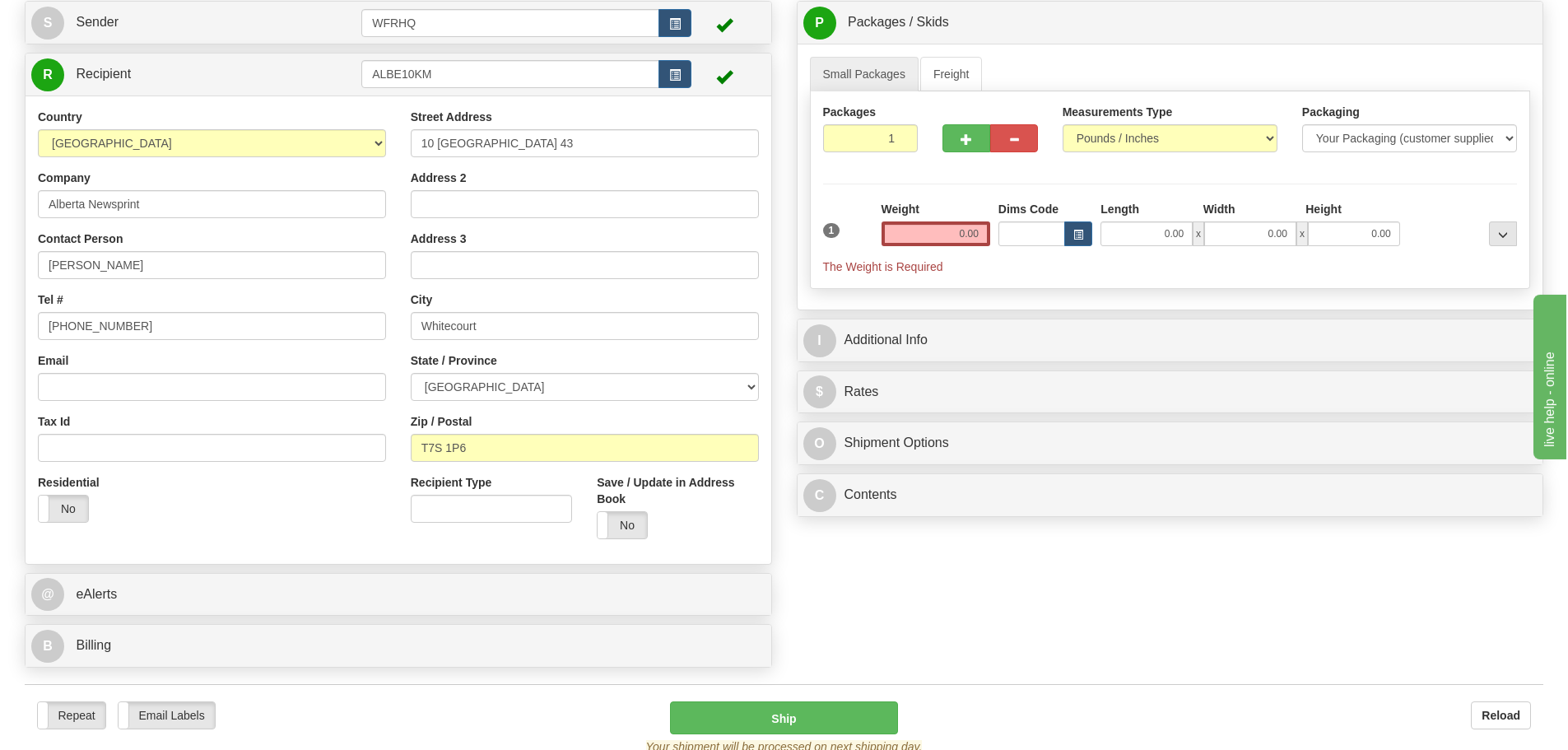
scroll to position [82, 0]
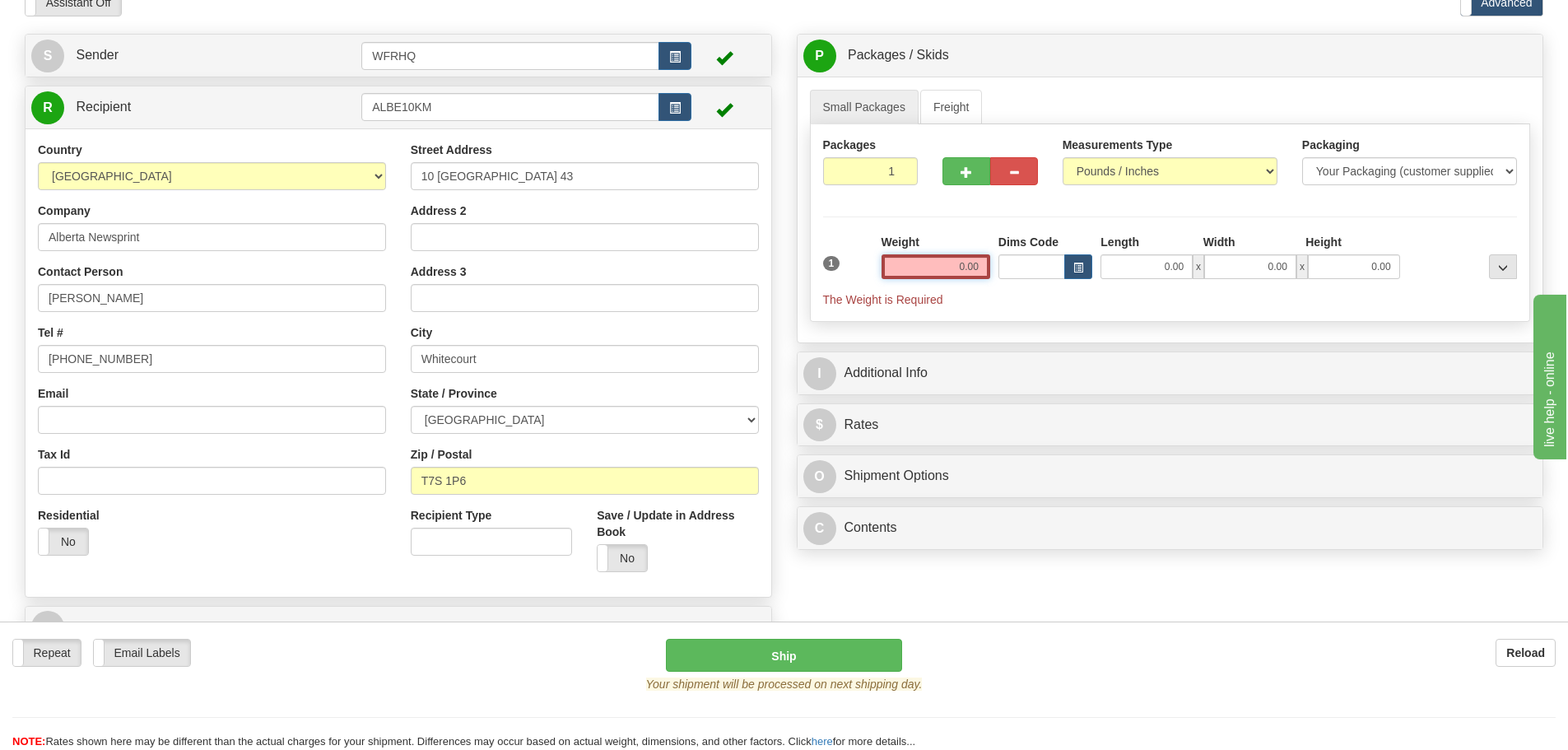
click at [968, 269] on input "0.00" at bounding box center [936, 266] width 108 height 24
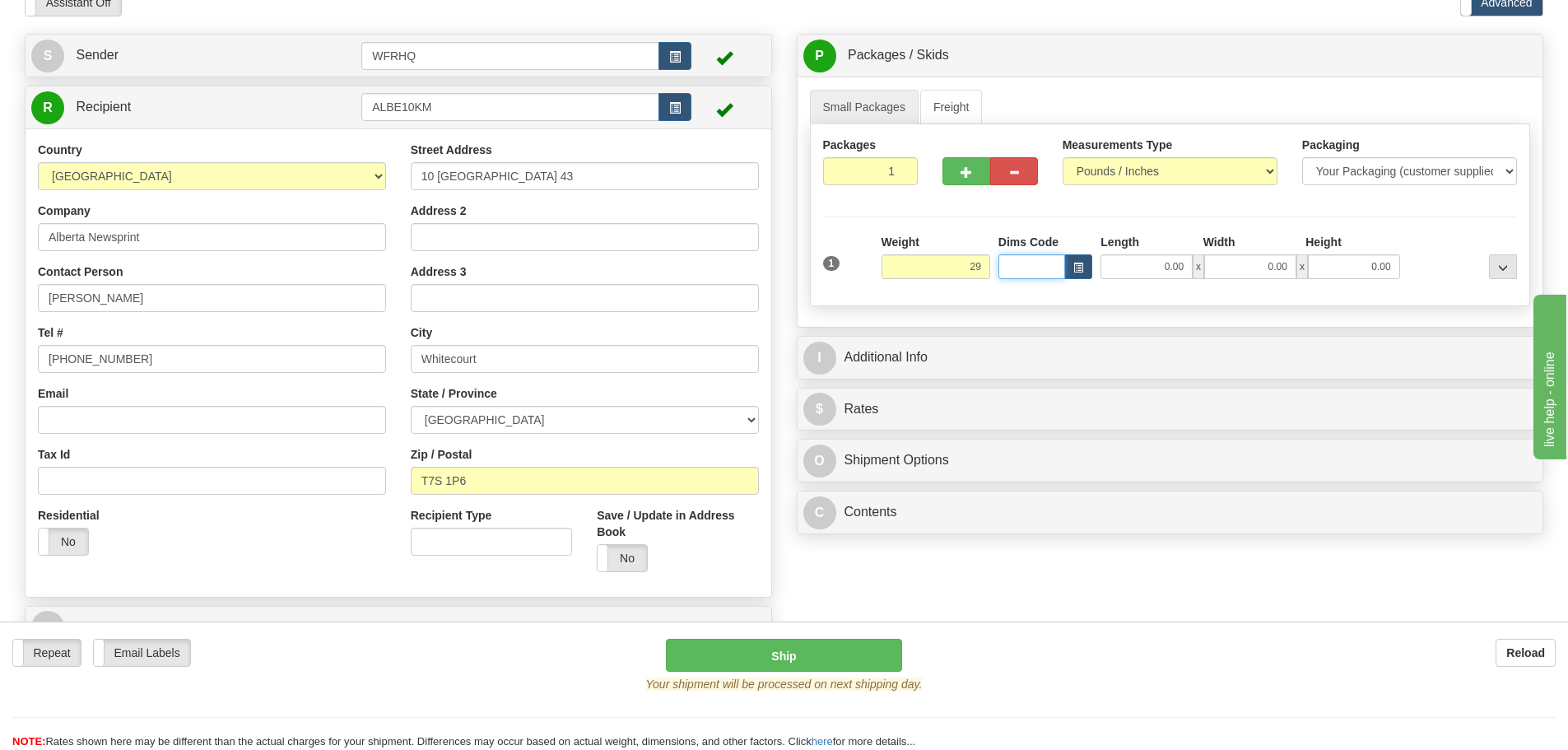
type input "29.00"
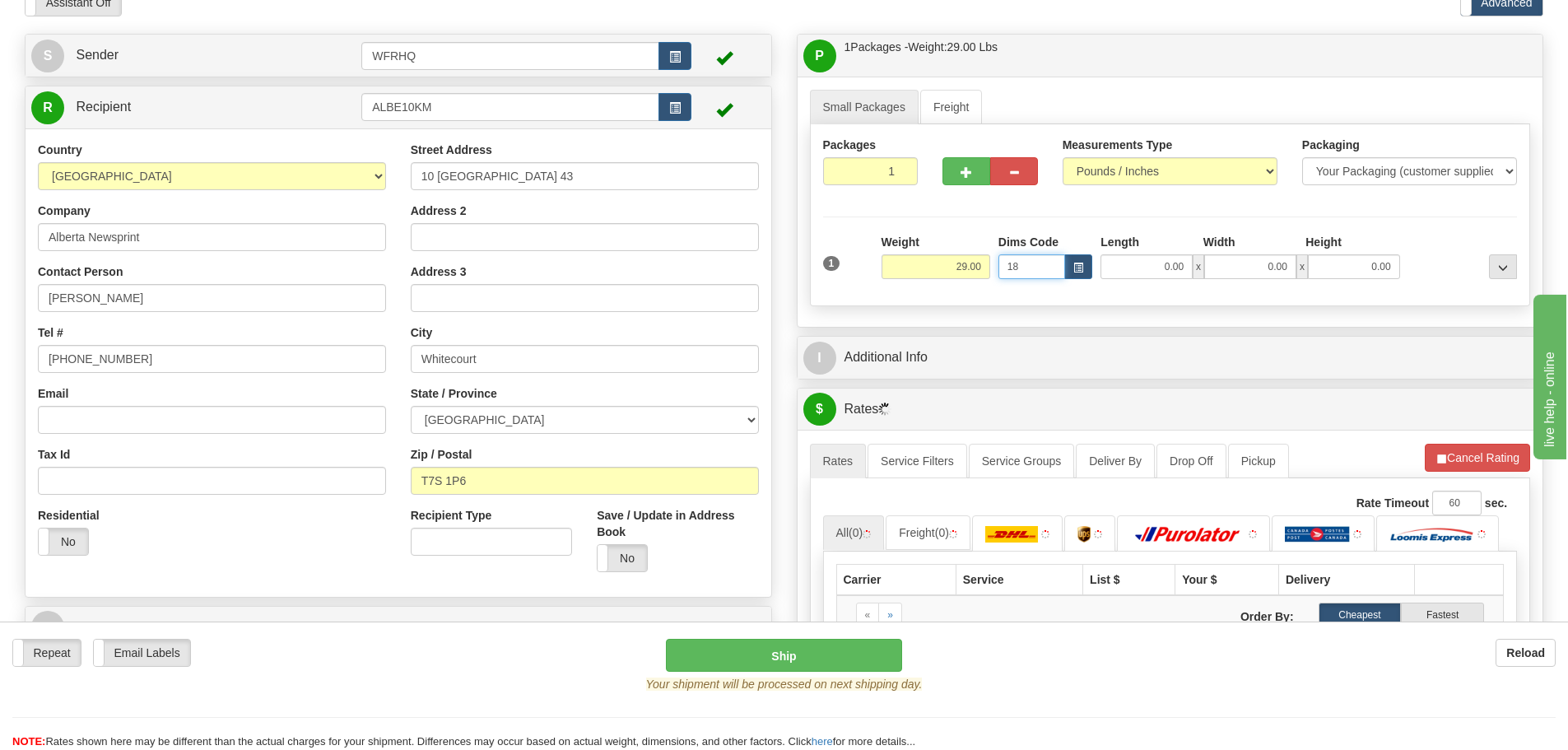
type input "1"
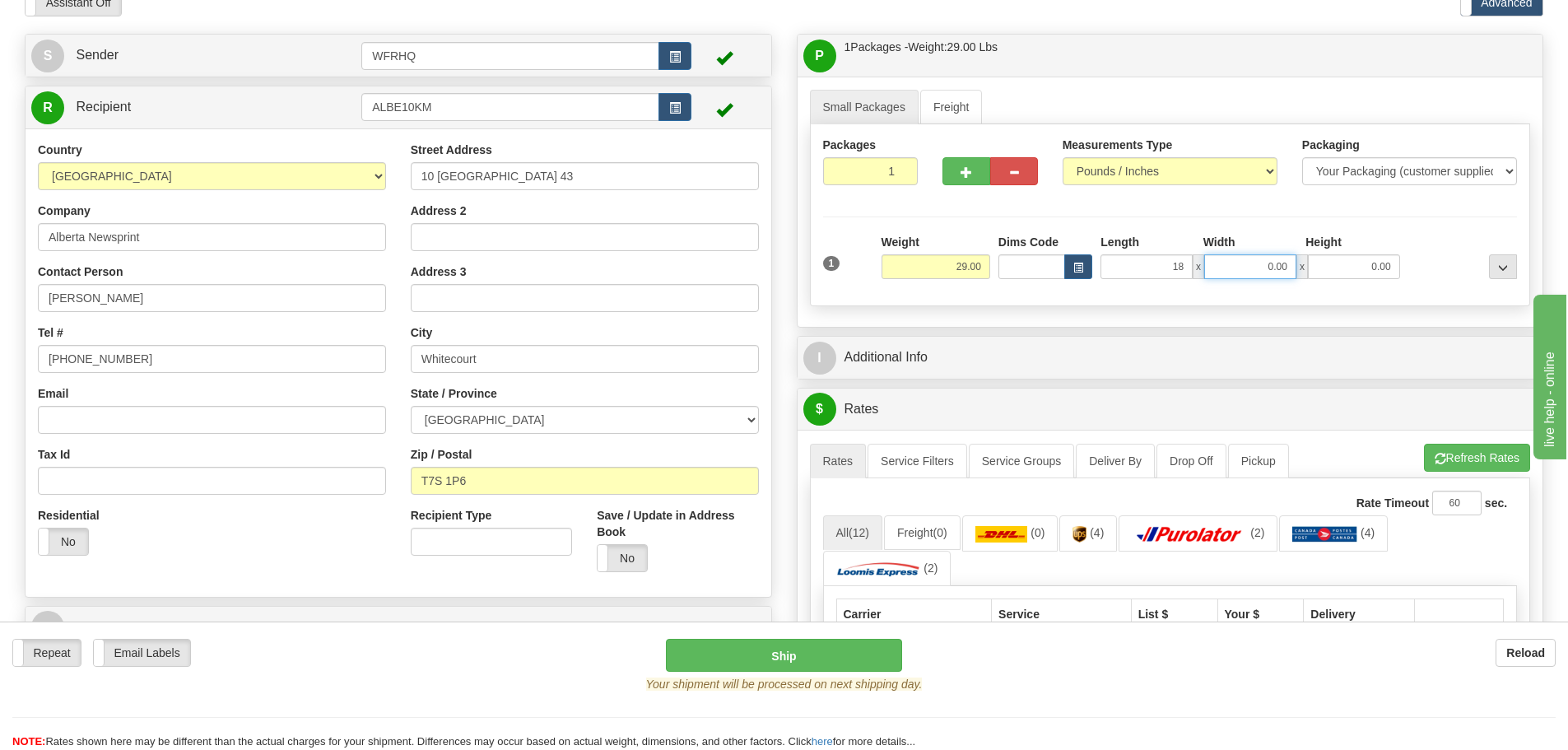
type input "18.00"
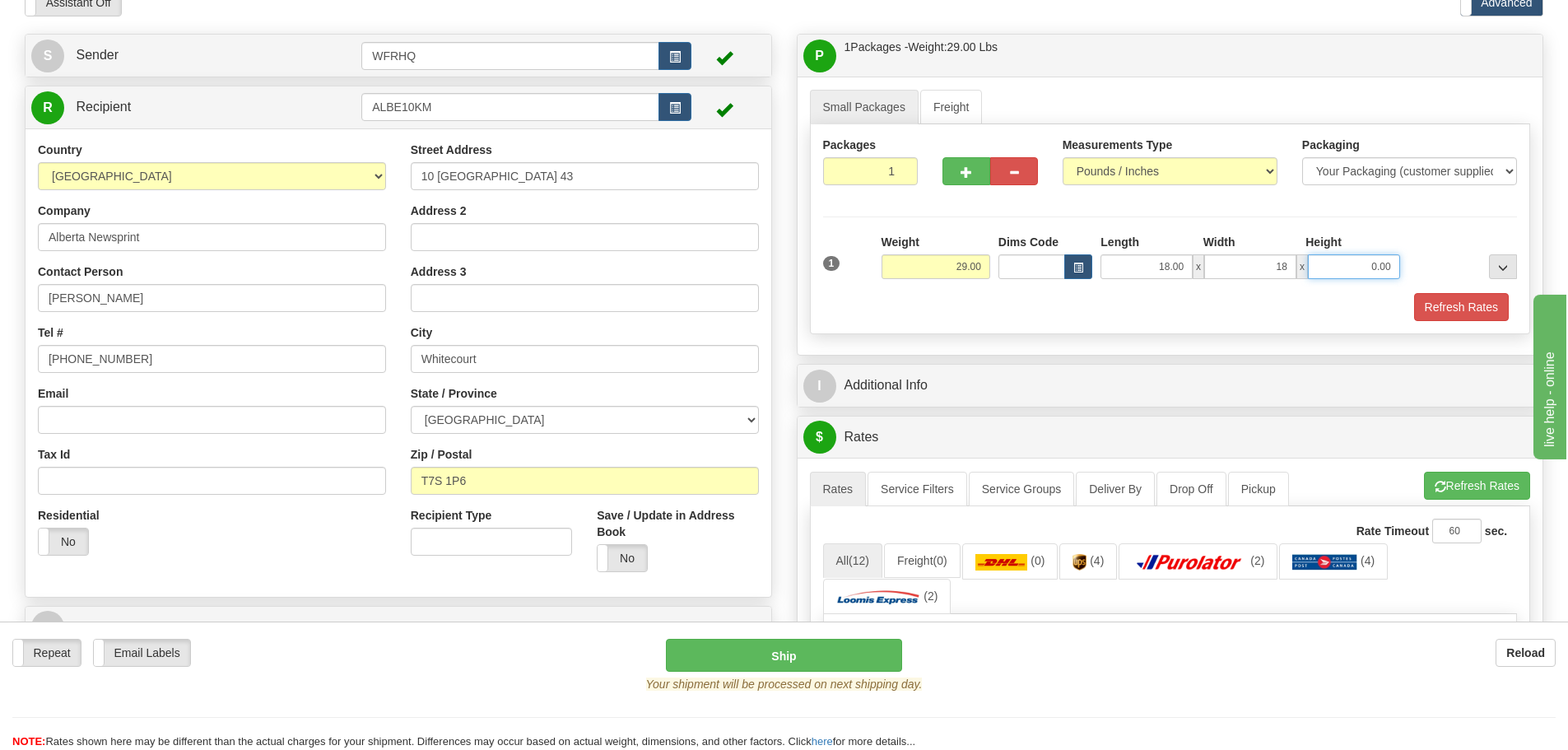
type input "18.00"
type input "7.00"
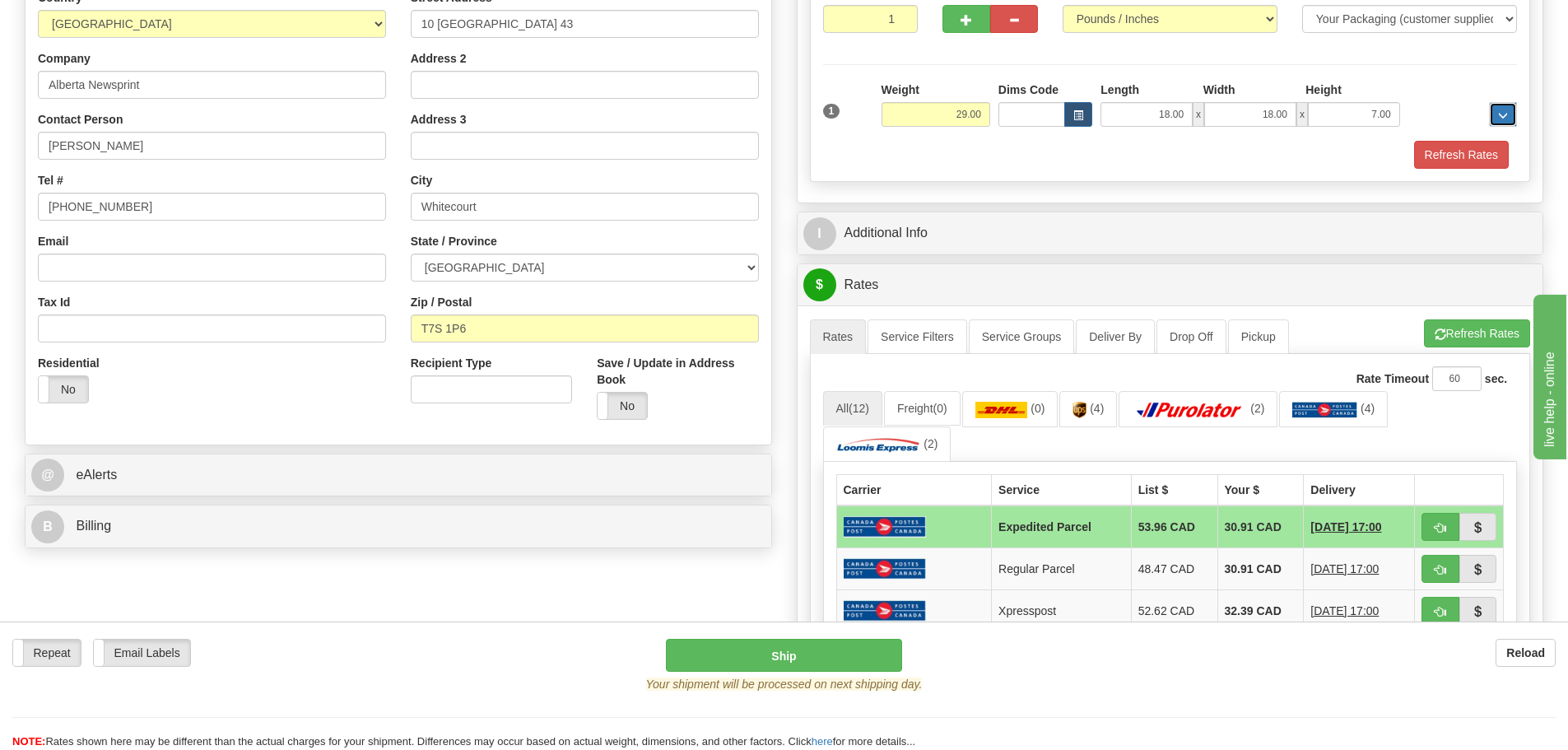
scroll to position [247, 0]
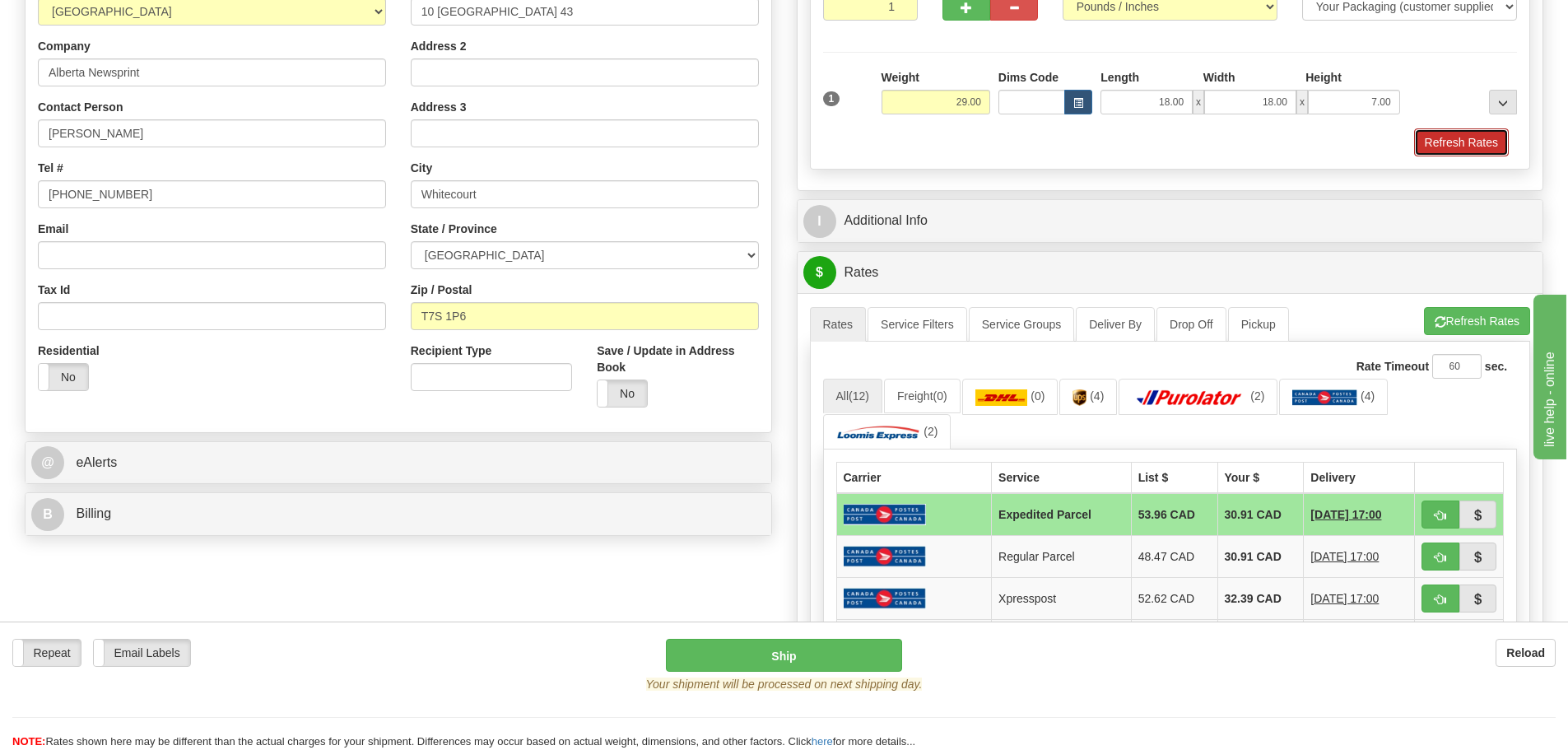
click at [1448, 136] on button "Refresh Rates" at bounding box center [1461, 142] width 95 height 28
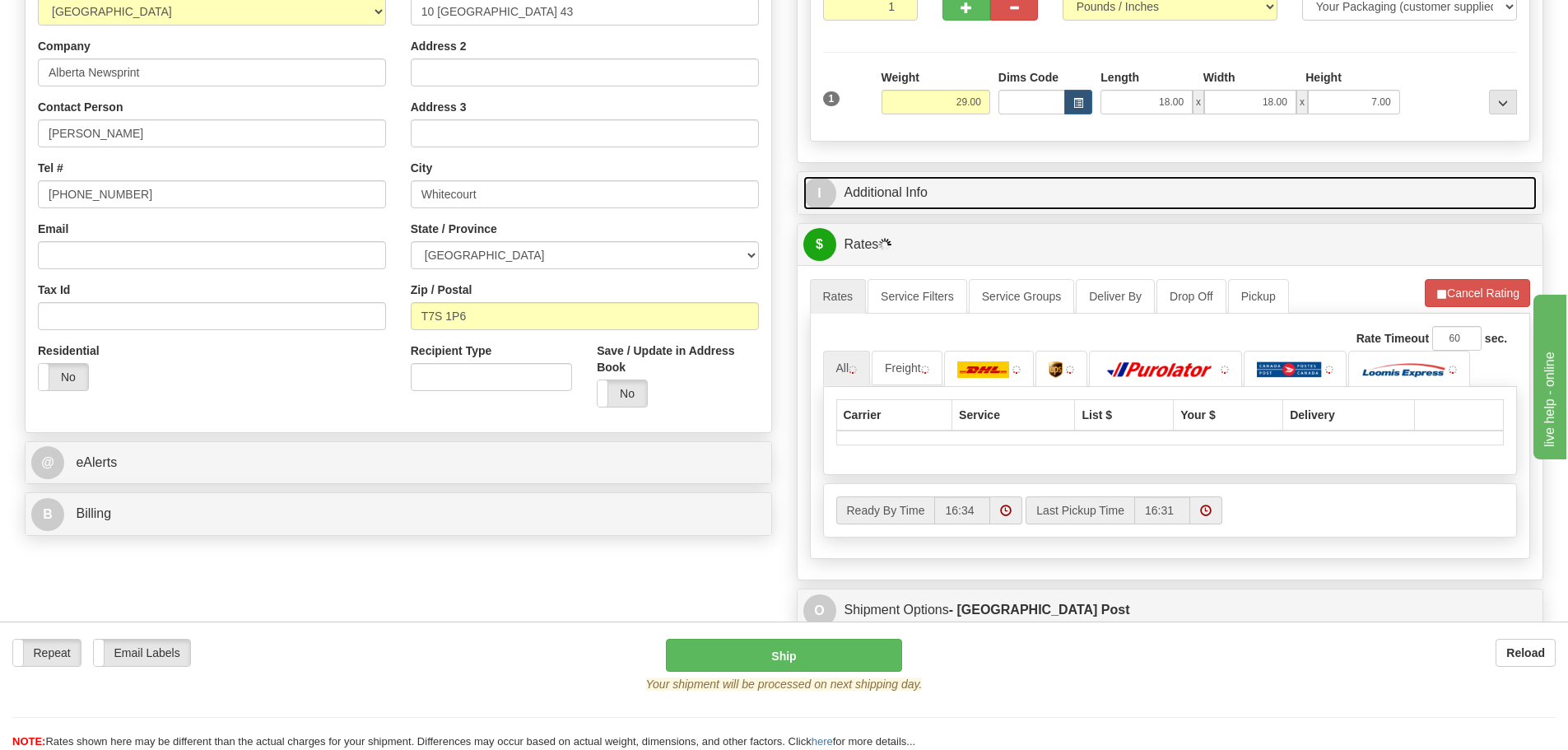
click at [968, 209] on link "I Additional Info" at bounding box center [1170, 193] width 734 height 34
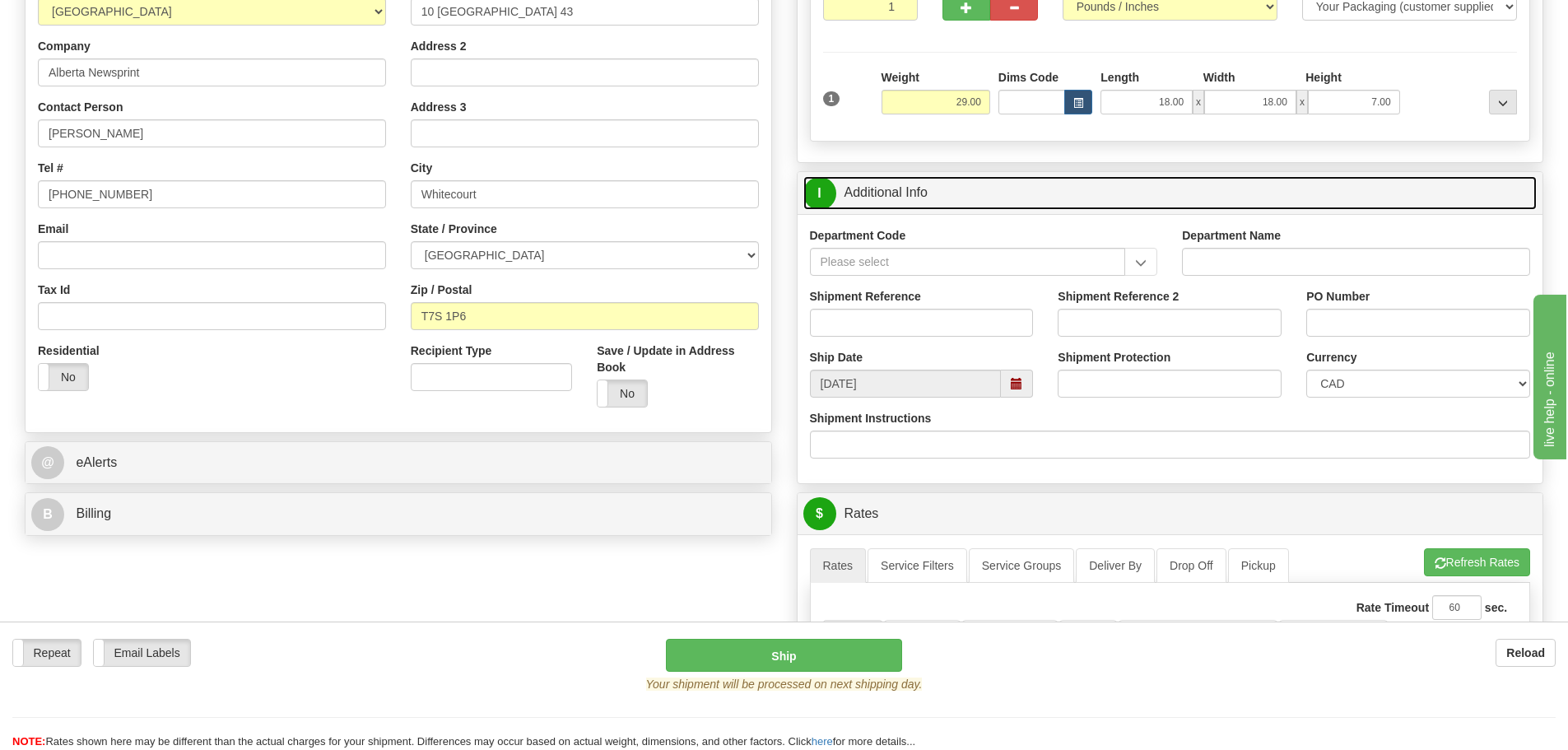
click at [1024, 376] on span at bounding box center [1016, 384] width 32 height 28
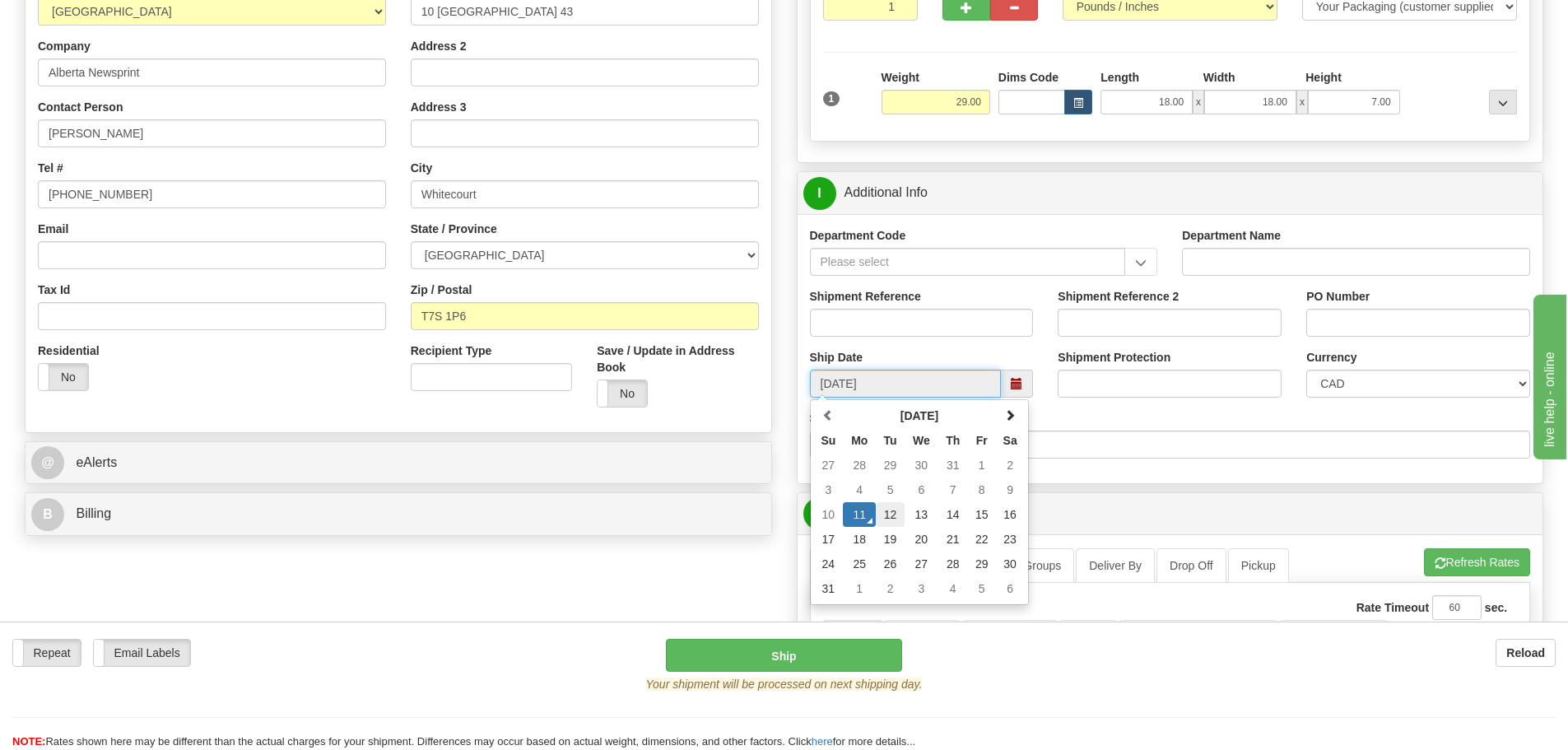
click at [888, 515] on td "12" at bounding box center [889, 514] width 29 height 24
type input "10:00"
type input "[DATE]"
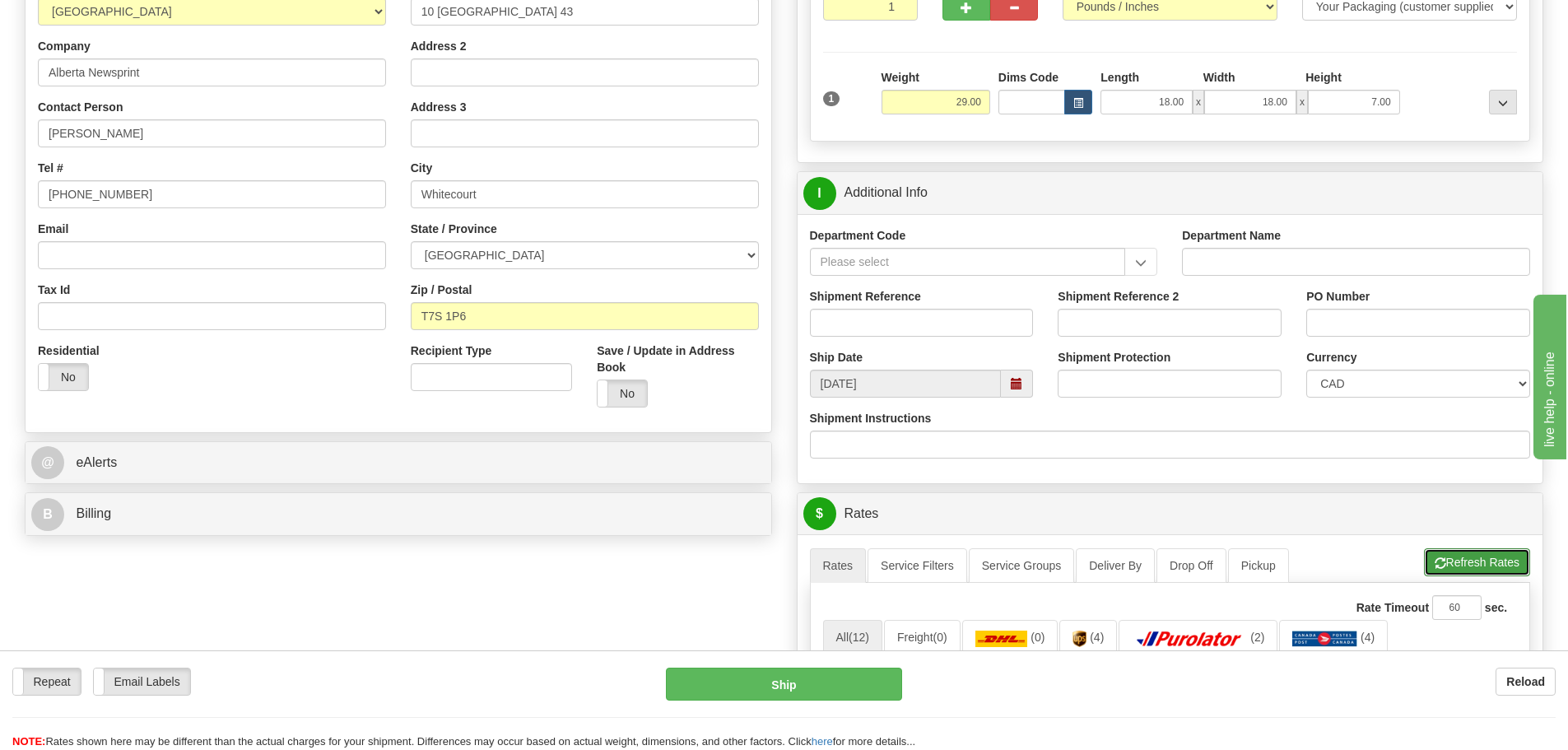
click at [1485, 550] on button "Refresh Rates" at bounding box center [1477, 562] width 106 height 28
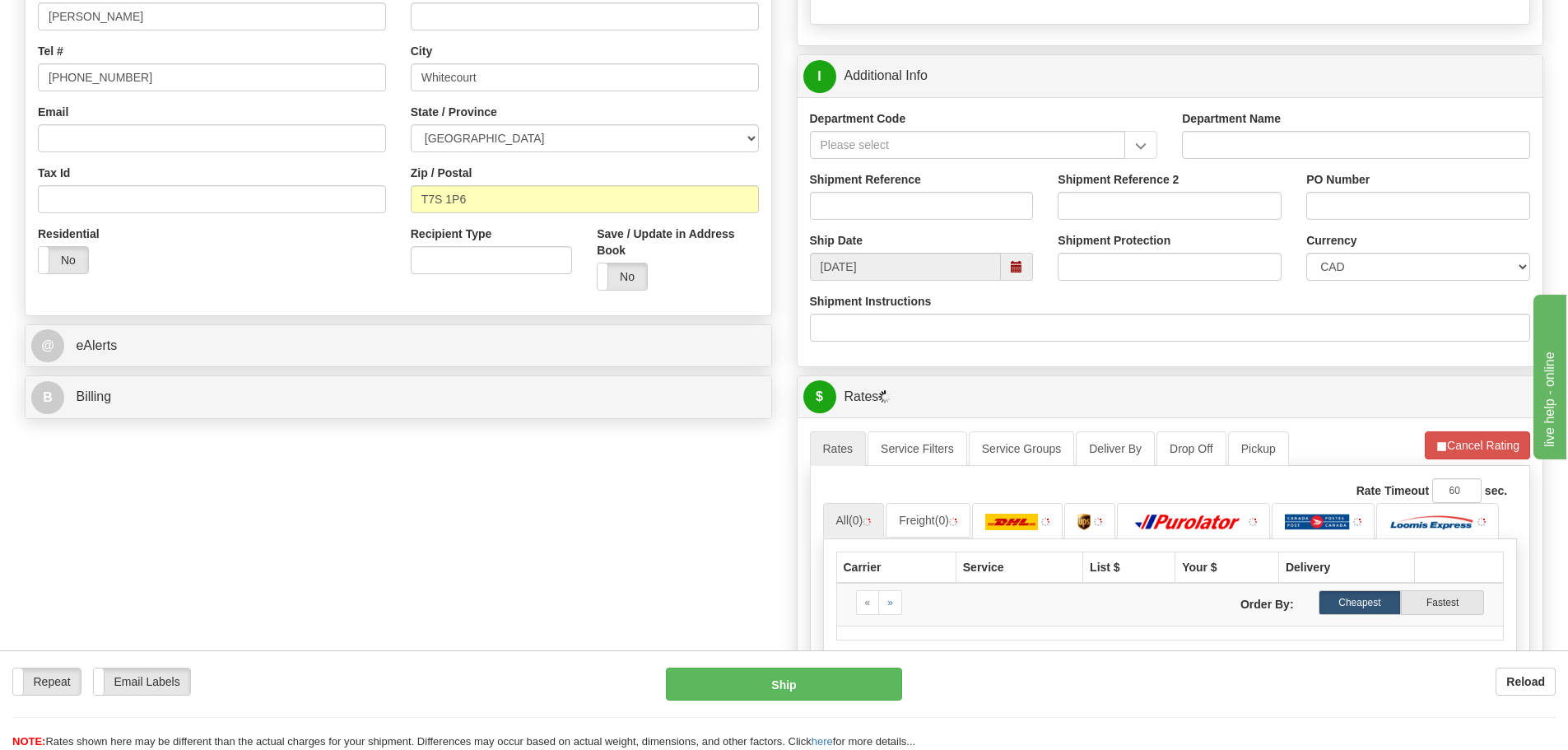
scroll to position [411, 0]
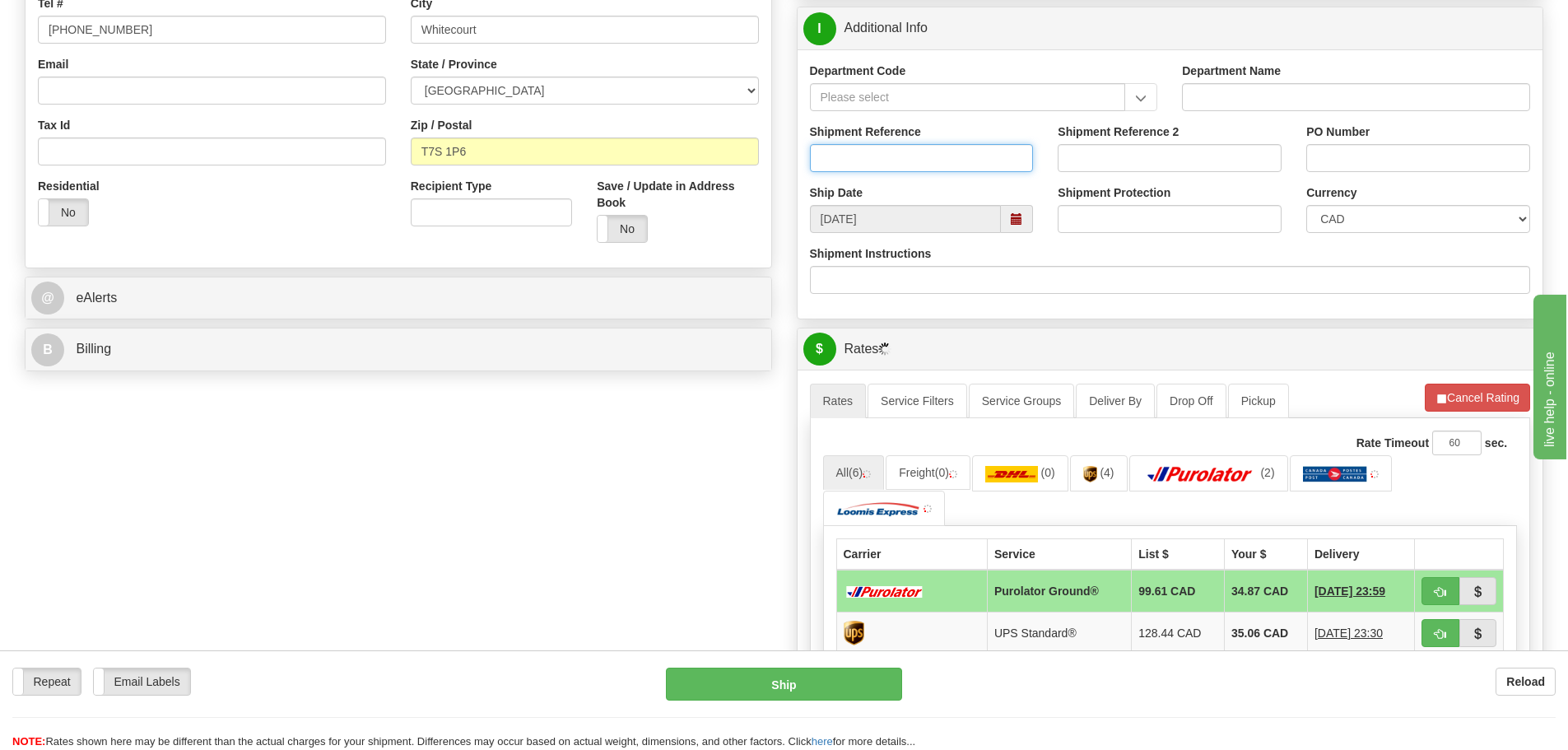
click at [888, 156] on input "Shipment Reference" at bounding box center [921, 158] width 224 height 28
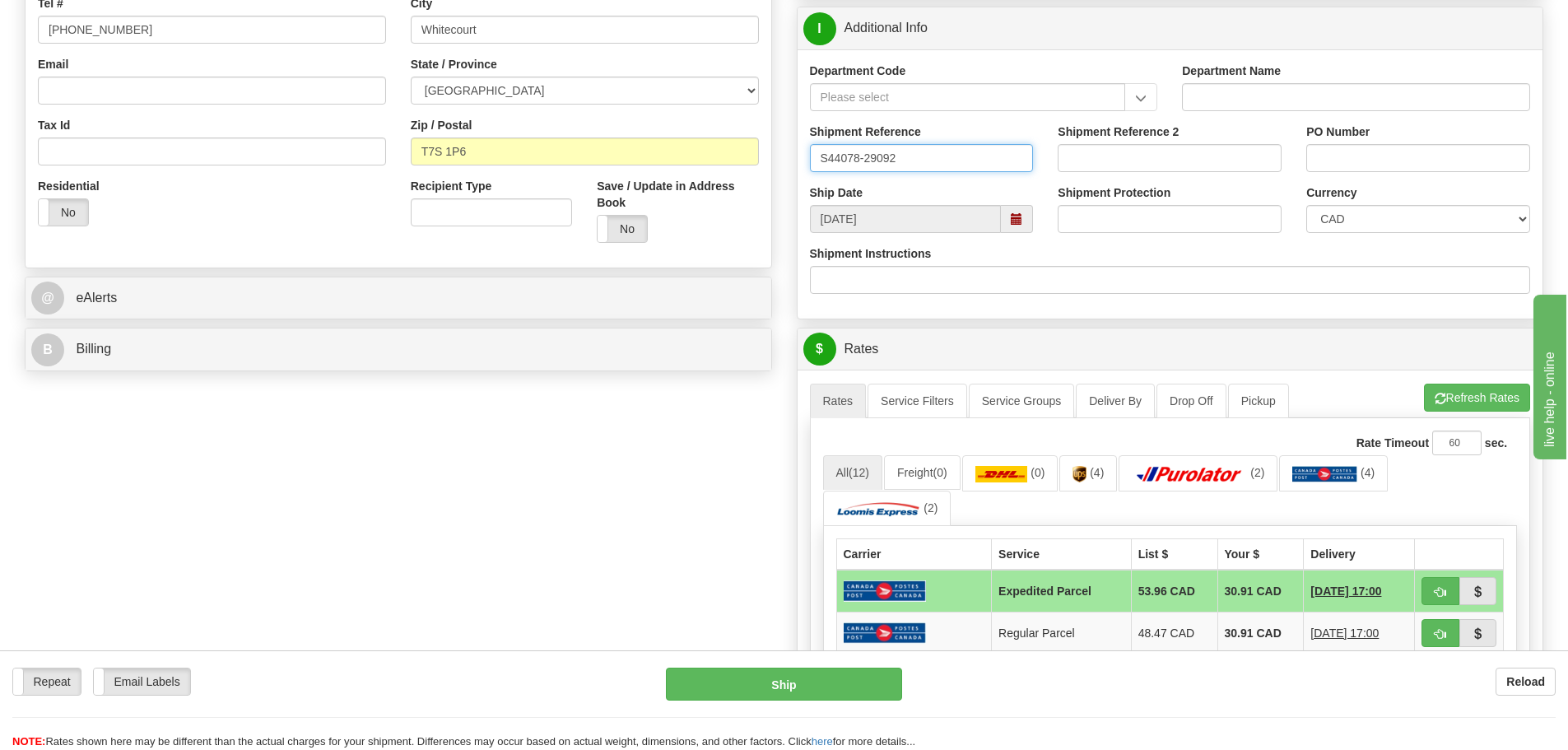
type input "S44078-29092"
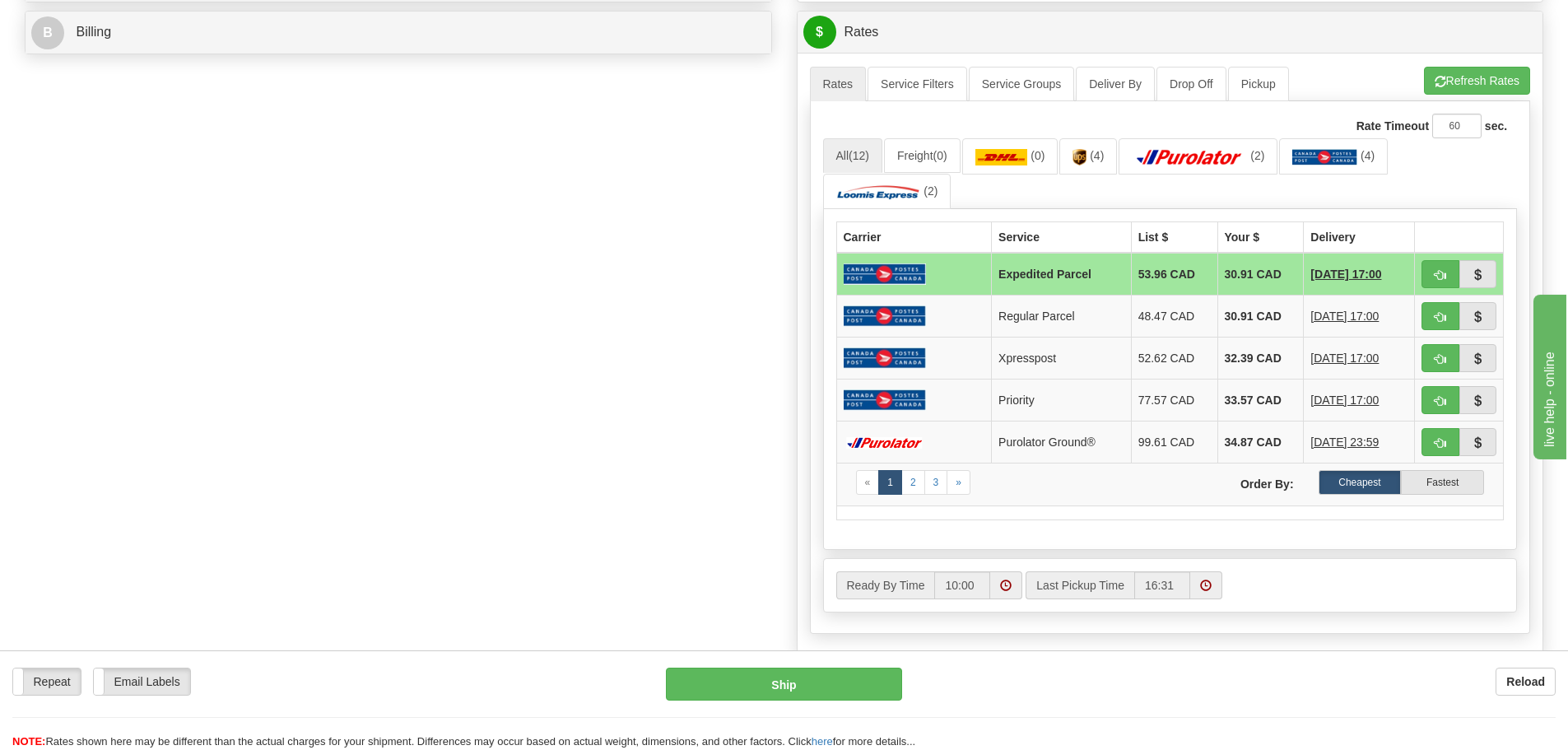
scroll to position [822, 0]
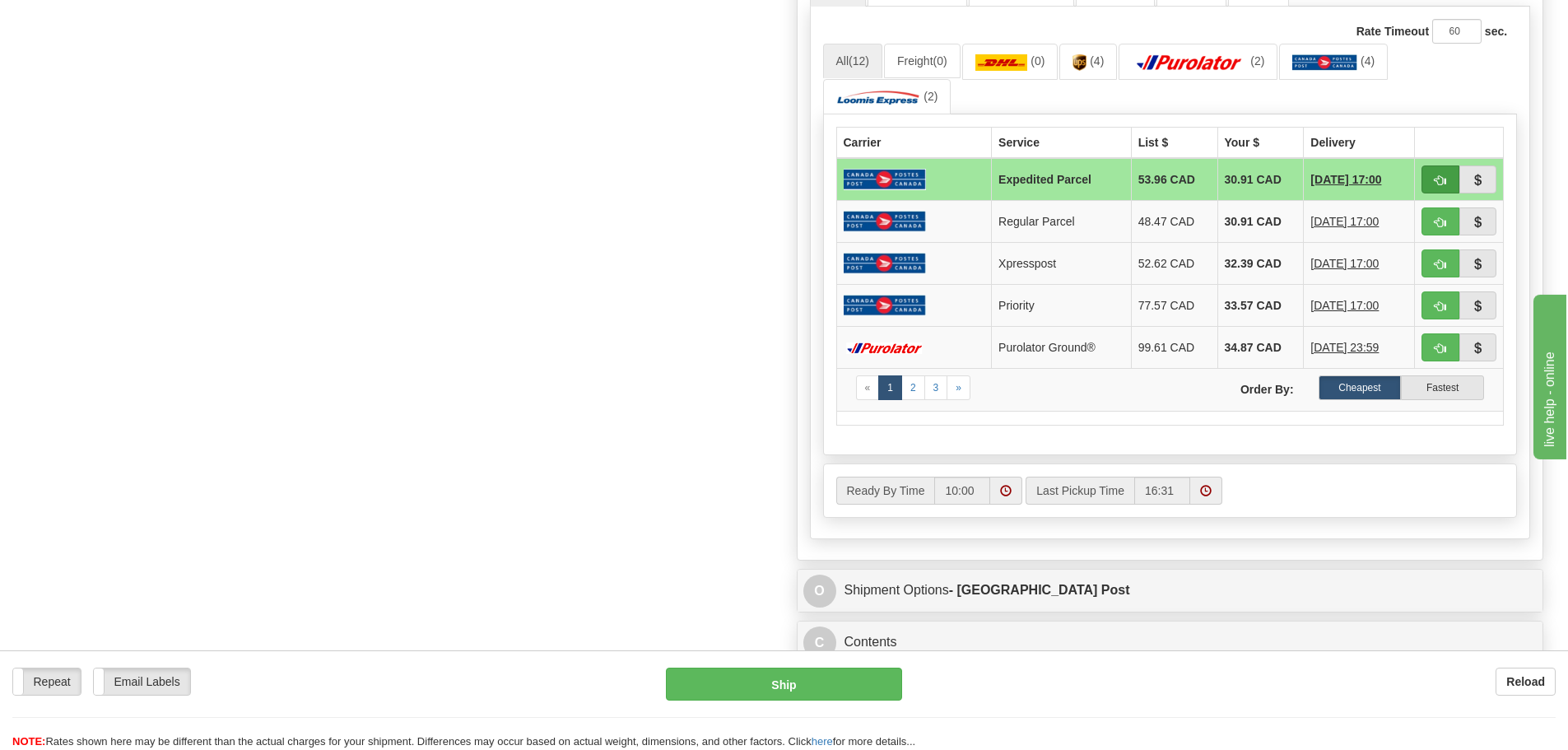
type input "20031"
click at [1437, 175] on span "button" at bounding box center [1440, 180] width 11 height 10
type input "DOM.EP"
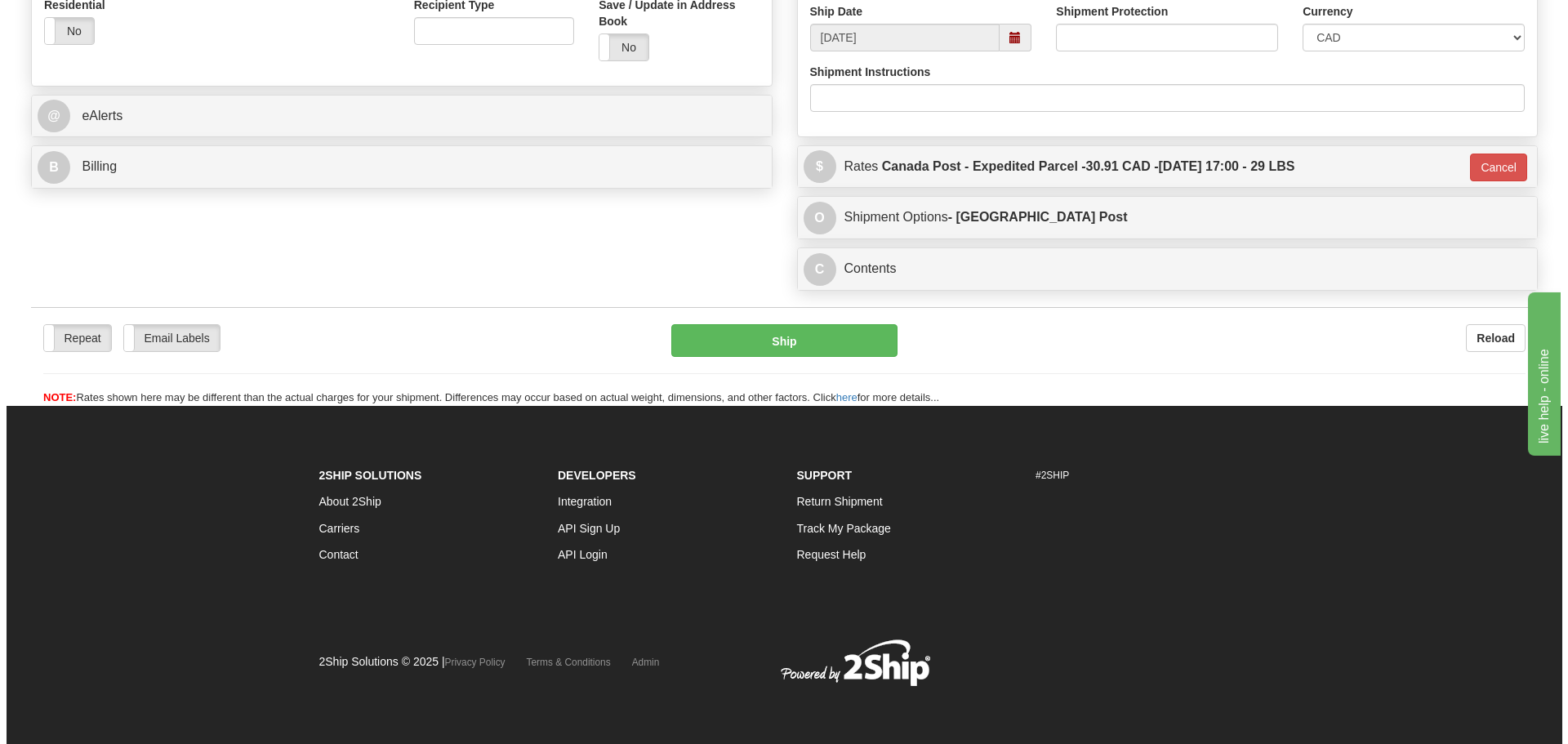
scroll to position [588, 0]
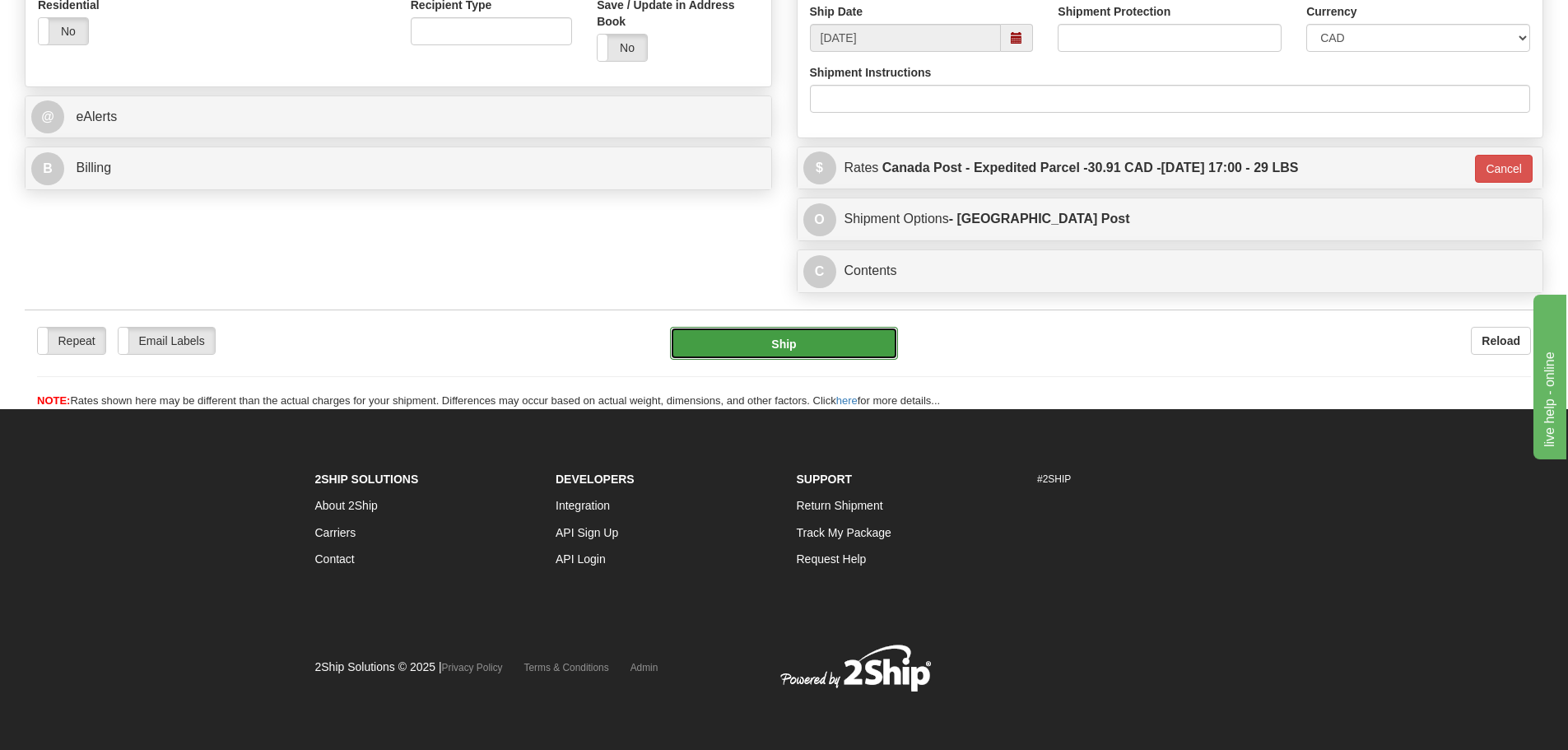
click at [824, 330] on button "Ship" at bounding box center [784, 343] width 228 height 33
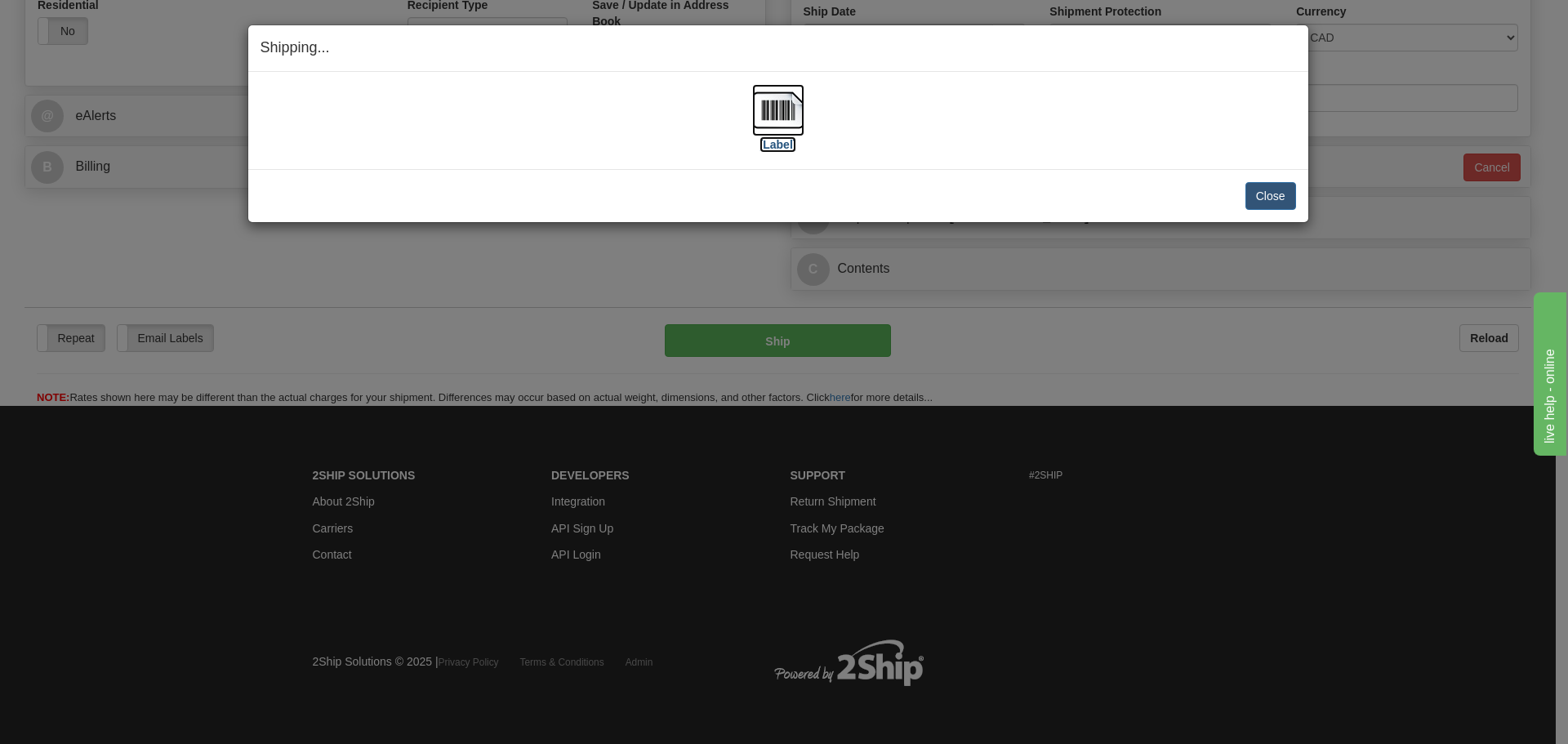
click at [795, 121] on img at bounding box center [778, 110] width 52 height 52
click at [1281, 198] on button "Close" at bounding box center [1271, 196] width 50 height 28
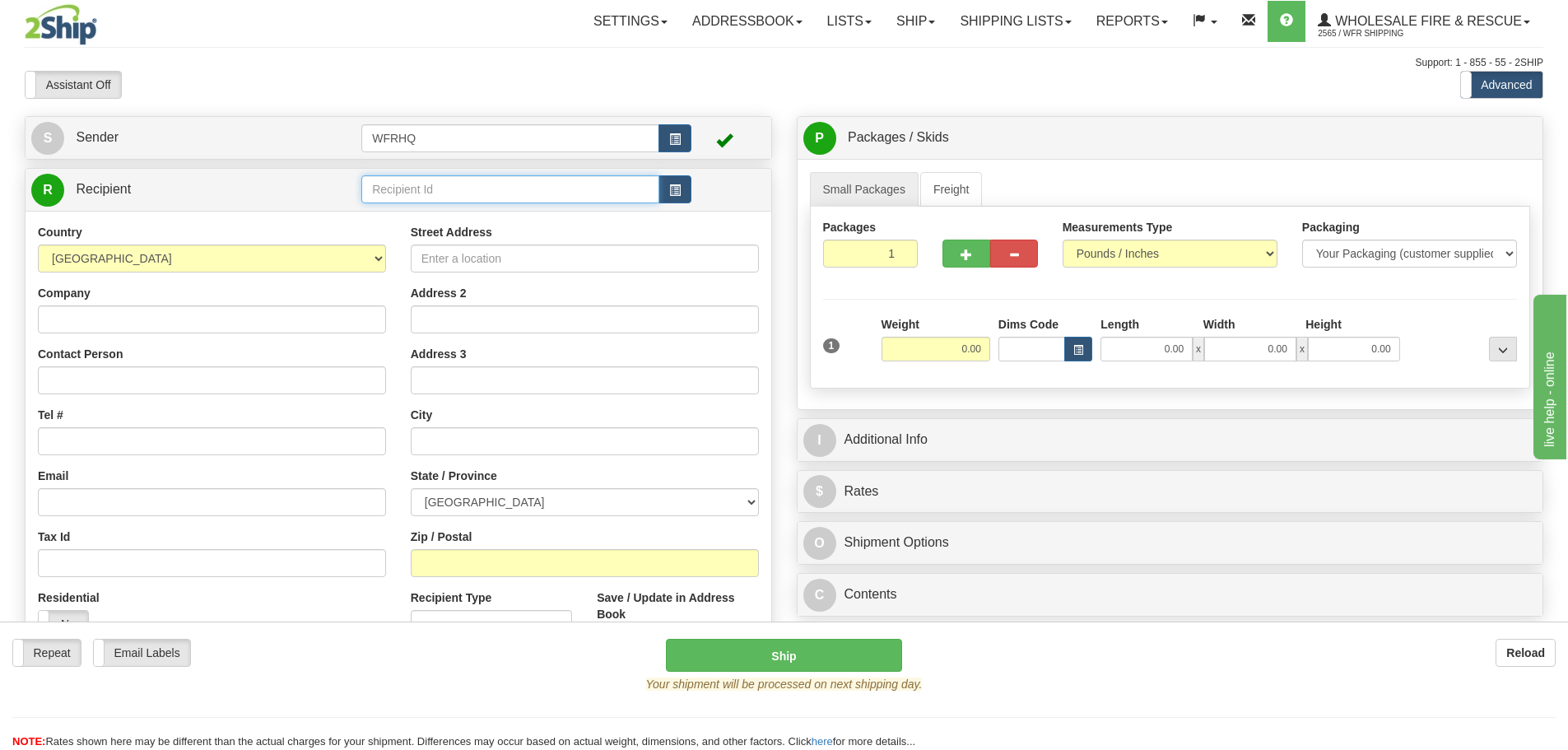
click at [495, 186] on input "text" at bounding box center [510, 189] width 298 height 28
click at [497, 213] on div "CANA3420" at bounding box center [507, 215] width 282 height 18
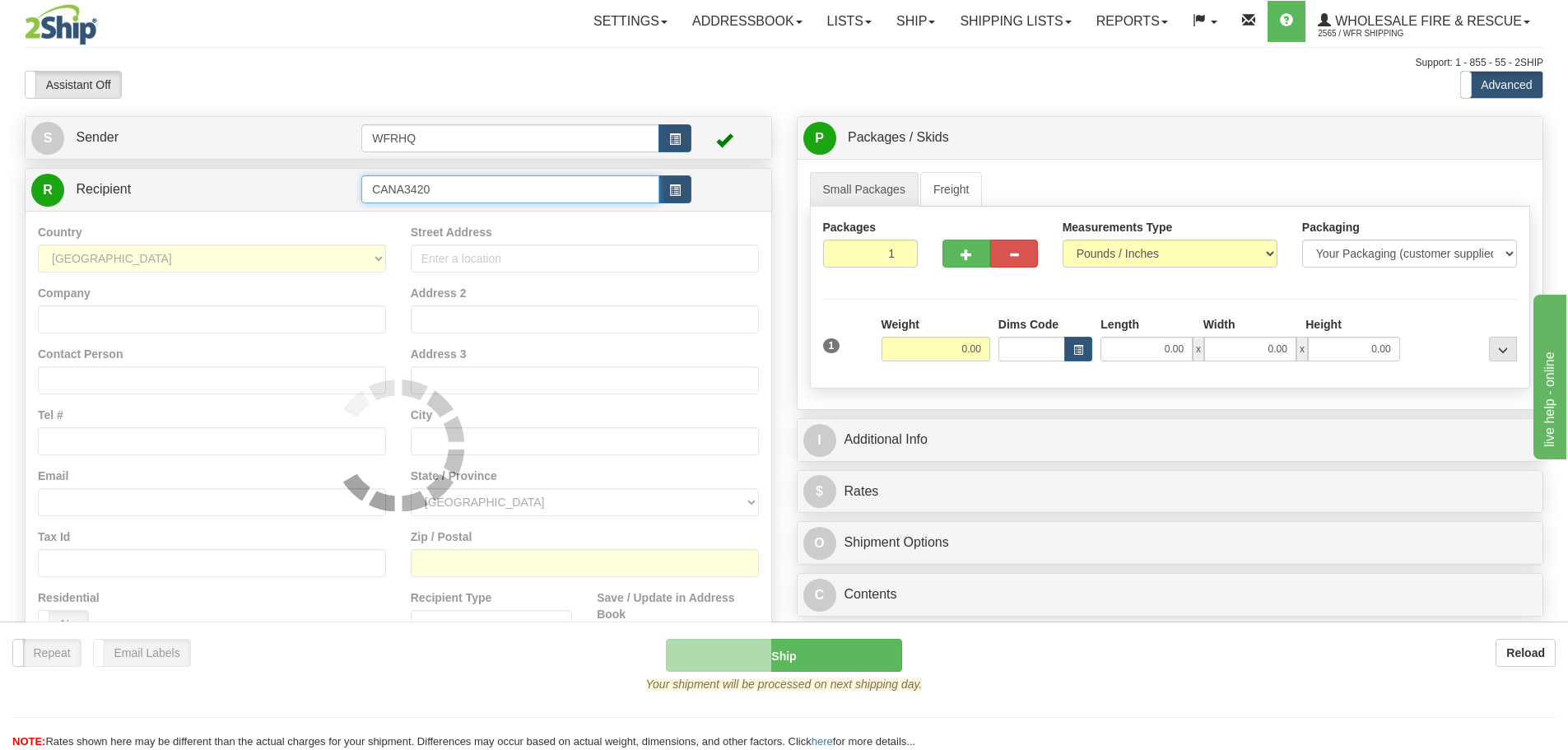
type input "CANA3420"
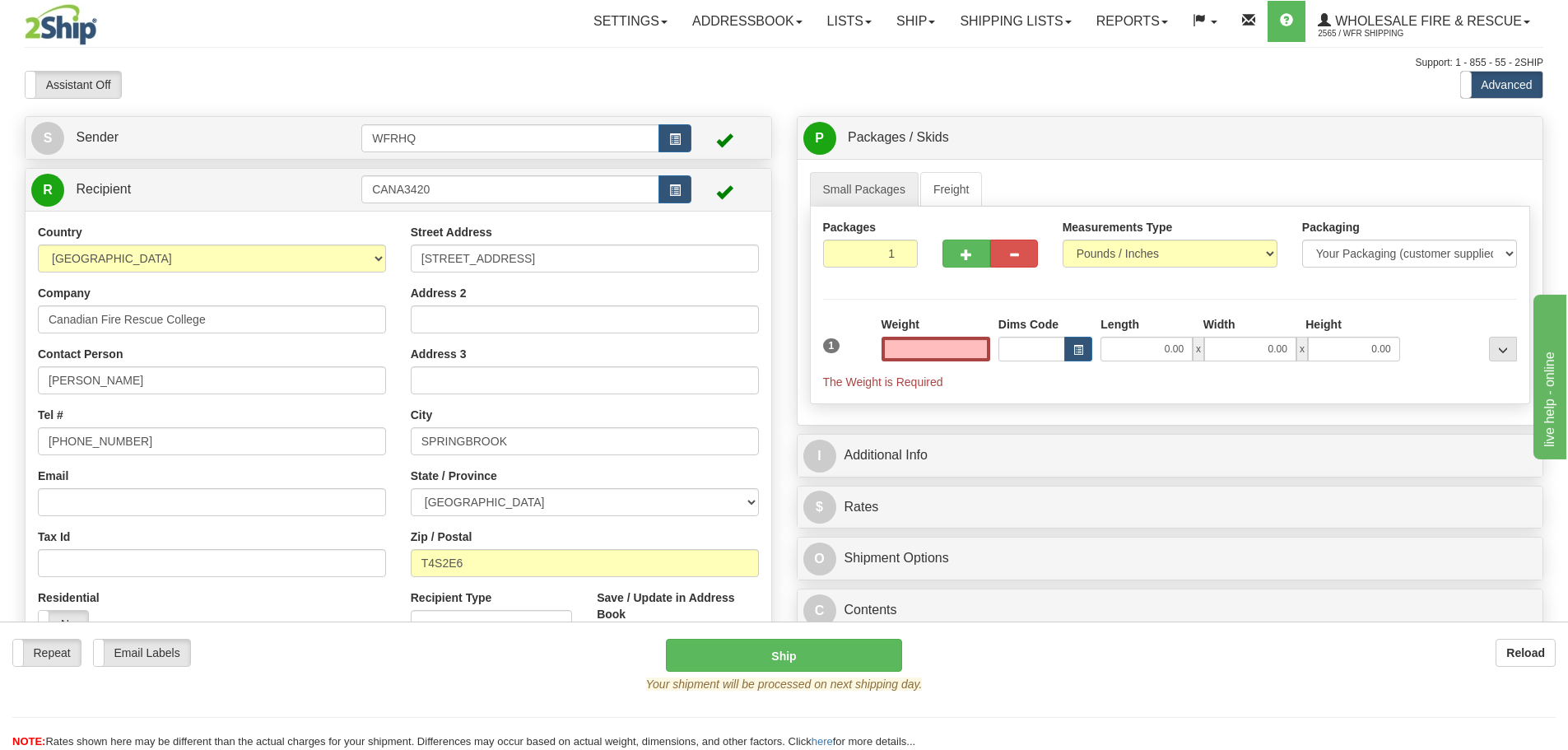
type input "0.00"
click at [946, 351] on input "0.00" at bounding box center [936, 349] width 108 height 24
type input "8.00"
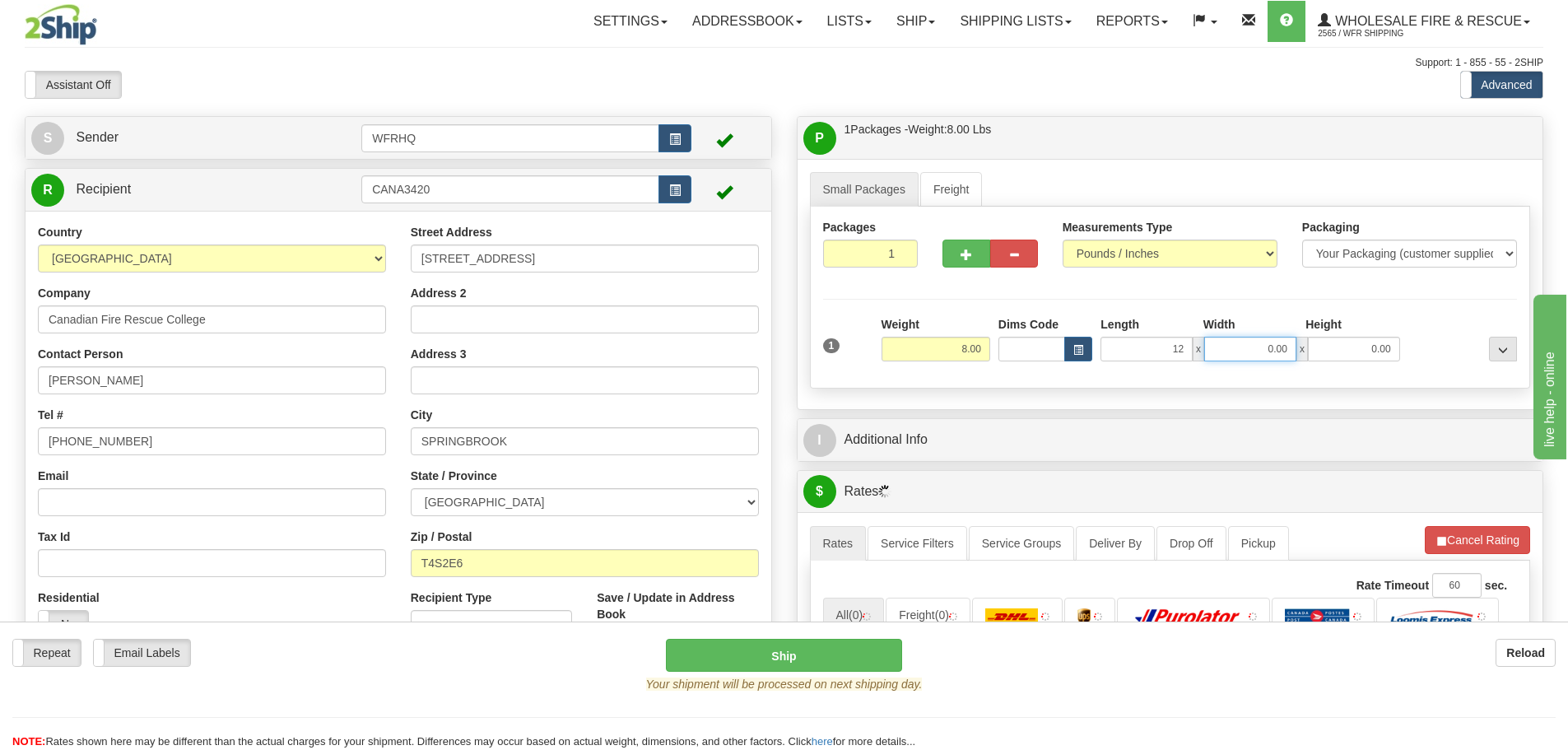
type input "12.00"
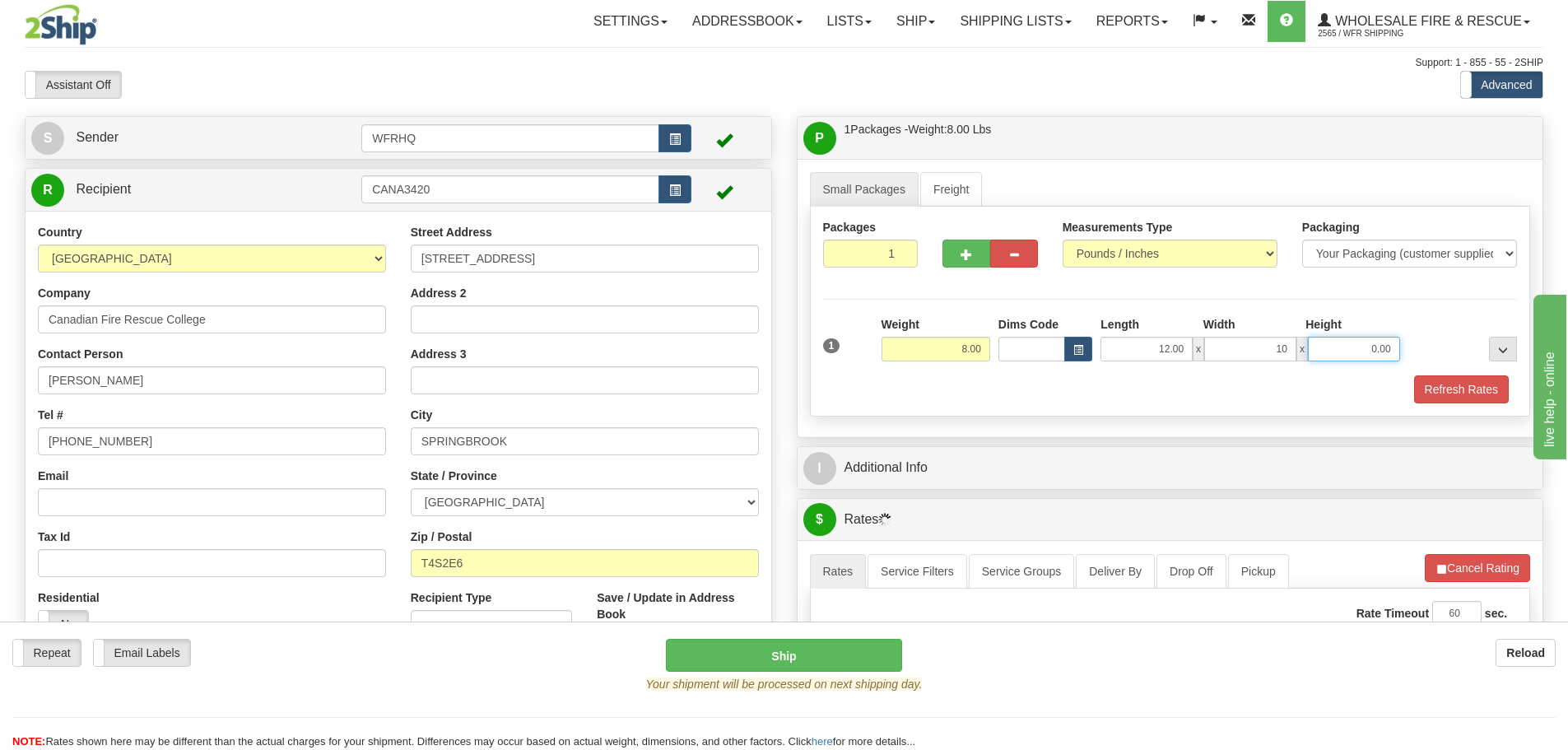
type input "10.00"
type input "7.00"
click at [1463, 388] on button "Refresh Rates" at bounding box center [1461, 390] width 95 height 28
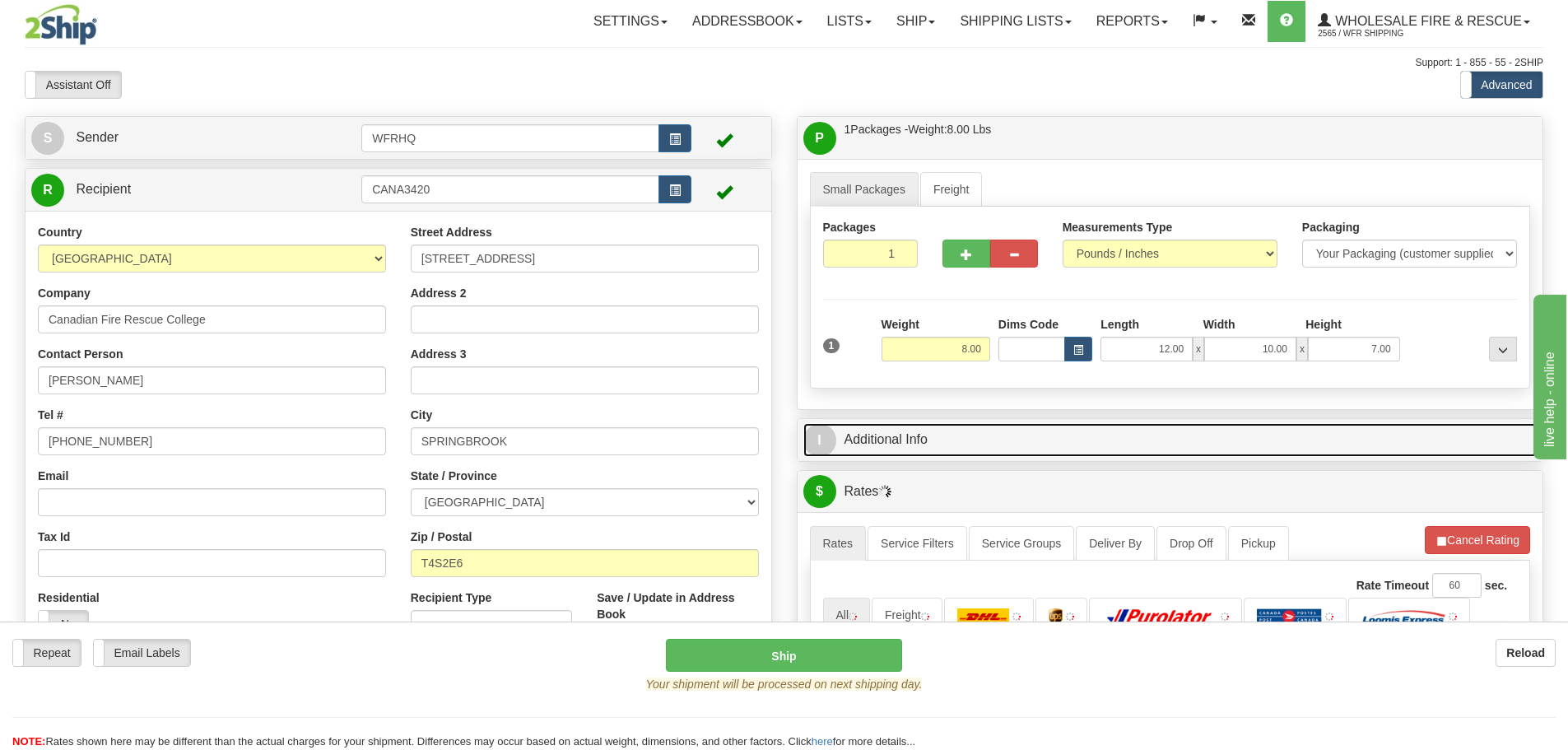
click at [934, 445] on link "I Additional Info" at bounding box center [1170, 439] width 734 height 34
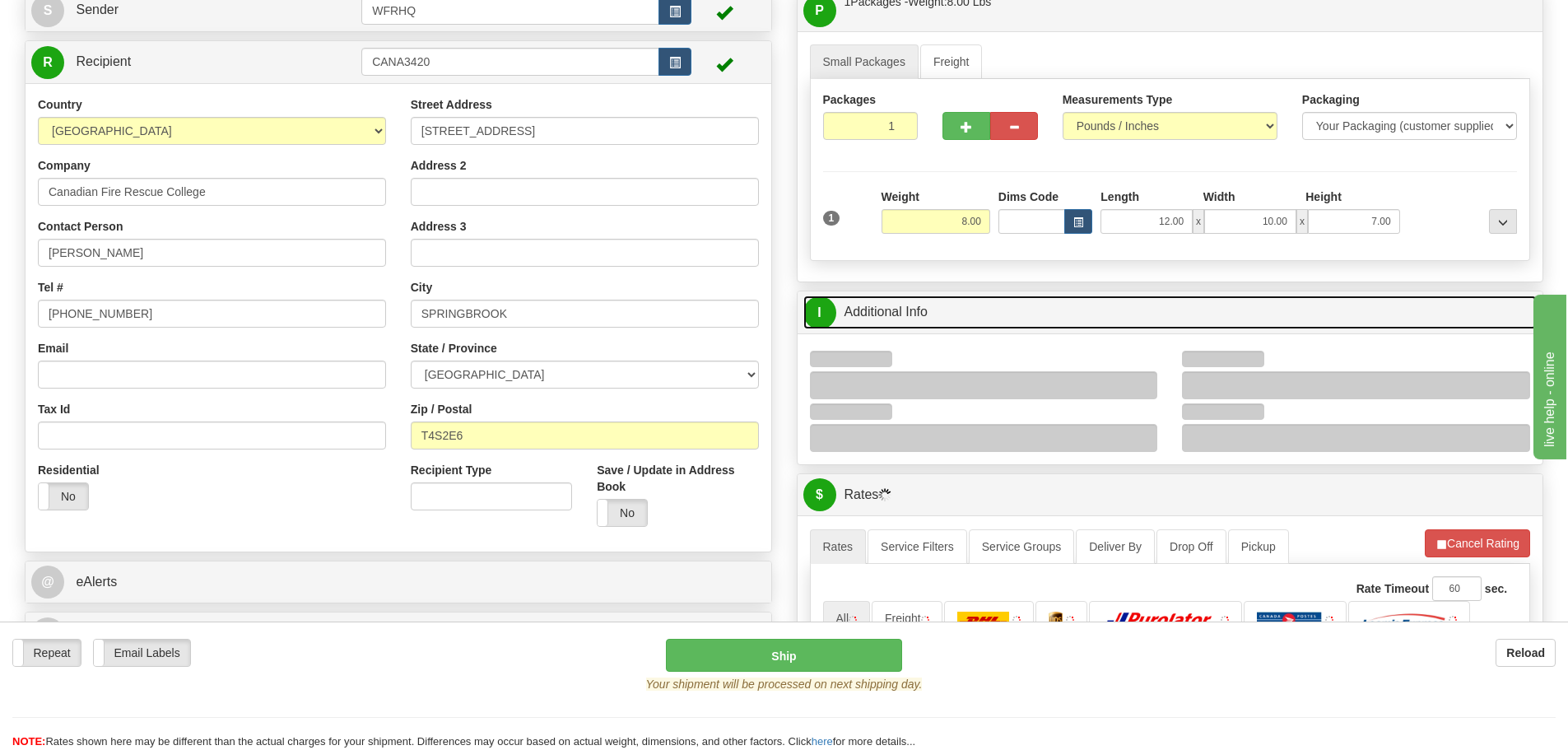
scroll to position [165, 0]
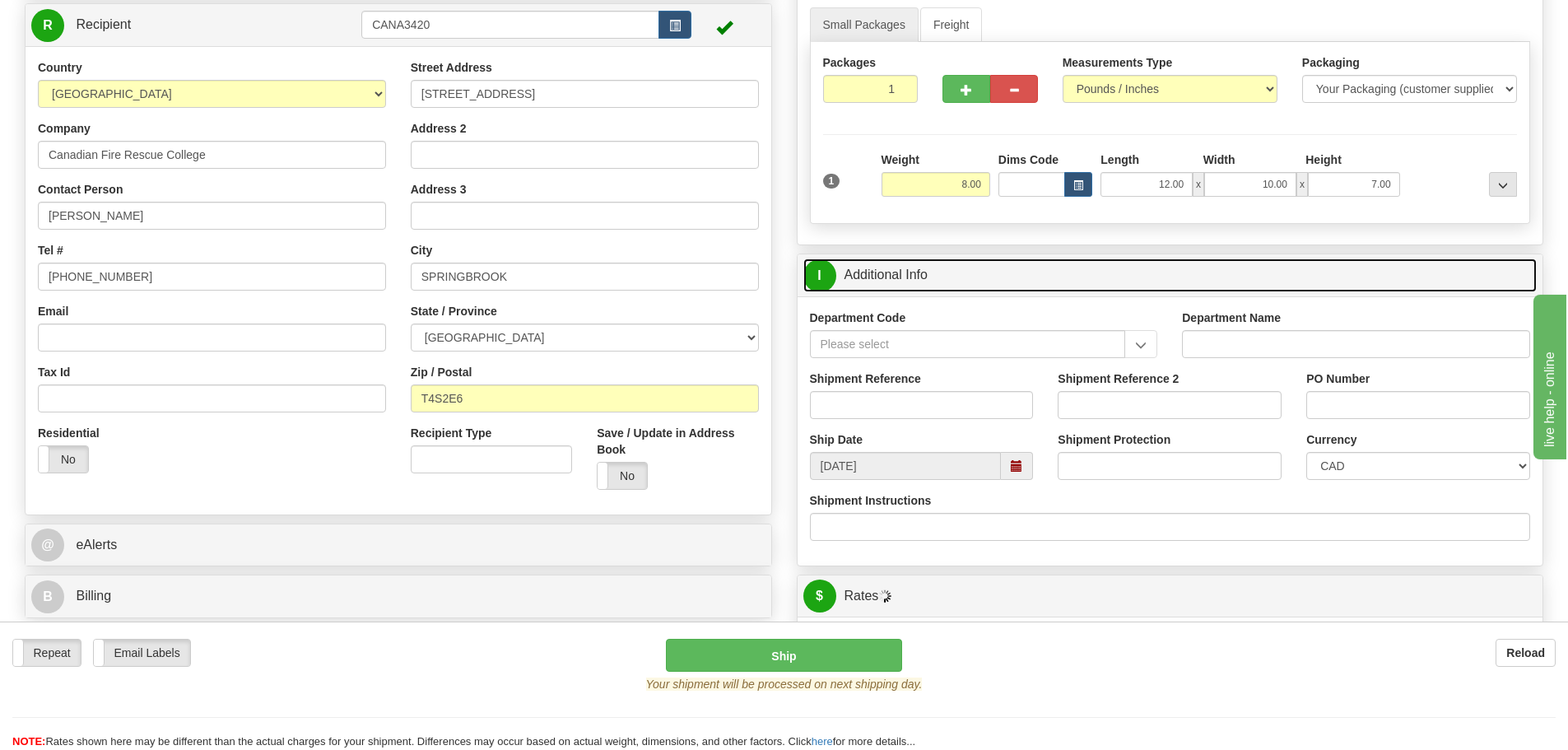
click at [1019, 468] on span at bounding box center [1016, 466] width 11 height 11
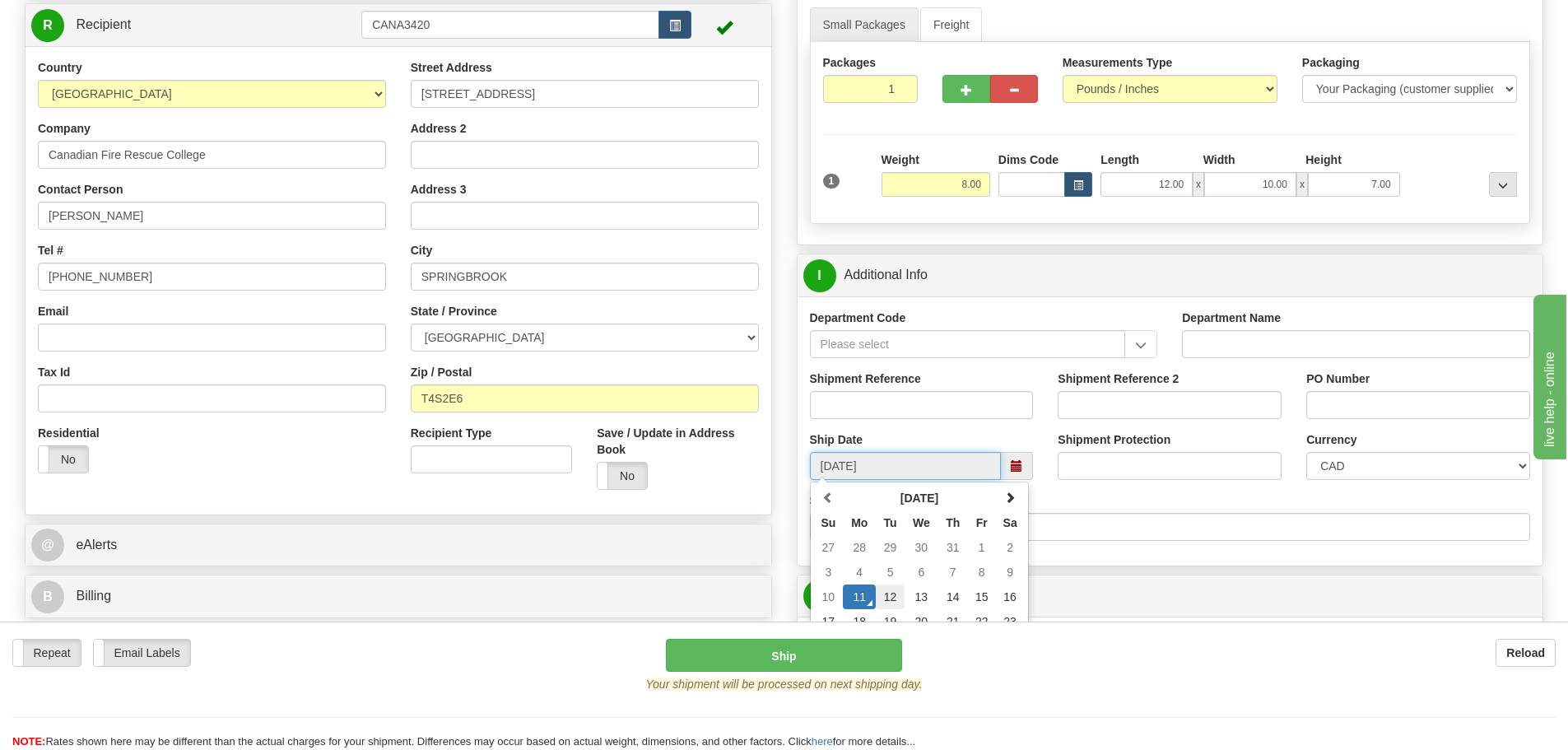
click at [887, 595] on td "12" at bounding box center [889, 597] width 29 height 24
type input "10:00"
type input "[DATE]"
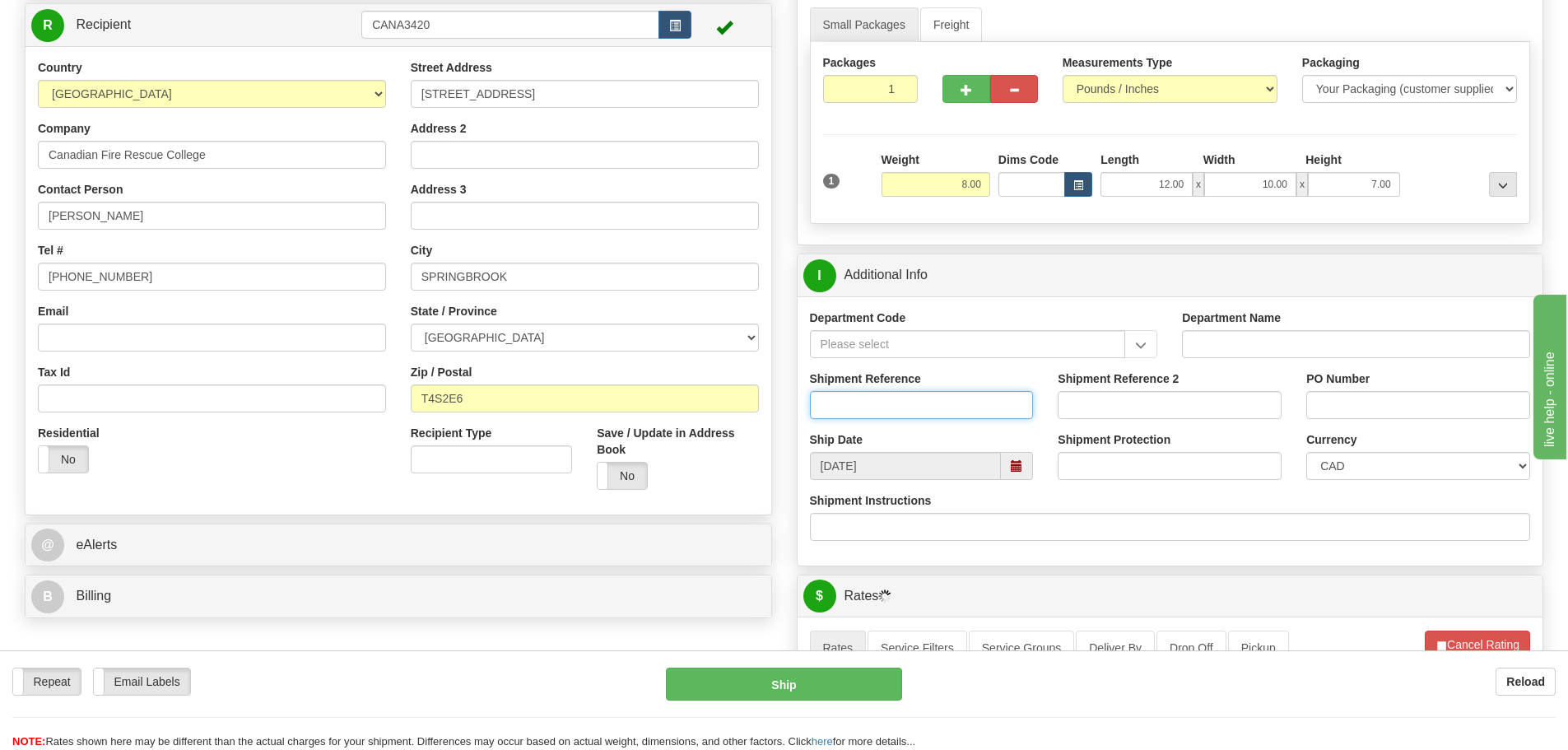
click at [882, 407] on input "Shipment Reference" at bounding box center [921, 405] width 224 height 28
type input "S43372-30208"
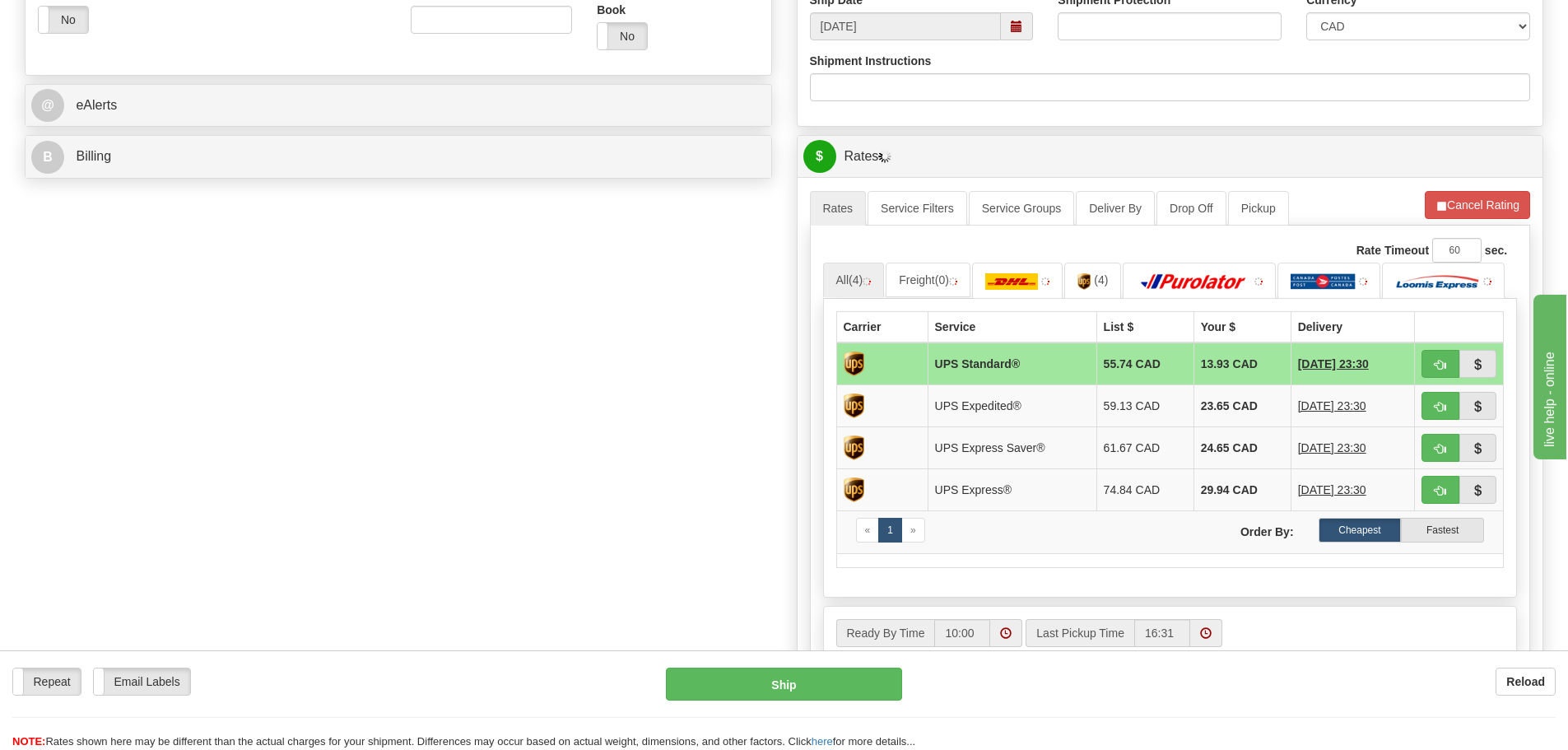
scroll to position [659, 0]
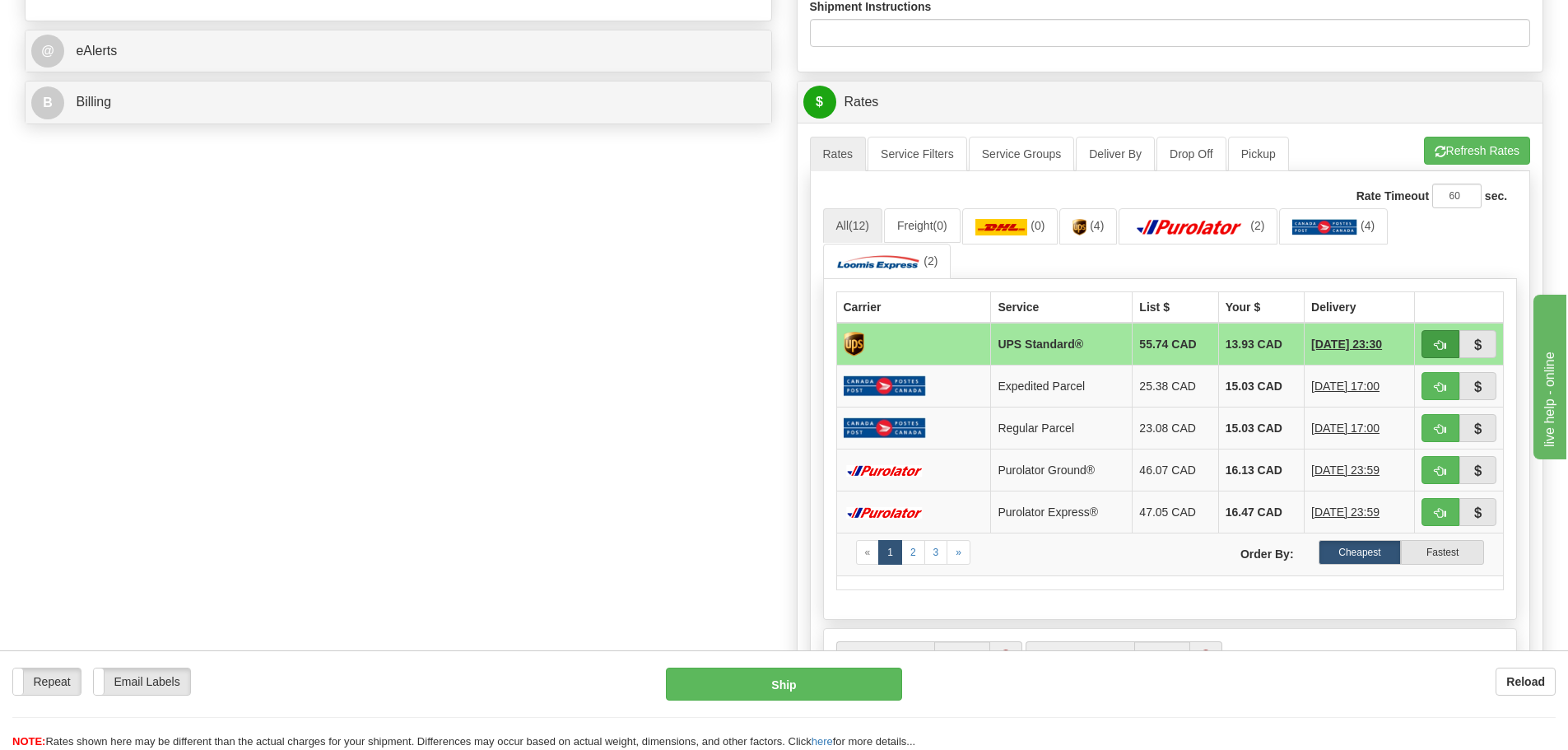
type input "252FF"
click at [1445, 343] on span "button" at bounding box center [1440, 344] width 11 height 10
type input "11"
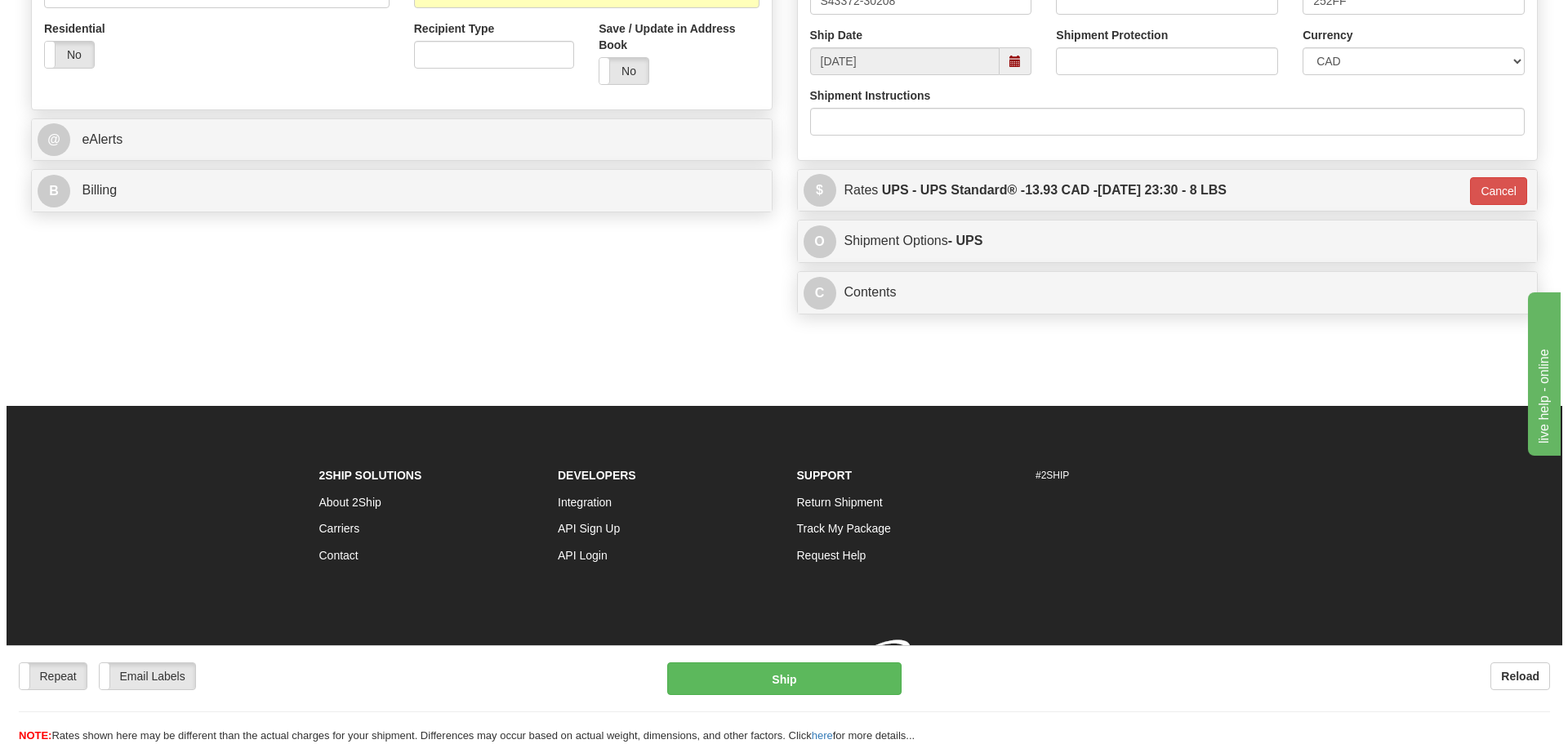
scroll to position [588, 0]
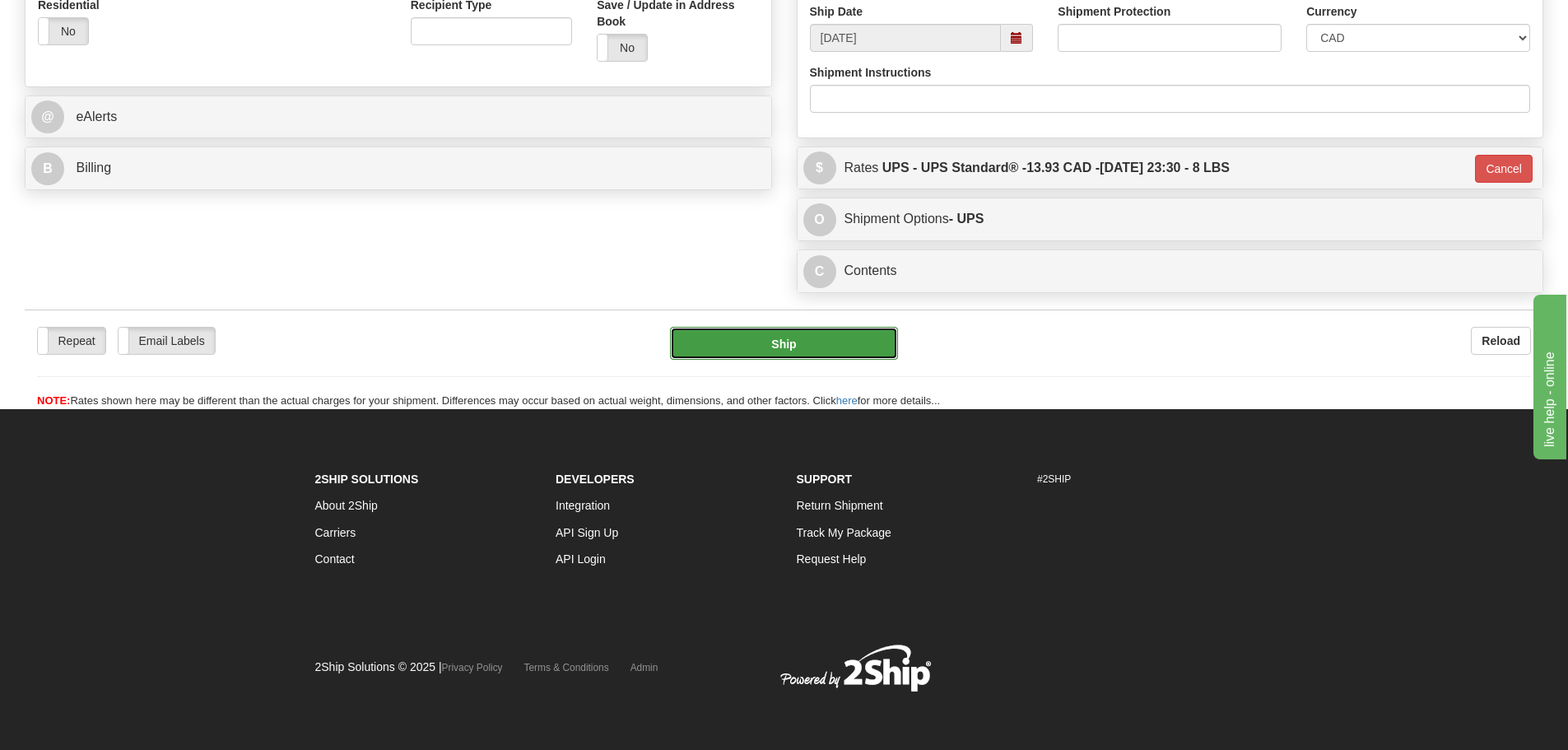
click at [869, 344] on button "Ship" at bounding box center [784, 343] width 228 height 33
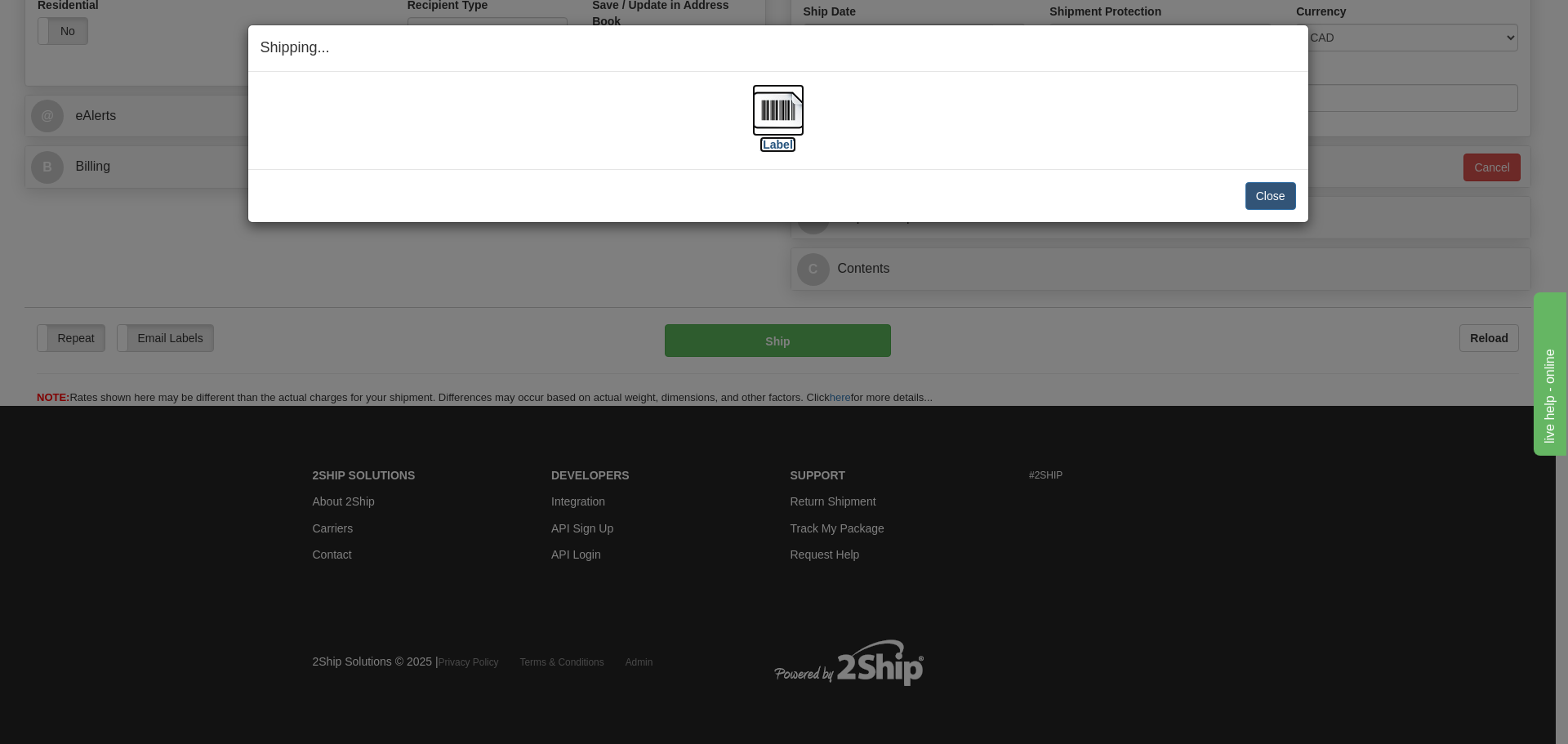
click at [788, 105] on img at bounding box center [778, 110] width 52 height 52
